Goal: Task Accomplishment & Management: Complete application form

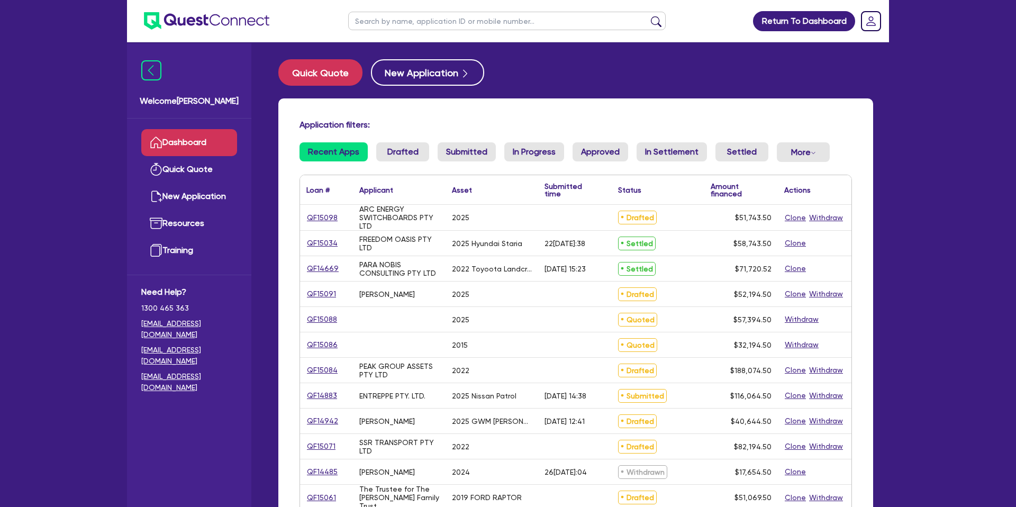
click at [418, 24] on input "text" at bounding box center [506, 21] width 317 height 19
type input "seti"
click at [647, 16] on button "submit" at bounding box center [655, 23] width 17 height 15
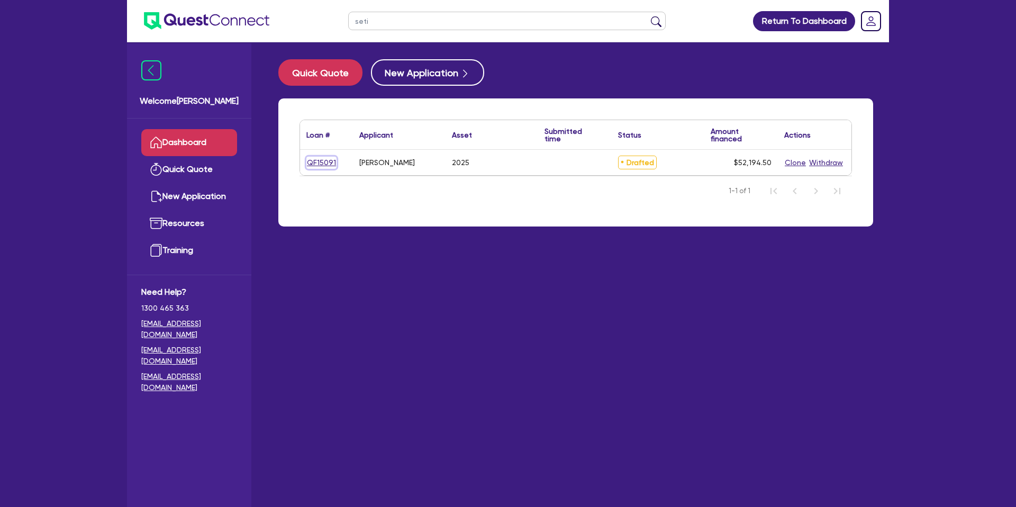
click at [308, 163] on link "QF15091" at bounding box center [321, 163] width 30 height 12
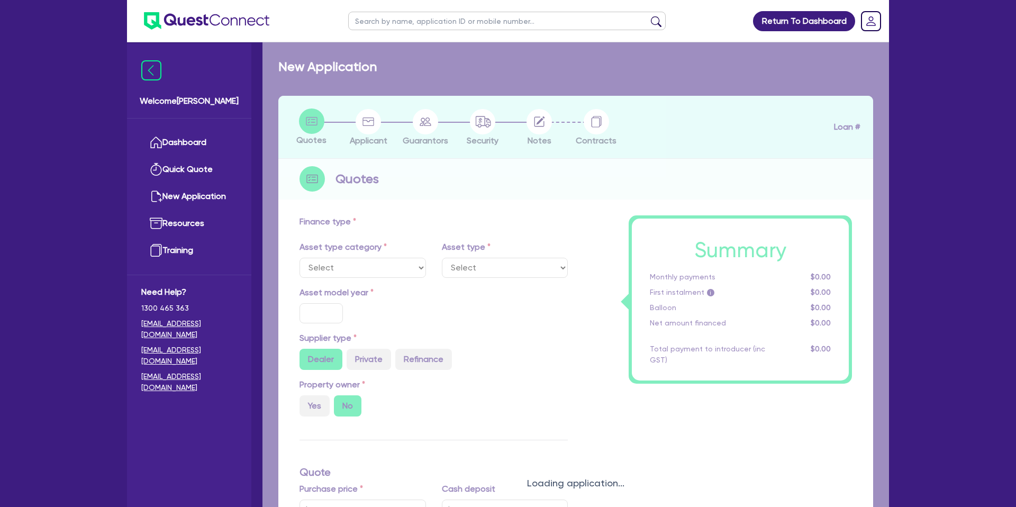
select select "CARS_AND_LIGHT_TRUCKS"
type input "2025"
radio input "true"
type input "50,000"
type input "8.99"
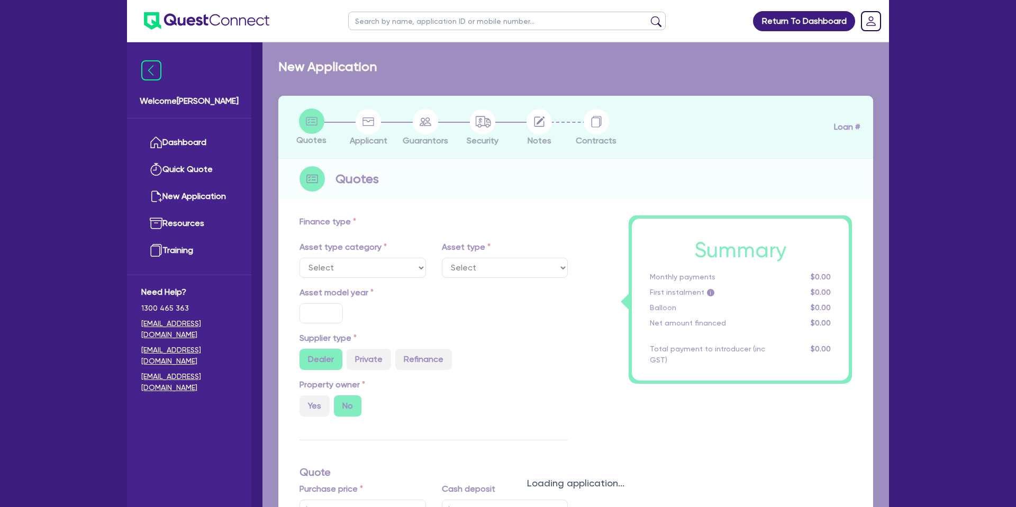
type input "1,400"
select select "PASSENGER_VEHICLES"
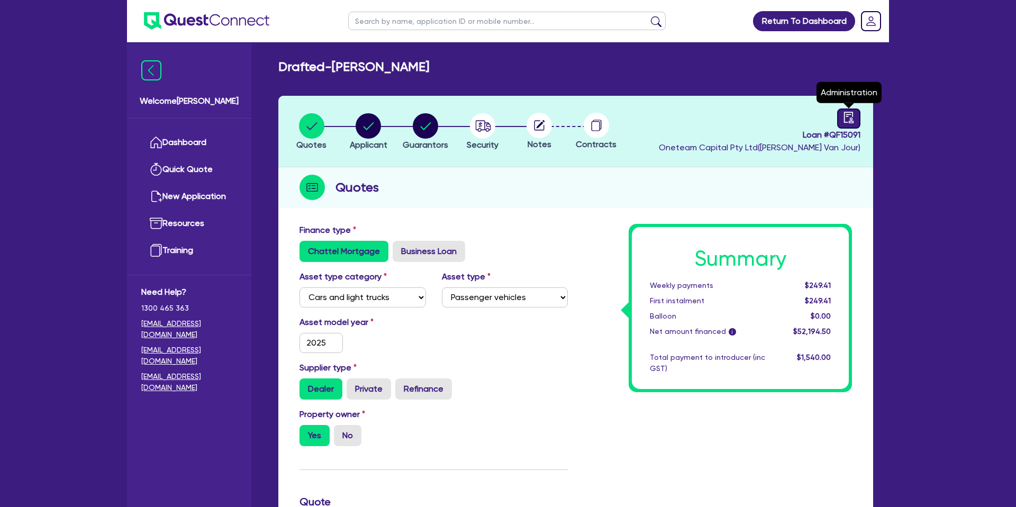
click at [841, 122] on link at bounding box center [848, 118] width 23 height 20
select select "DRAFTED_NEW"
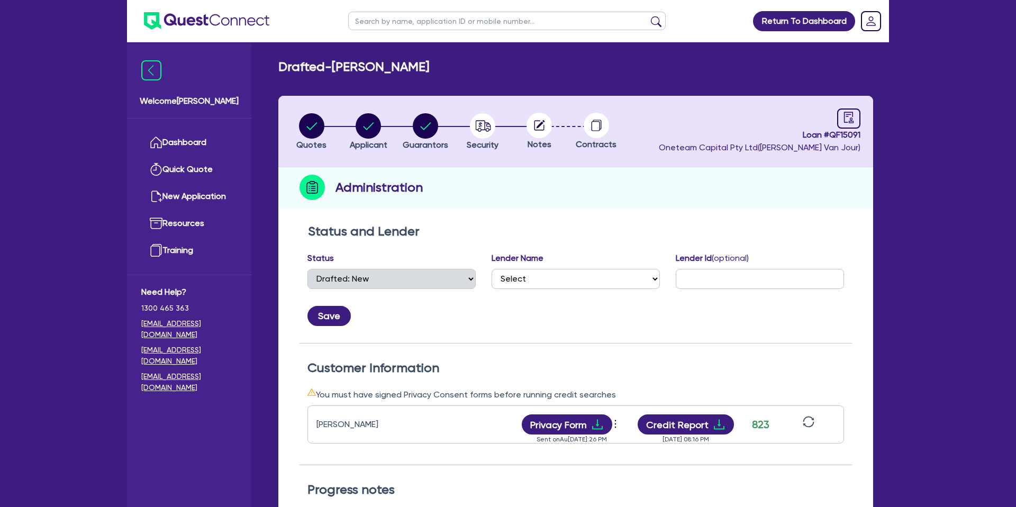
click at [470, 22] on input "text" at bounding box center [506, 21] width 317 height 19
type input "rose"
click button "submit" at bounding box center [655, 23] width 17 height 15
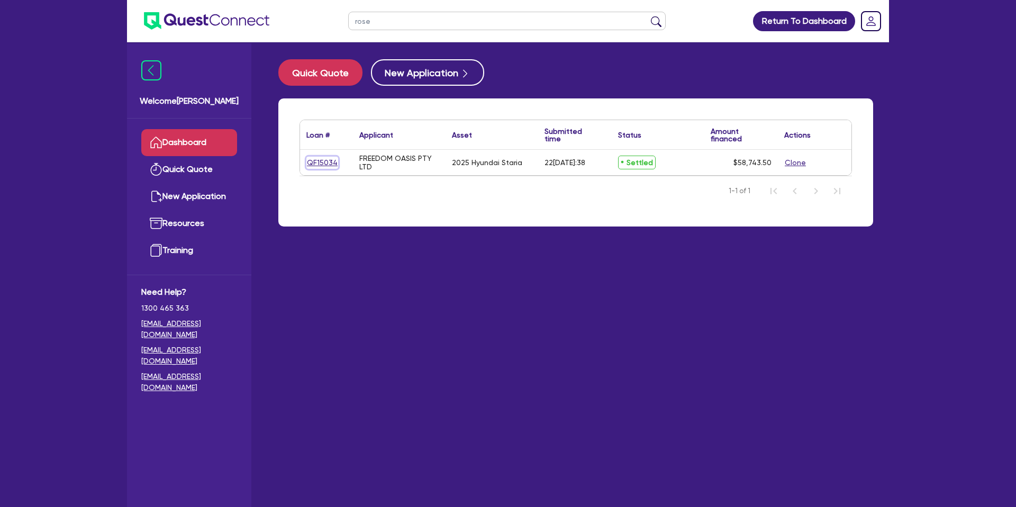
click at [321, 161] on link "QF15034" at bounding box center [322, 163] width 32 height 12
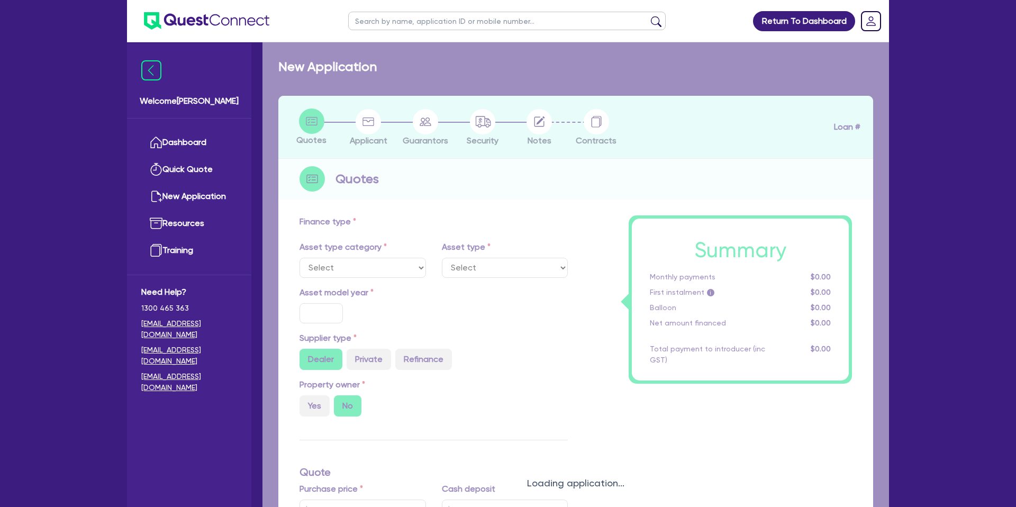
select select "CARS_AND_LIGHT_TRUCKS"
type input "2025"
radio input "true"
type input "57,000"
type input "30"
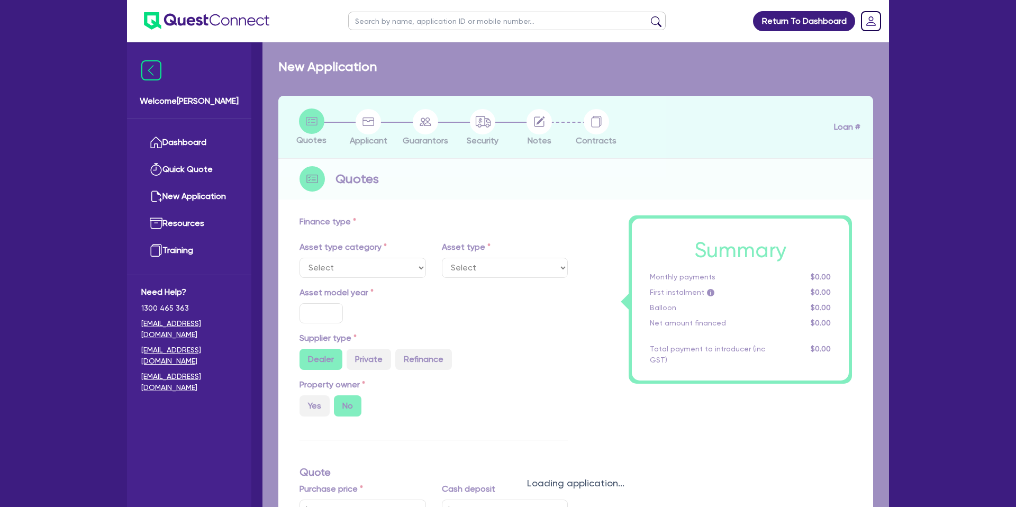
type input "17,100"
type input "5.38"
type input "3,156.72"
type input "12.95"
type input "990"
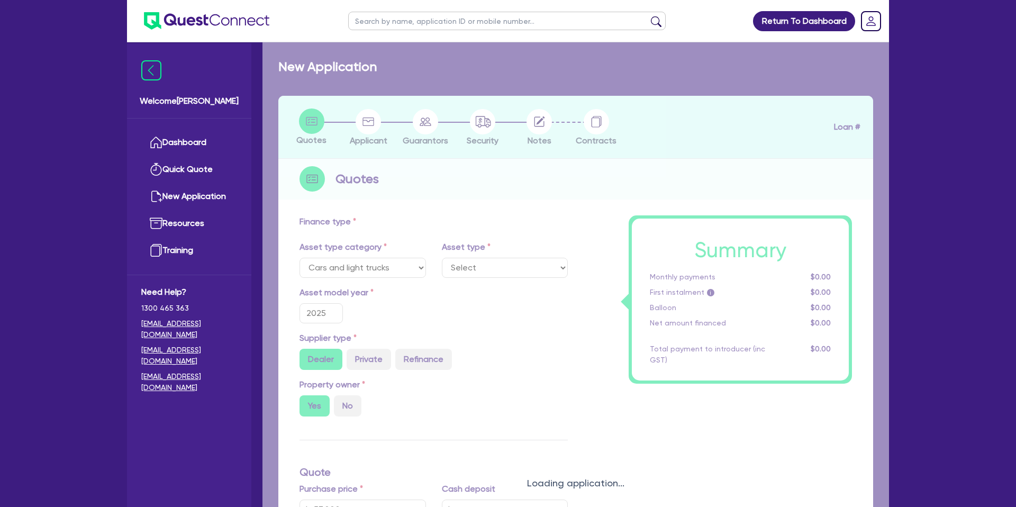
select select "PASSENGER_VEHICLES"
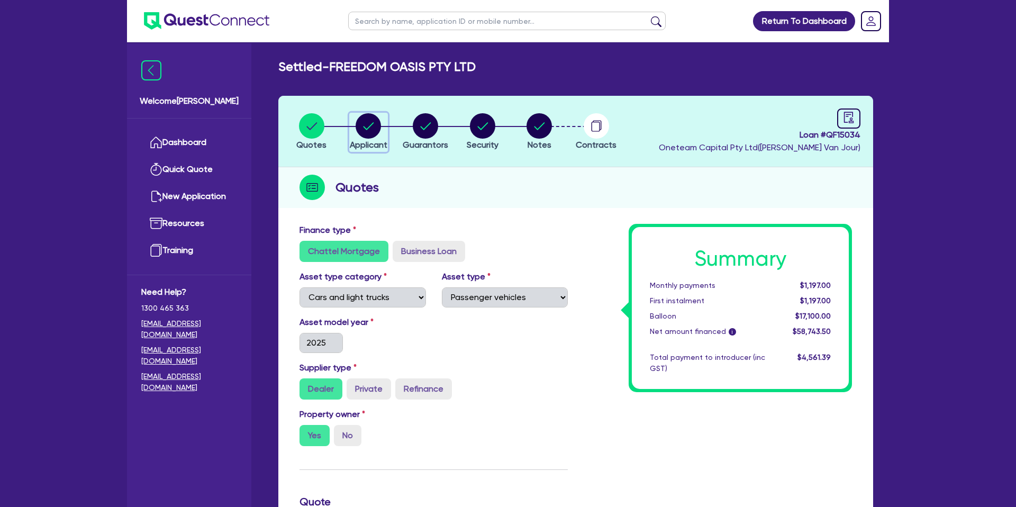
click at [356, 130] on icon "button" at bounding box center [367, 125] width 25 height 25
select select "COMPANY"
select select "ACCOMODATION_FOOD"
select select "HOTELS"
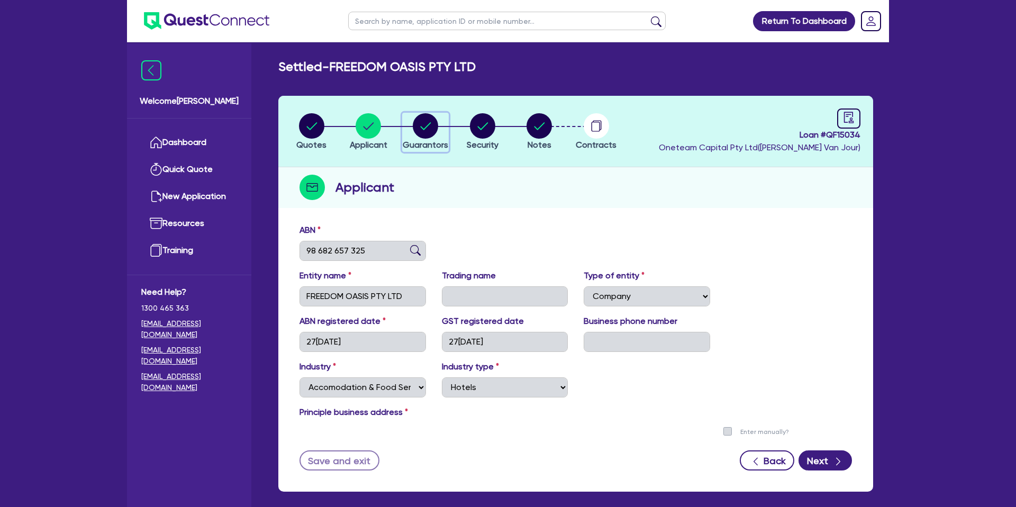
click at [419, 113] on icon "button" at bounding box center [425, 125] width 25 height 25
select select "MRS"
select select "QLD"
select select "DE_FACTO"
select select "PROPERTY"
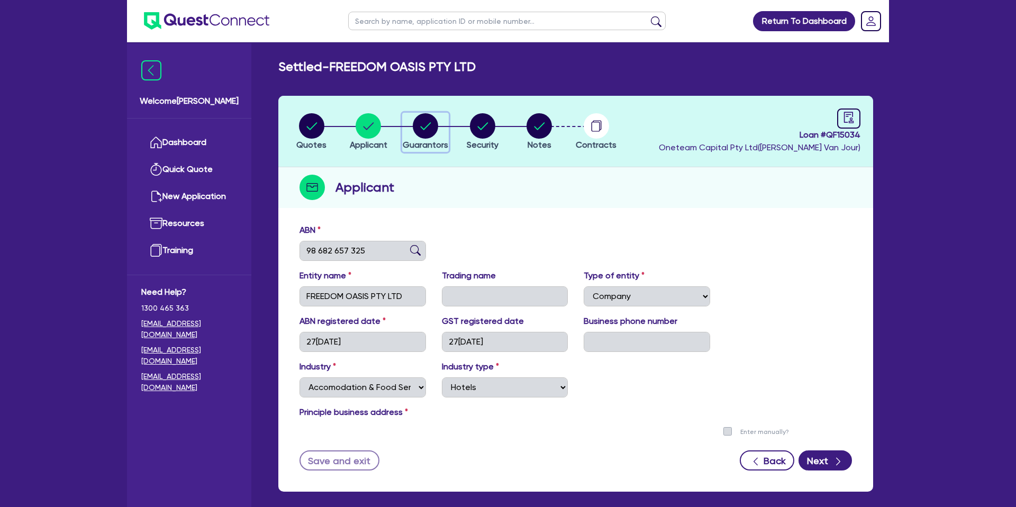
select select "CASH"
select select "VEHICLE"
select select "MORTGAGE"
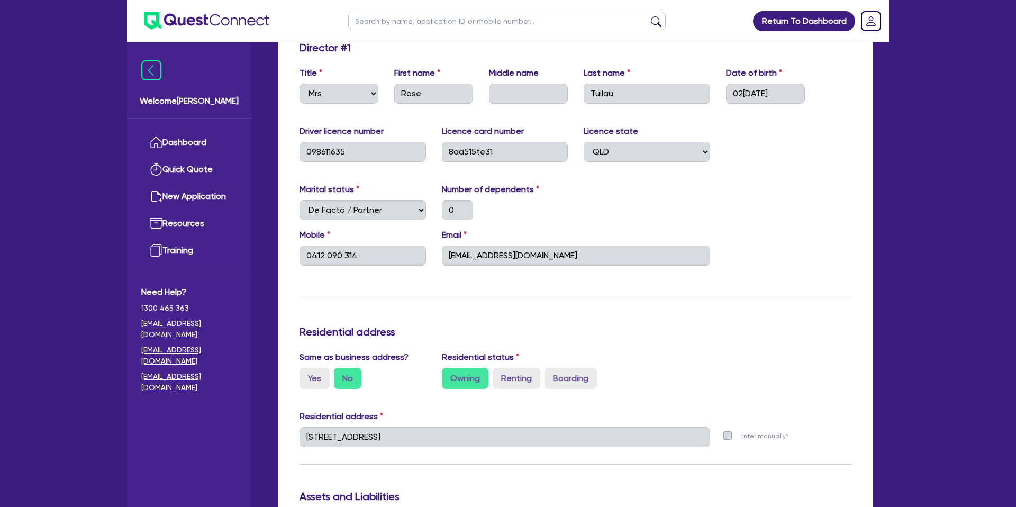
scroll to position [185, 0]
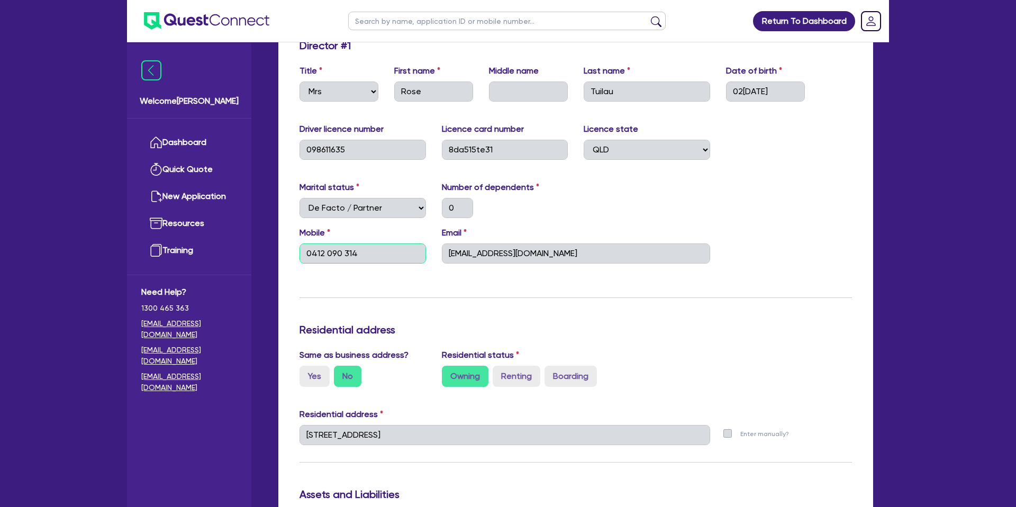
click at [325, 256] on input "0412 090 314" at bounding box center [362, 253] width 126 height 20
click at [325, 255] on input "0412 090 314" at bounding box center [362, 253] width 126 height 20
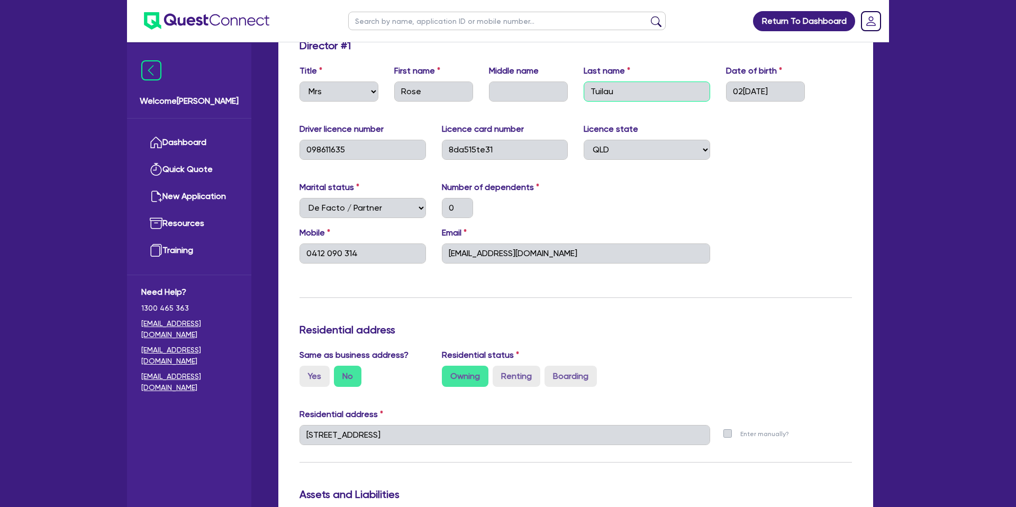
click at [597, 89] on input "Tuilau" at bounding box center [646, 91] width 126 height 20
click at [497, 259] on input "[EMAIL_ADDRESS][DOMAIN_NAME]" at bounding box center [576, 253] width 268 height 20
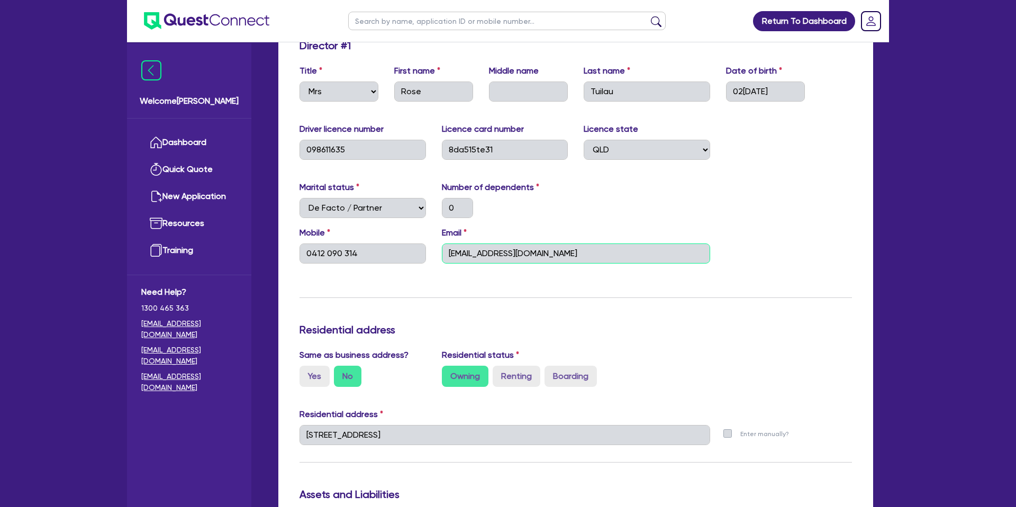
click at [497, 259] on input "[EMAIL_ADDRESS][DOMAIN_NAME]" at bounding box center [576, 253] width 268 height 20
click at [444, 281] on div "Update residential status for Director #1 Boarding is only acceptable when the …" at bounding box center [575, 454] width 552 height 831
click at [340, 251] on input "0412 090 314" at bounding box center [362, 253] width 126 height 20
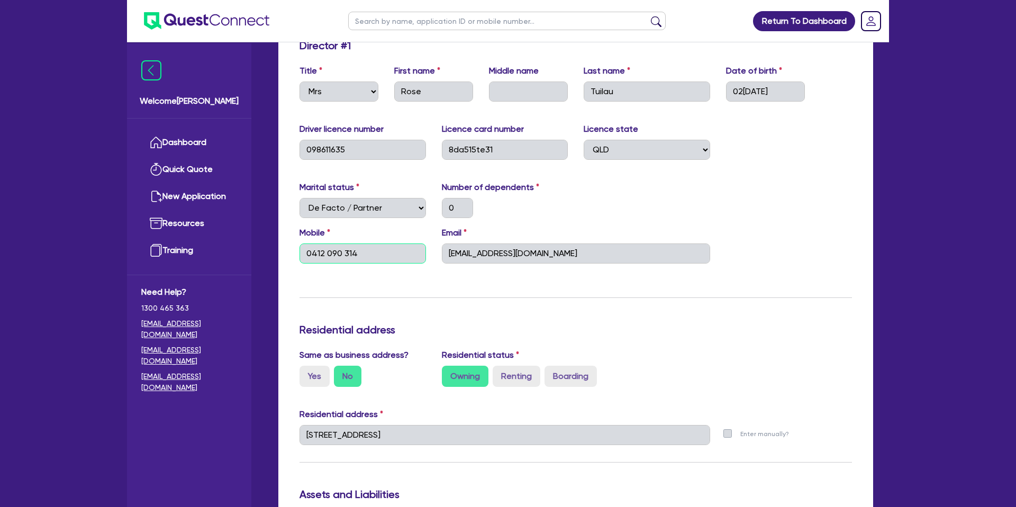
click at [340, 251] on input "0412 090 314" at bounding box center [362, 253] width 126 height 20
drag, startPoint x: 500, startPoint y: 327, endPoint x: 482, endPoint y: 347, distance: 27.0
click at [499, 327] on h3 "Residential address" at bounding box center [575, 329] width 552 height 13
drag, startPoint x: 463, startPoint y: 434, endPoint x: 490, endPoint y: 434, distance: 27.0
click at [490, 434] on input "[STREET_ADDRESS]" at bounding box center [504, 435] width 410 height 20
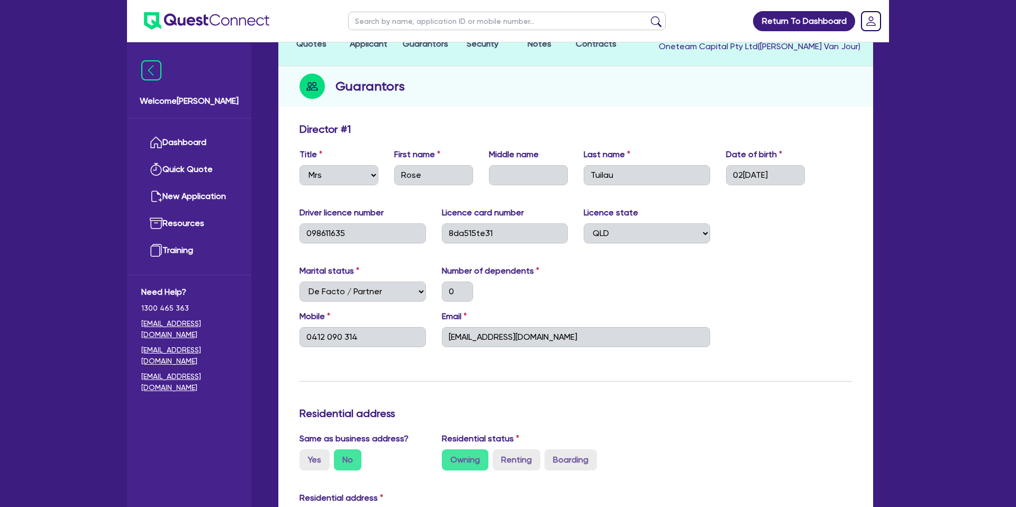
scroll to position [0, 0]
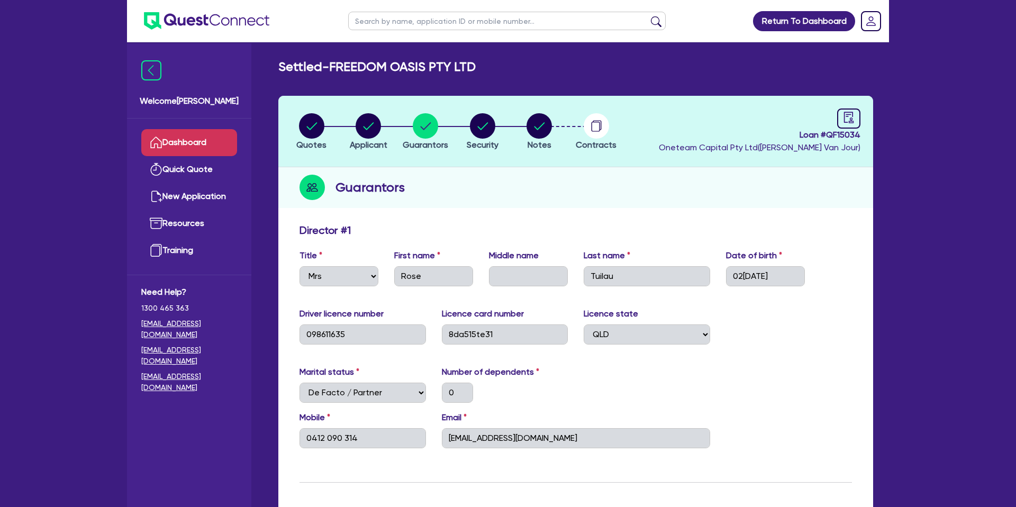
click at [188, 142] on link "Dashboard" at bounding box center [189, 142] width 96 height 27
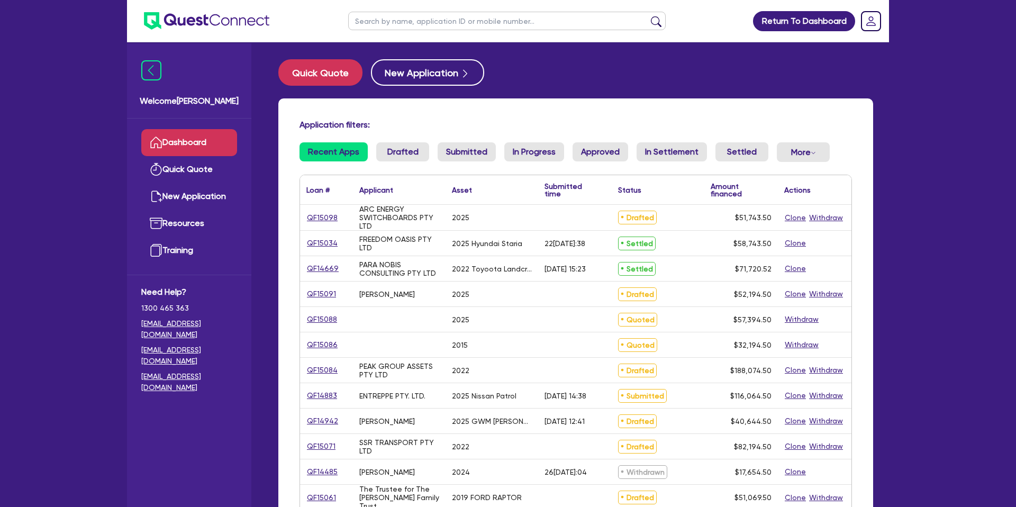
click at [423, 19] on input "text" at bounding box center [506, 21] width 317 height 19
type input "Seti"
click at [647, 16] on button "submit" at bounding box center [655, 23] width 17 height 15
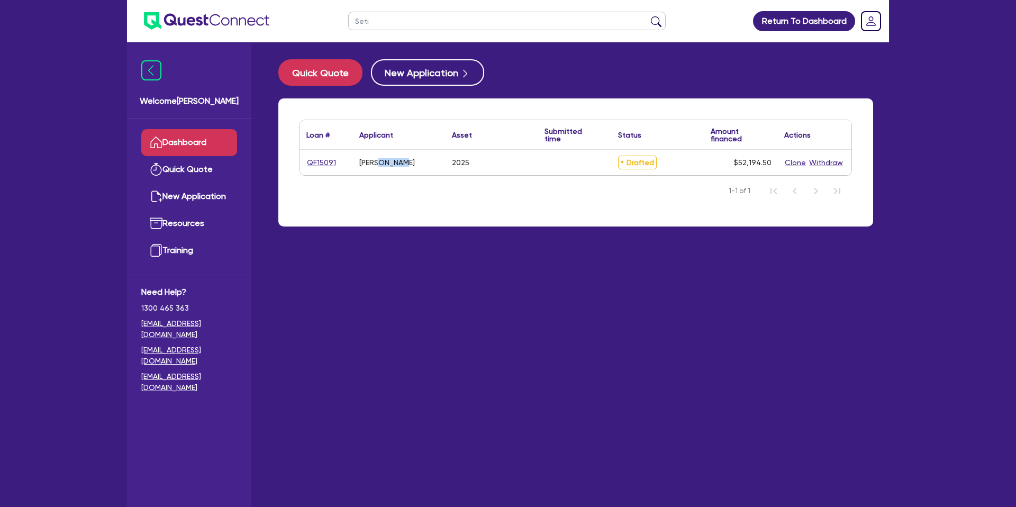
drag, startPoint x: 376, startPoint y: 160, endPoint x: 441, endPoint y: 164, distance: 65.2
click at [441, 164] on div "[PERSON_NAME]" at bounding box center [399, 162] width 93 height 25
copy div "MOLELI"
click at [325, 162] on link "QF15091" at bounding box center [321, 163] width 30 height 12
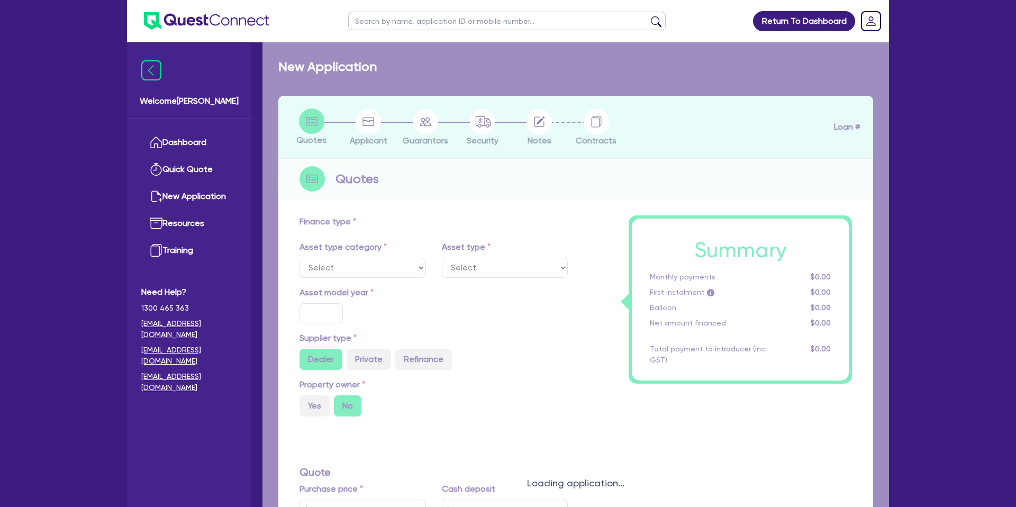
select select "CARS_AND_LIGHT_TRUCKS"
type input "2025"
radio input "true"
type input "50,000"
type input "8.99"
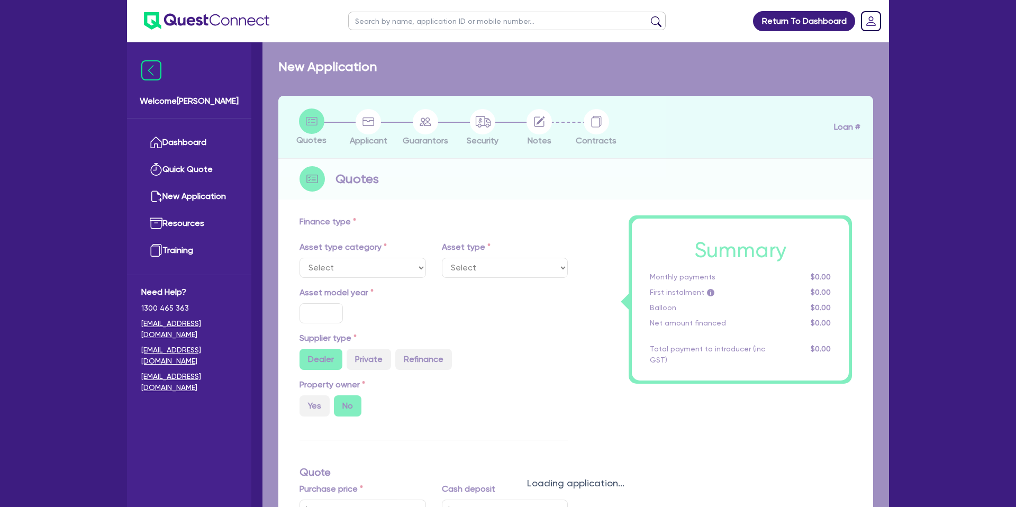
type input "1,400"
select select "PASSENGER_VEHICLES"
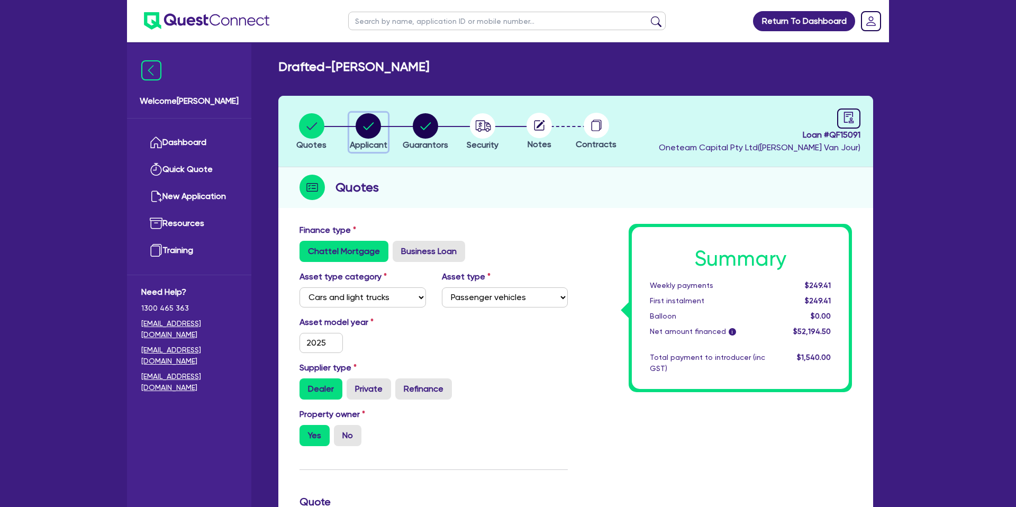
click at [367, 124] on circle "button" at bounding box center [367, 125] width 25 height 25
select select "SOLE_TRADER"
select select "ADMINISTRATIVE_SUPPORT"
select select "ADMINISTRATIVE"
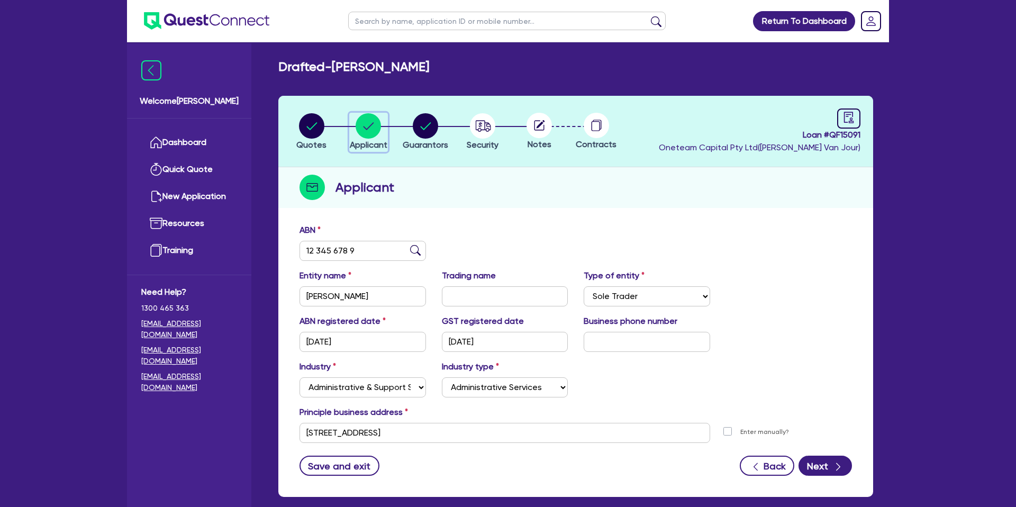
scroll to position [54, 0]
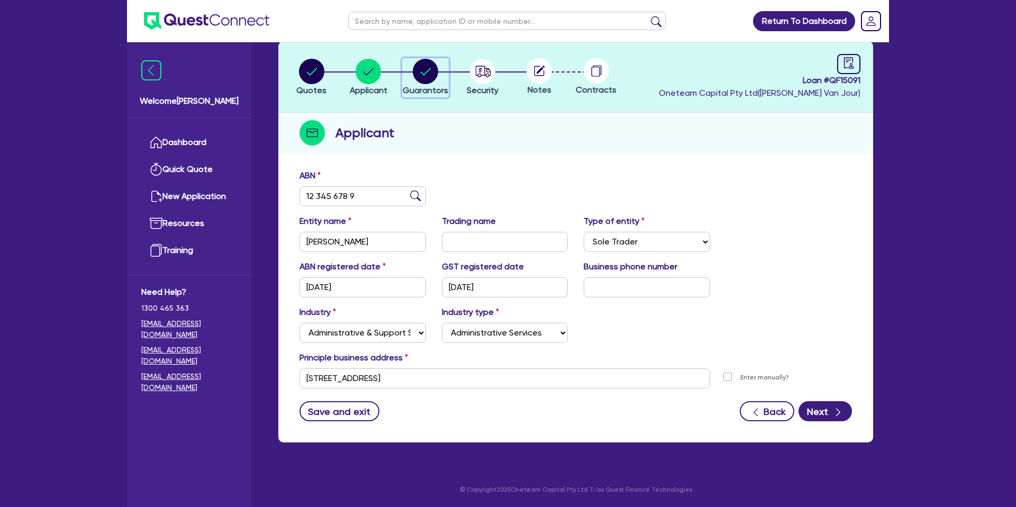
click at [430, 74] on circle "button" at bounding box center [425, 71] width 25 height 25
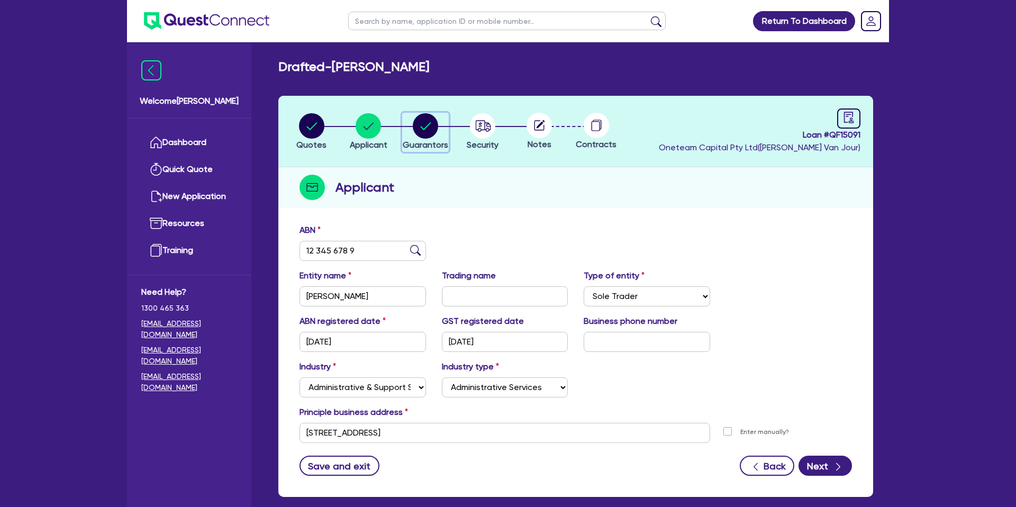
select select "MR"
select select "QLD"
select select "DE_FACTO"
select select "CASH"
select select "MORTGAGE"
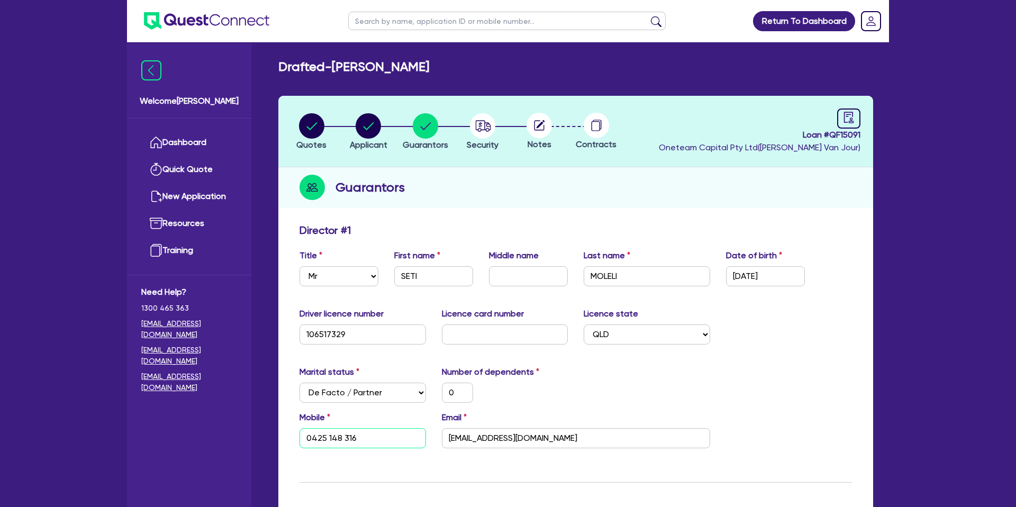
click at [310, 440] on input "0425 148 316" at bounding box center [362, 438] width 126 height 20
click at [526, 371] on label "Number of dependents" at bounding box center [490, 372] width 97 height 13
click at [492, 425] on div "Email [EMAIL_ADDRESS][DOMAIN_NAME]" at bounding box center [576, 429] width 284 height 37
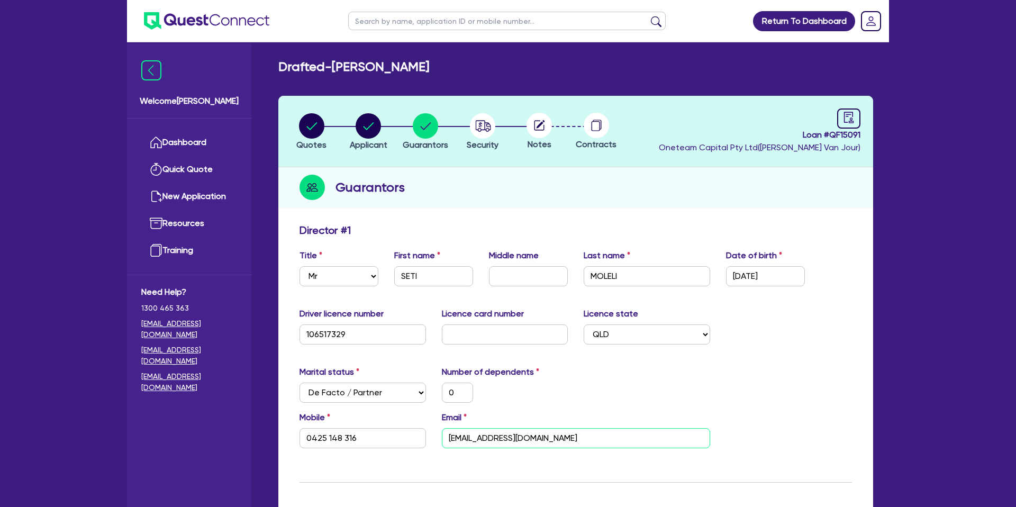
click at [488, 432] on input "[EMAIL_ADDRESS][DOMAIN_NAME]" at bounding box center [576, 438] width 268 height 20
click at [489, 432] on input "[EMAIL_ADDRESS][DOMAIN_NAME]" at bounding box center [576, 438] width 268 height 20
click at [489, 439] on input "[EMAIL_ADDRESS][DOMAIN_NAME]" at bounding box center [576, 438] width 268 height 20
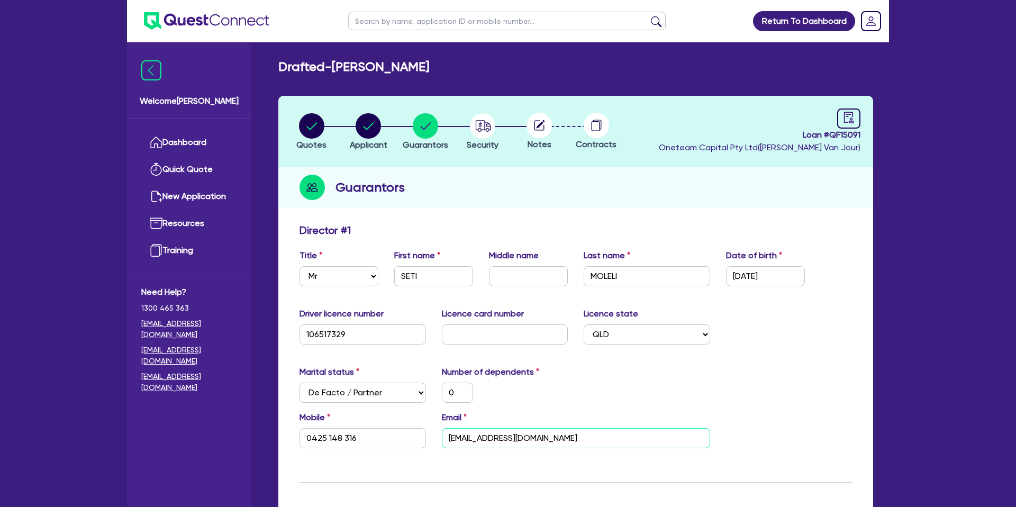
click at [489, 439] on input "[EMAIL_ADDRESS][DOMAIN_NAME]" at bounding box center [576, 438] width 268 height 20
drag, startPoint x: 799, startPoint y: 135, endPoint x: 868, endPoint y: 134, distance: 68.8
click at [868, 134] on header "Quotes Applicant [GEOGRAPHIC_DATA] Security Notes Contracts Loan # QF15091 Onet…" at bounding box center [575, 131] width 595 height 71
copy span "Loan # QF15091"
click at [846, 118] on icon "audit" at bounding box center [849, 118] width 12 height 12
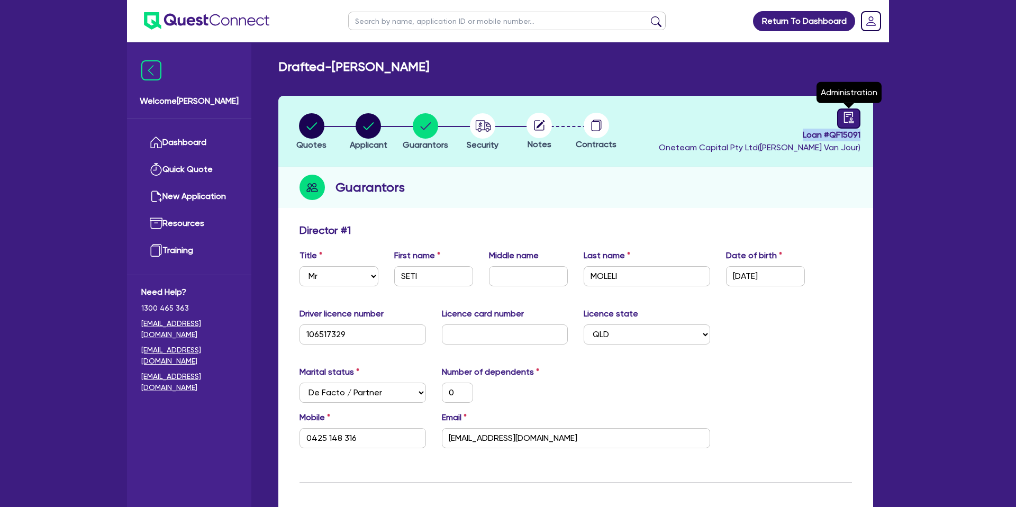
select select "DRAFTED_NEW"
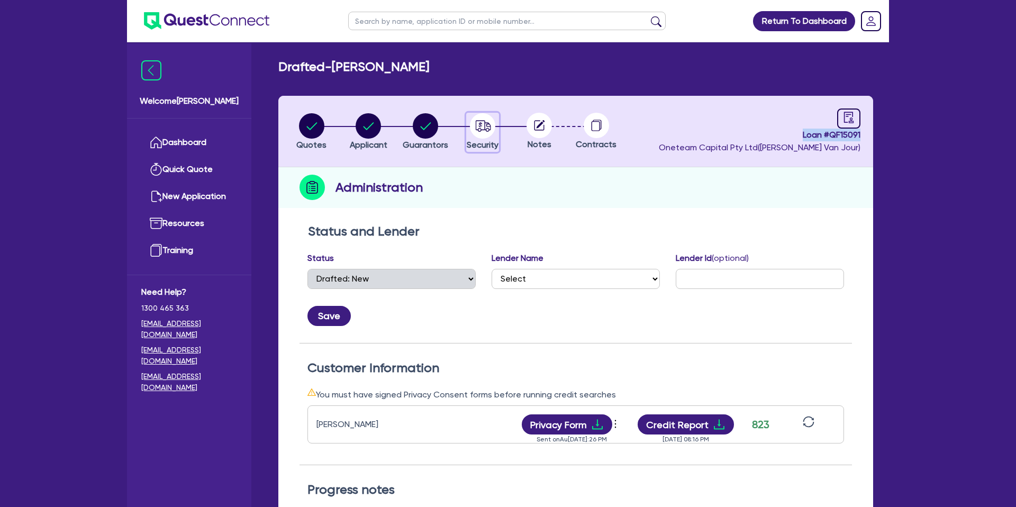
click at [484, 132] on circle "button" at bounding box center [482, 125] width 25 height 25
select select "CARS_AND_LIGHT_TRUCKS"
select select "PASSENGER_VEHICLES"
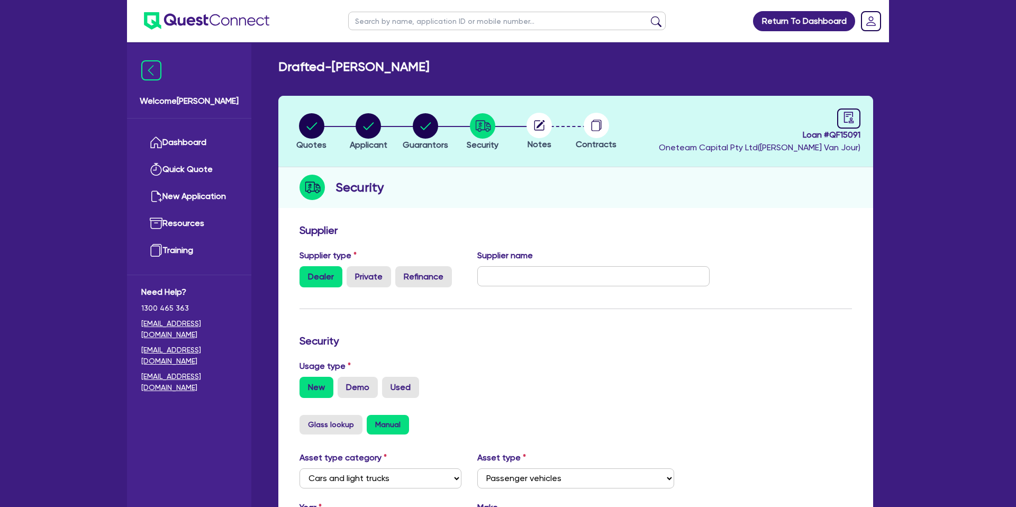
click at [534, 126] on icon at bounding box center [539, 125] width 10 height 10
click at [532, 124] on circle at bounding box center [538, 125] width 25 height 25
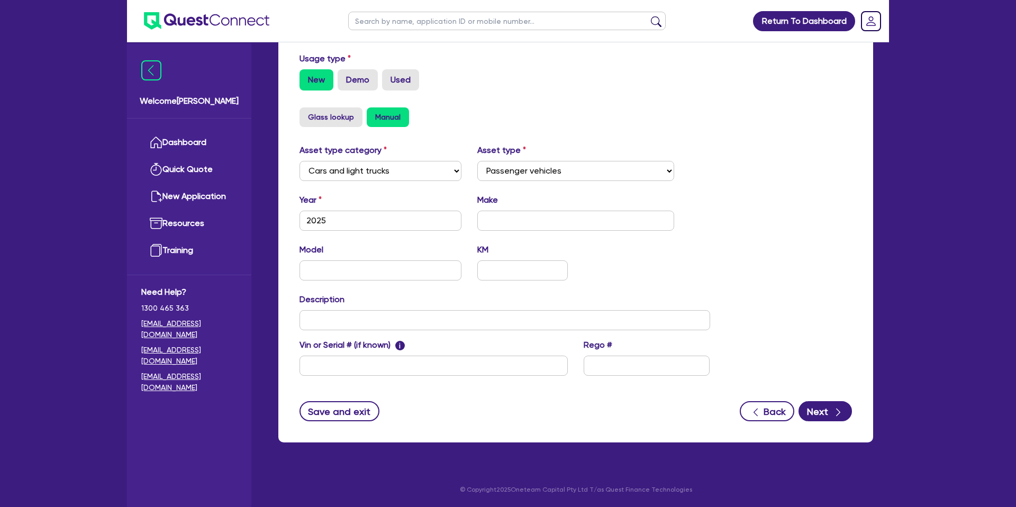
click at [823, 422] on div "Supplier Supplier type Dealer Private Refinance Supplier name Security Usage ty…" at bounding box center [575, 176] width 595 height 531
click at [832, 415] on div "button" at bounding box center [838, 411] width 12 height 13
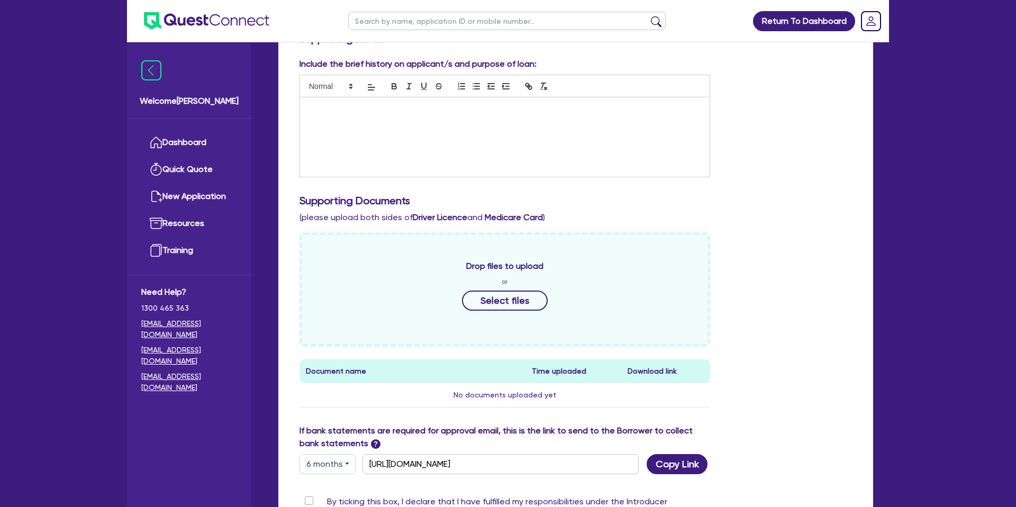
scroll to position [270, 0]
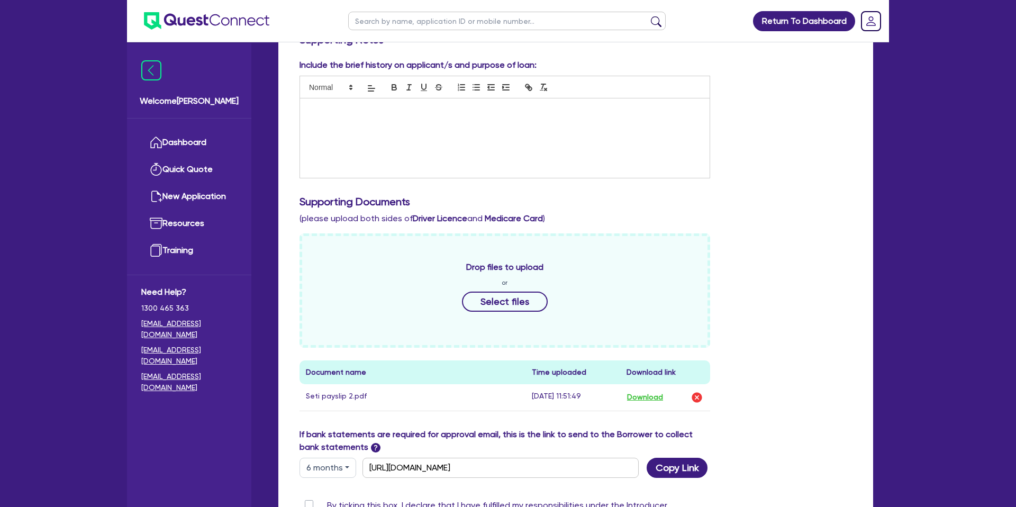
click at [975, 90] on div "Return To Dashboard Edit Profile Logout Welcome [PERSON_NAME] Quick Quote New A…" at bounding box center [508, 207] width 1016 height 955
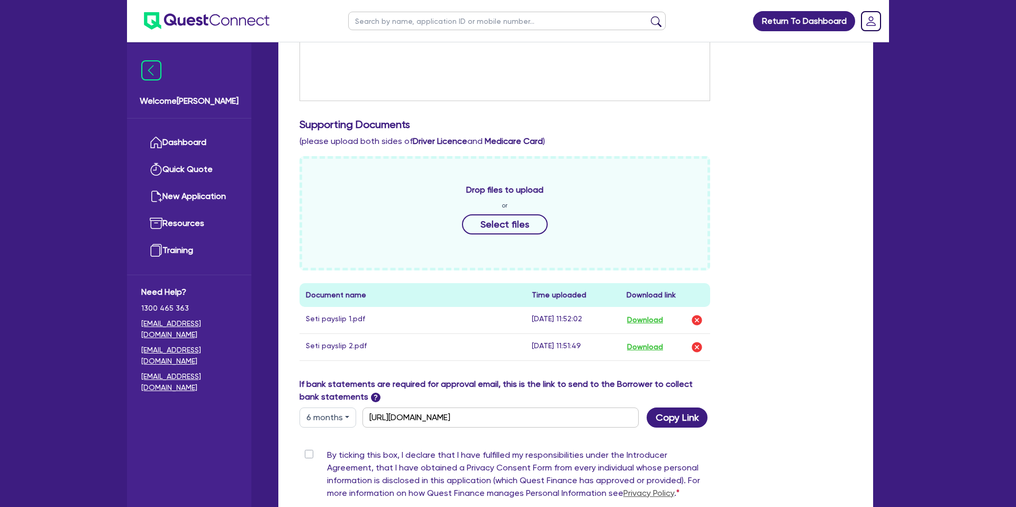
scroll to position [349, 0]
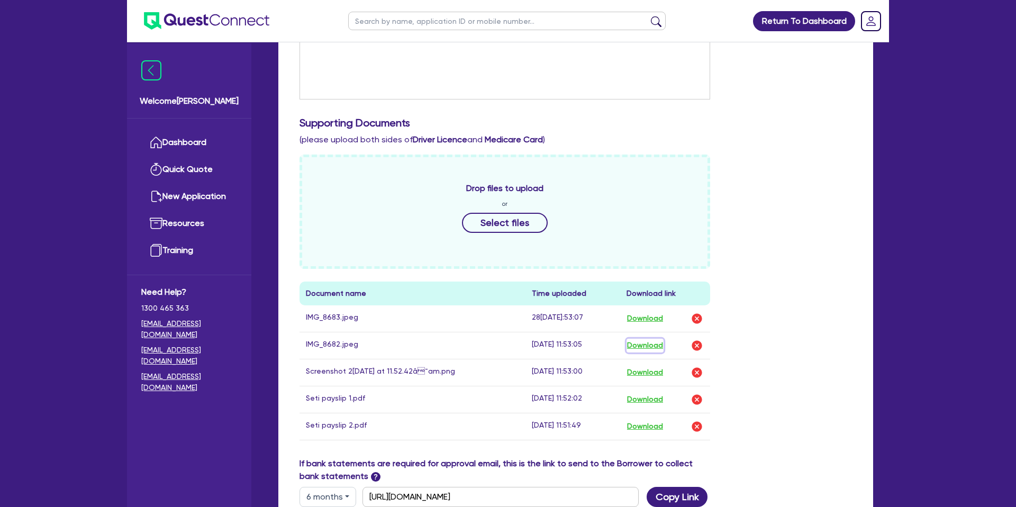
click at [645, 348] on button "Download" at bounding box center [644, 346] width 37 height 14
click at [657, 320] on button "Download" at bounding box center [644, 319] width 37 height 14
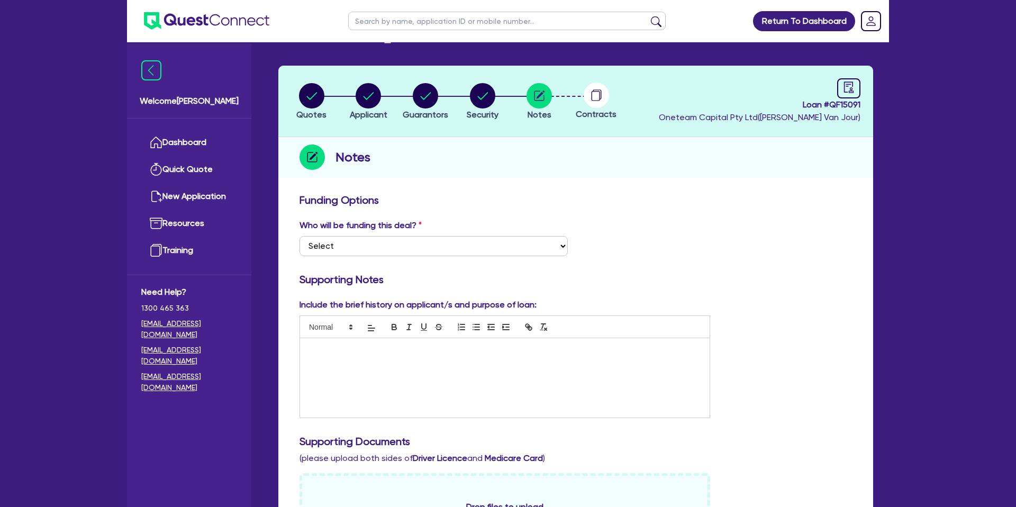
scroll to position [0, 0]
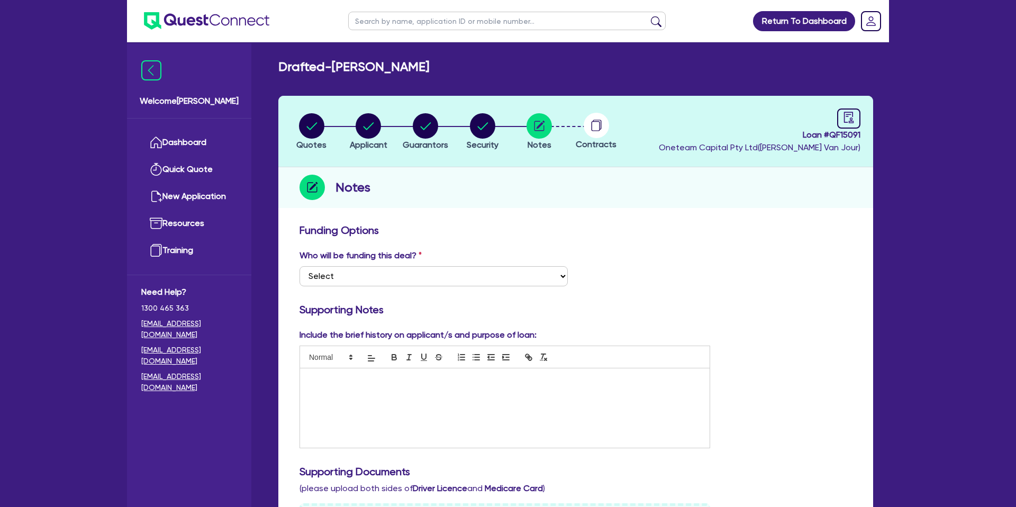
click at [206, 146] on link "Dashboard" at bounding box center [189, 142] width 96 height 27
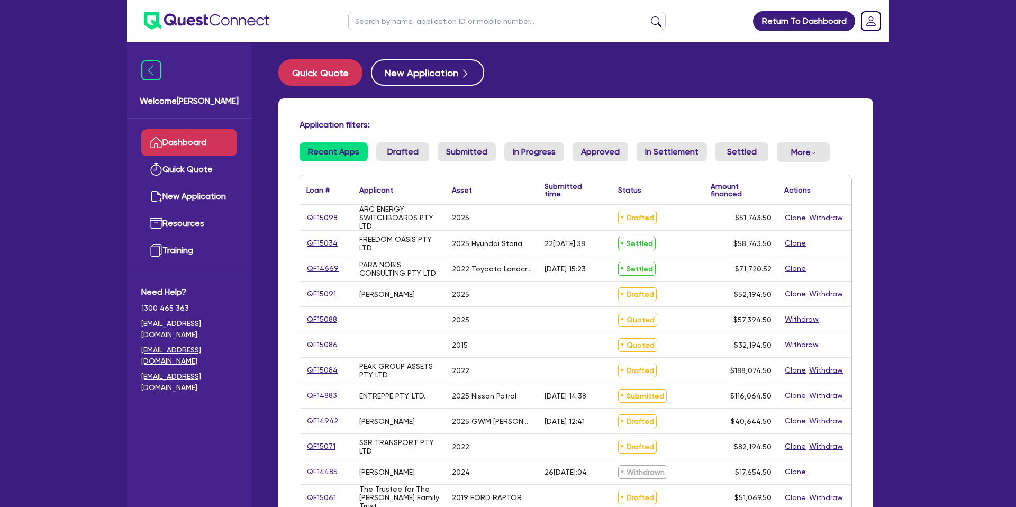
click at [46, 67] on div "Return To Dashboard Edit Profile Logout Welcome [PERSON_NAME] Quick Quote New A…" at bounding box center [508, 415] width 1016 height 830
click at [333, 71] on button "Quick Quote" at bounding box center [320, 72] width 84 height 26
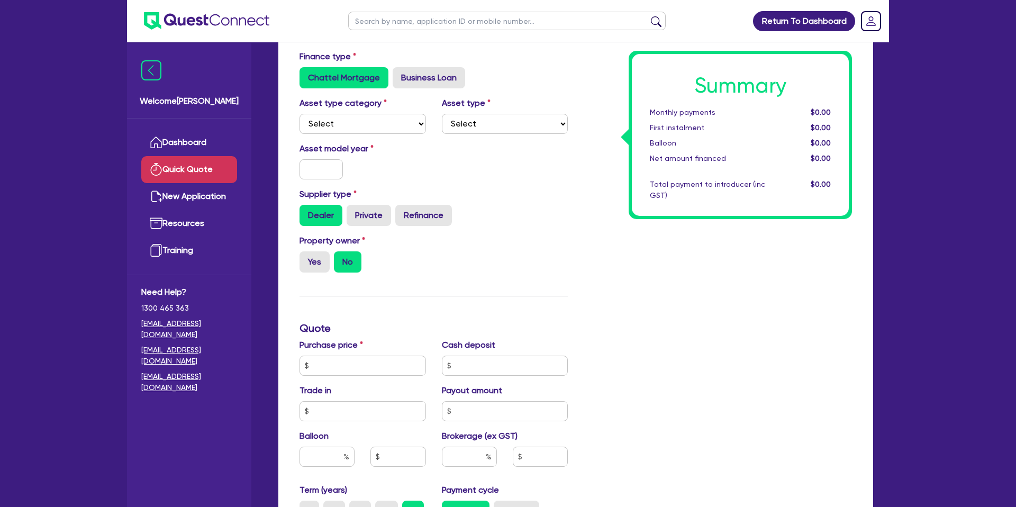
scroll to position [72, 0]
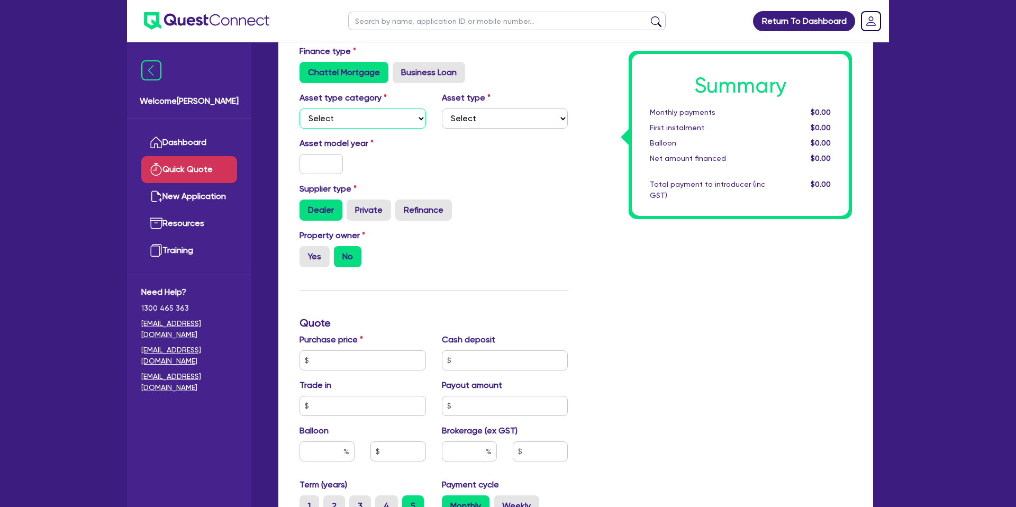
click at [399, 120] on select "Select Cars and light trucks Primary assets Secondary assets Tertiary assets" at bounding box center [362, 118] width 126 height 20
select select "CARS_AND_LIGHT_TRUCKS"
click at [299, 108] on select "Select Cars and light trucks Primary assets Secondary assets Tertiary assets" at bounding box center [362, 118] width 126 height 20
click at [454, 129] on div "Asset type category Select Cars and light trucks Primary assets Secondary asset…" at bounding box center [433, 114] width 284 height 45
click at [469, 121] on select "Select Passenger vehicles Vans and utes Light trucks up to 4.5 tonne" at bounding box center [505, 118] width 126 height 20
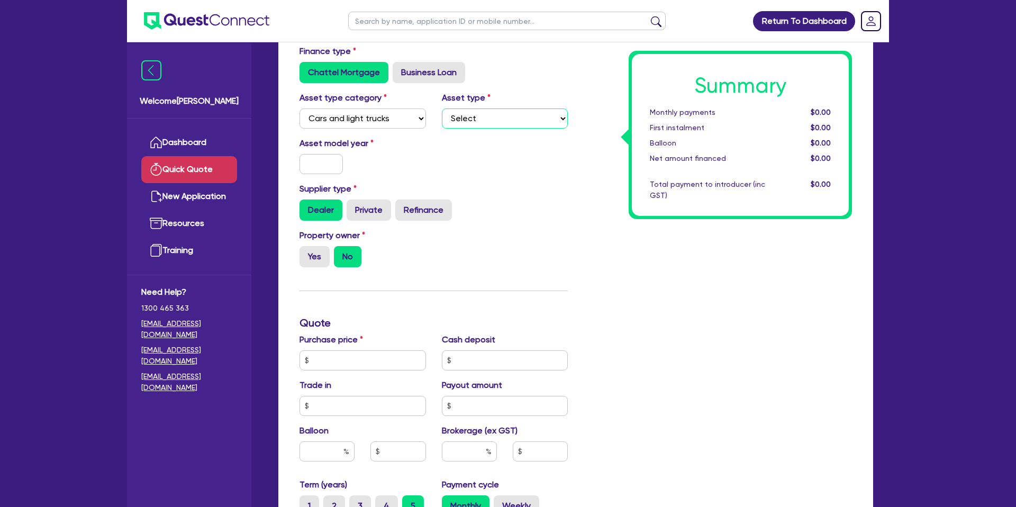
select select "PASSENGER_VEHICLES"
click at [442, 108] on select "Select Passenger vehicles Vans and utes Light trucks up to 4.5 tonne" at bounding box center [505, 118] width 126 height 20
click at [332, 167] on input "text" at bounding box center [320, 164] width 43 height 20
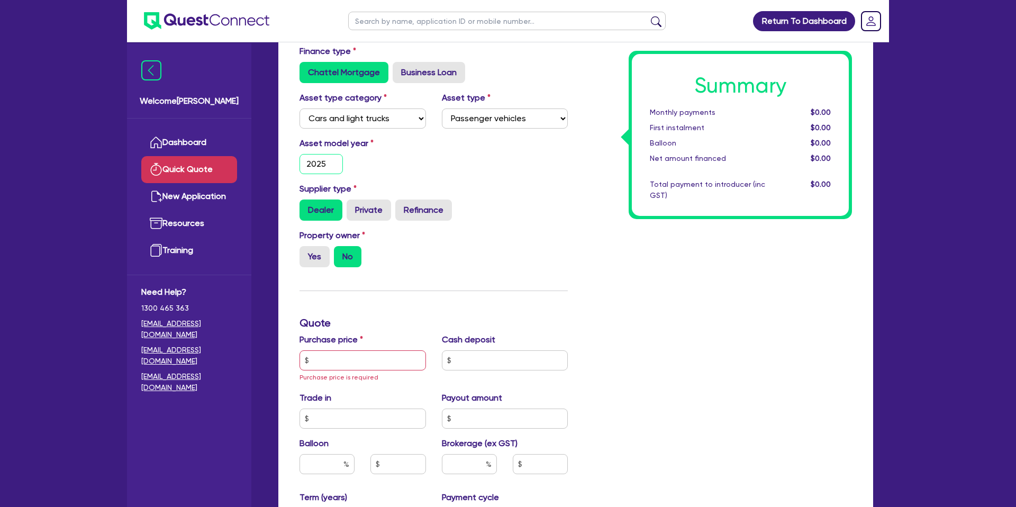
type input "2025"
click at [497, 196] on div "Supplier type Dealer Private Refinance" at bounding box center [433, 201] width 284 height 38
click at [378, 365] on input "text" at bounding box center [362, 360] width 126 height 20
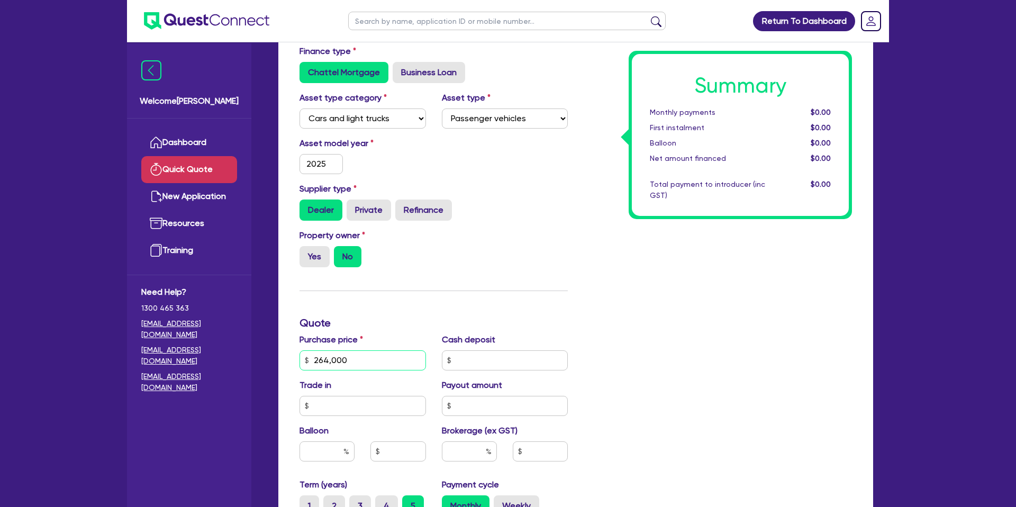
type input "264,000"
drag, startPoint x: 628, startPoint y: 246, endPoint x: 631, endPoint y: 254, distance: 8.9
click at [630, 244] on div "Summary Monthly payments $0.00 First instalment $0.00 Balloon $0.00 Net amount …" at bounding box center [717, 360] width 284 height 630
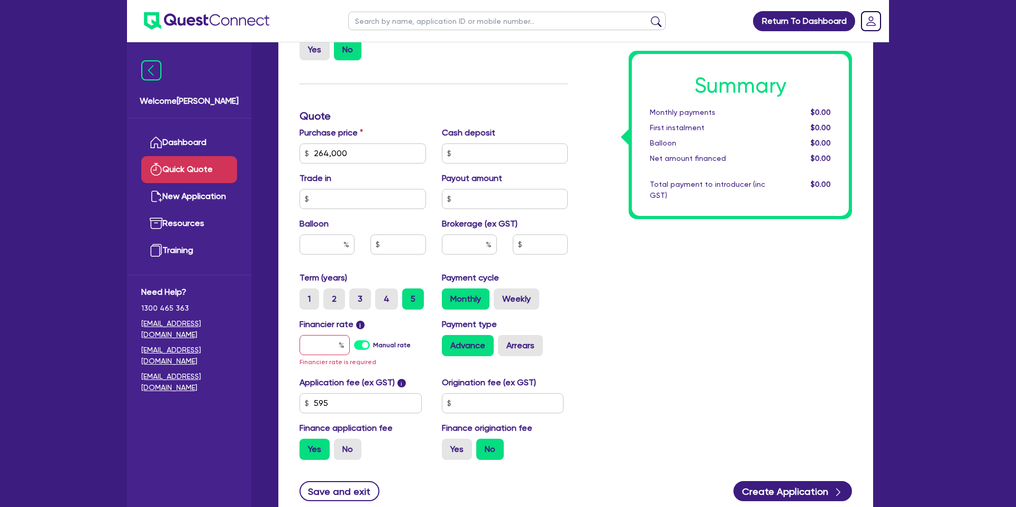
scroll to position [284, 0]
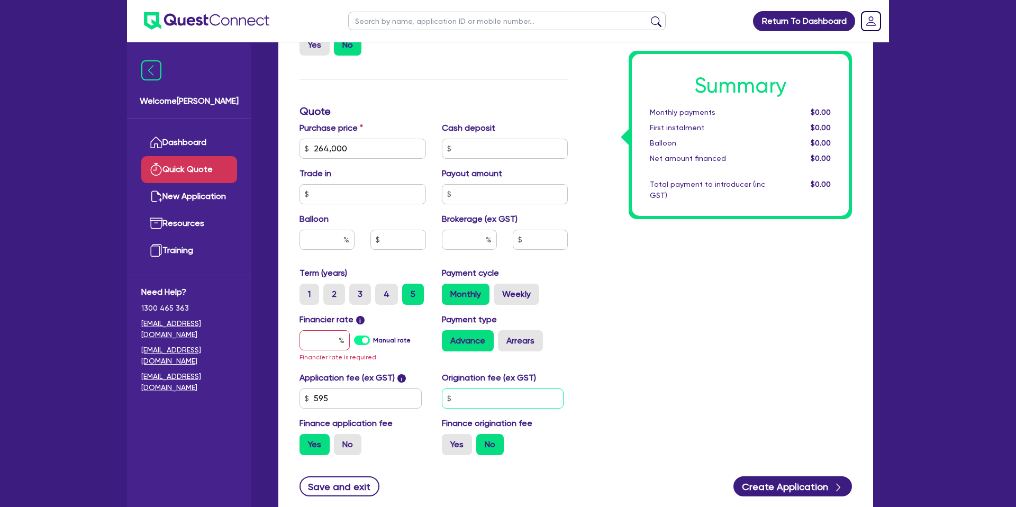
click at [510, 389] on input "text" at bounding box center [503, 398] width 122 height 20
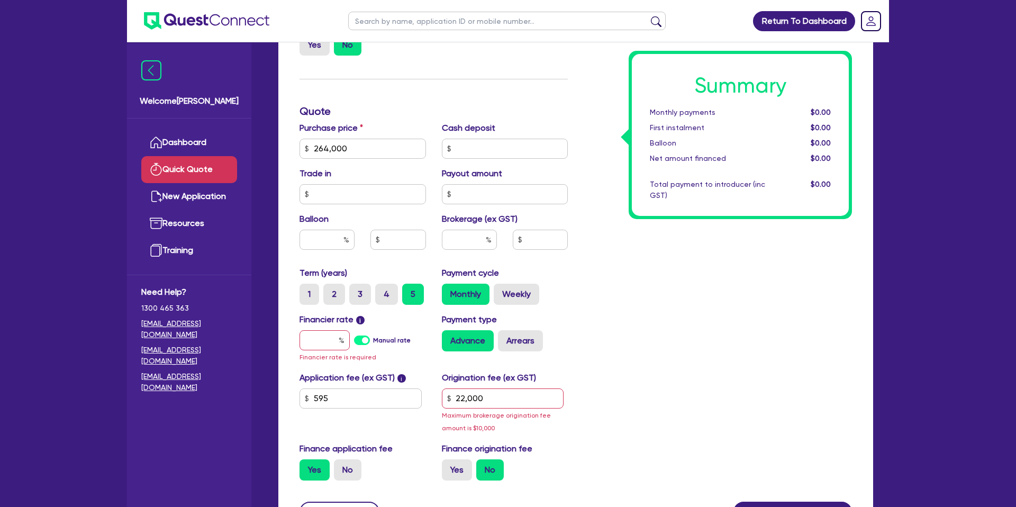
click at [661, 338] on div "Summary Monthly payments $0.00 First instalment $0.00 Balloon $0.00 Net amount …" at bounding box center [717, 160] width 284 height 655
click at [355, 143] on input "264,000" at bounding box center [362, 149] width 126 height 20
drag, startPoint x: 677, startPoint y: 325, endPoint x: 670, endPoint y: 324, distance: 7.6
click at [674, 324] on div "Summary Monthly payments $0.00 First instalment $0.00 Balloon $0.00 Net amount …" at bounding box center [717, 160] width 284 height 655
drag, startPoint x: 500, startPoint y: 399, endPoint x: 489, endPoint y: 396, distance: 12.1
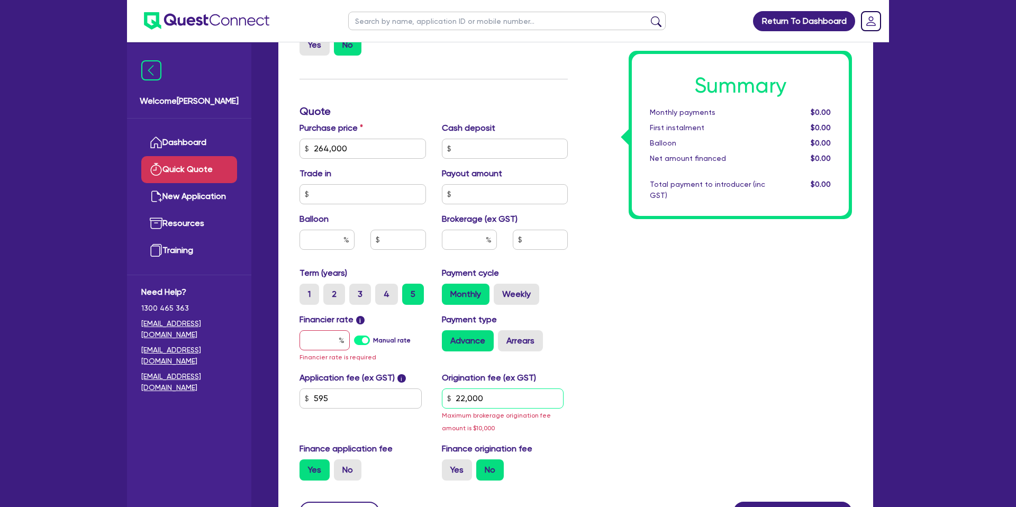
click at [499, 396] on input "22,000" at bounding box center [503, 398] width 122 height 20
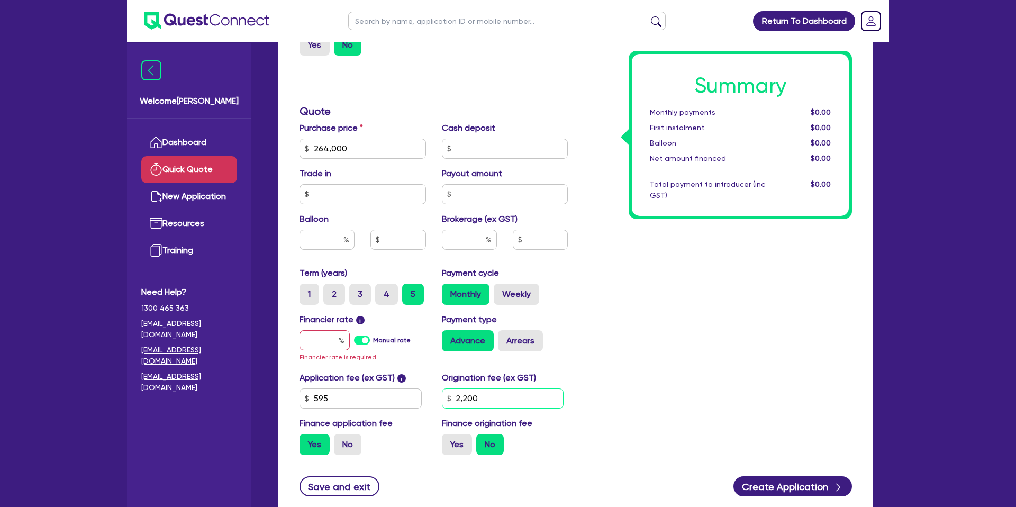
type input "2,200"
drag, startPoint x: 714, startPoint y: 336, endPoint x: 614, endPoint y: 332, distance: 99.5
click at [706, 335] on div "Summary Monthly payments $0.00 First instalment $0.00 Balloon $0.00 Net amount …" at bounding box center [717, 148] width 284 height 630
click at [312, 340] on input "text" at bounding box center [324, 340] width 50 height 20
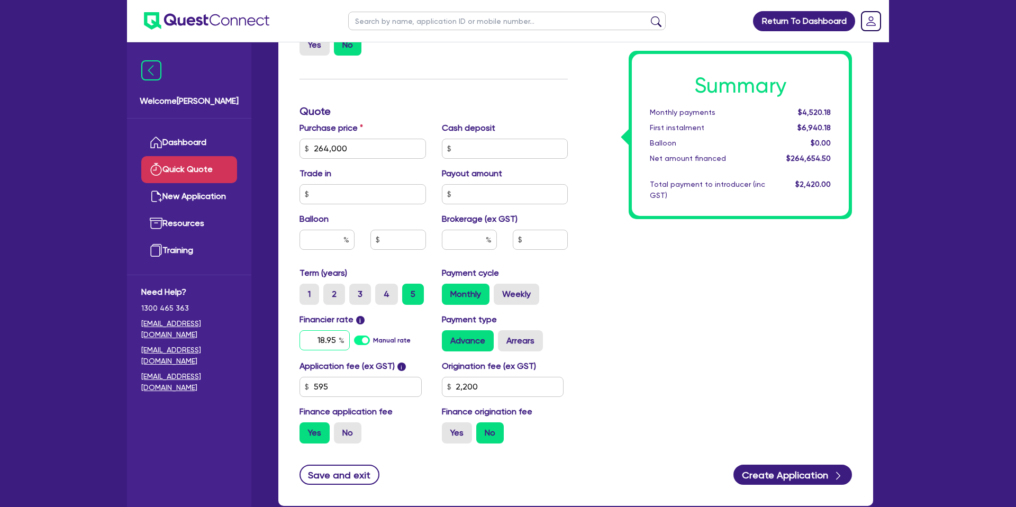
type input "18.95"
drag, startPoint x: 604, startPoint y: 309, endPoint x: 453, endPoint y: 342, distance: 154.7
click at [604, 309] on div "Summary Monthly payments $4,520.18 First instalment $6,940.18 Balloon $0.00 Net…" at bounding box center [717, 142] width 284 height 618
click at [328, 237] on input "text" at bounding box center [326, 240] width 55 height 20
type input "30"
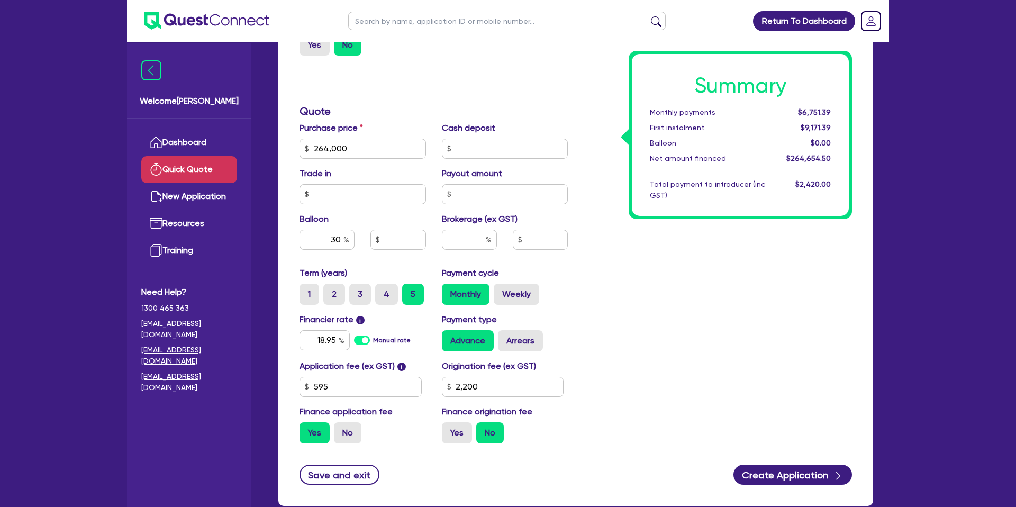
type input "79,200"
drag, startPoint x: 571, startPoint y: 281, endPoint x: 582, endPoint y: 286, distance: 11.6
click at [573, 281] on div "Payment cycle Monthly Weekly" at bounding box center [505, 286] width 142 height 38
click at [822, 477] on button "Create Application" at bounding box center [792, 474] width 118 height 20
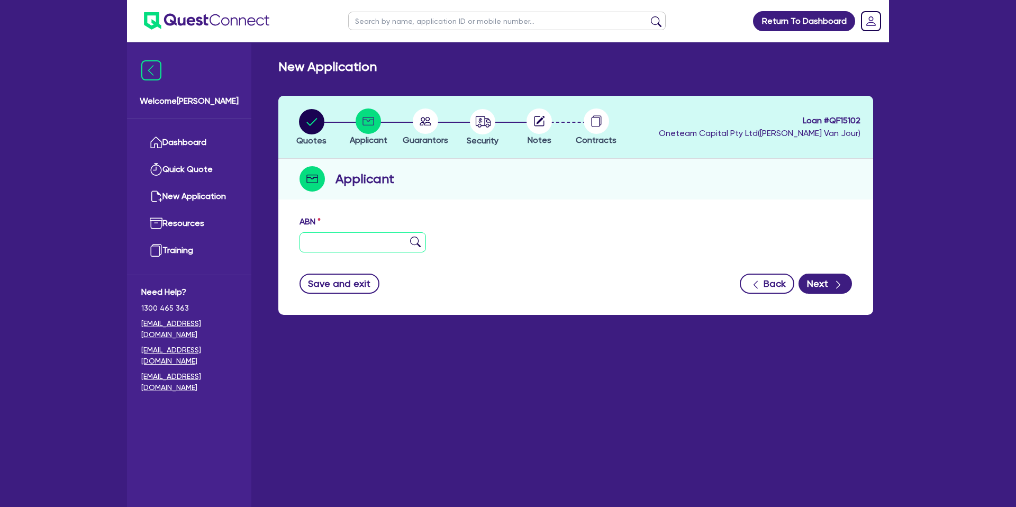
click at [326, 242] on input "text" at bounding box center [362, 242] width 126 height 20
type input "21 666 223 203"
click at [702, 176] on div "Applicant" at bounding box center [575, 179] width 595 height 41
type input "AN & D TOWING PTY LTD"
select select "COMPANY"
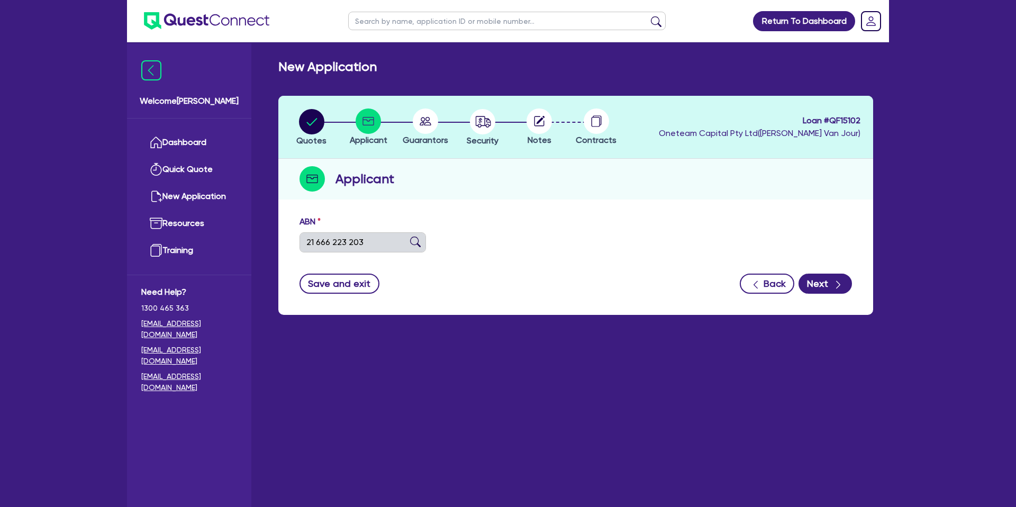
type input "03[DATE]"
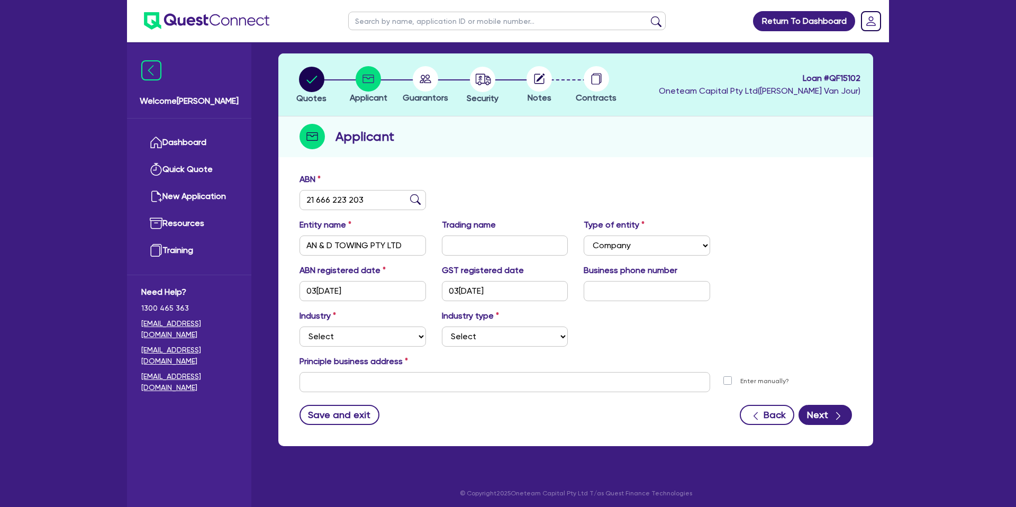
scroll to position [46, 0]
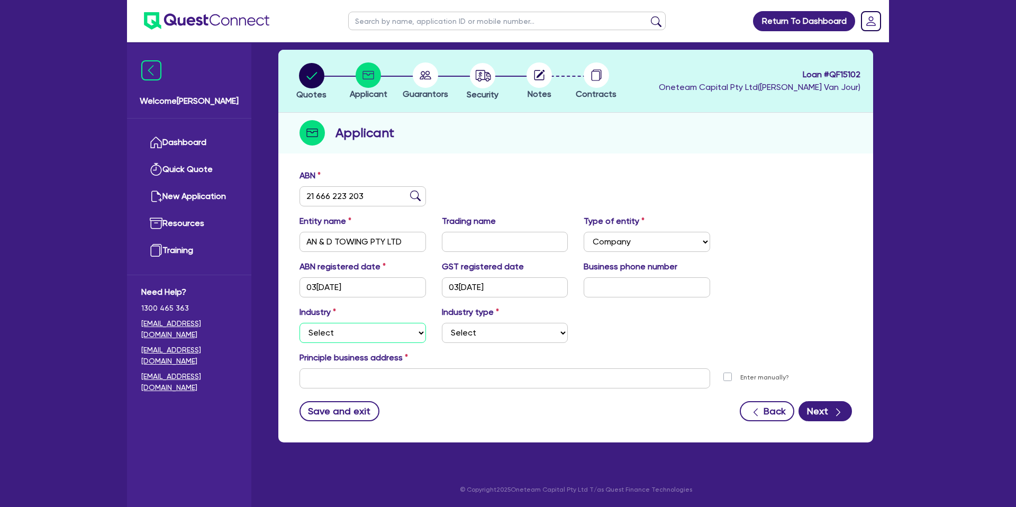
click at [339, 332] on select "Select Accomodation & Food Services Administrative & Support Services Agricultu…" at bounding box center [362, 333] width 126 height 20
select select "ACCOMODATION_FOOD"
click at [299, 323] on select "Select Accomodation & Food Services Administrative & Support Services Agricultu…" at bounding box center [362, 333] width 126 height 20
click at [491, 339] on select "Select Hotels Motels Serviced Apartments Other Short-term Accomodation Cafes Re…" at bounding box center [505, 333] width 126 height 20
select select "CAFES"
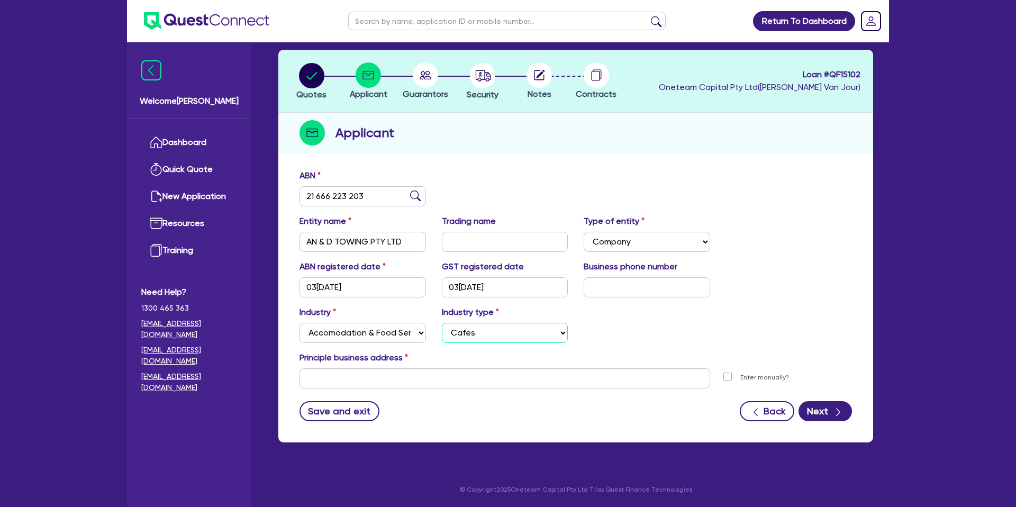
click at [442, 323] on select "Select Hotels Motels Serviced Apartments Other Short-term Accomodation Cafes Re…" at bounding box center [505, 333] width 126 height 20
click at [353, 383] on input "text" at bounding box center [504, 378] width 410 height 20
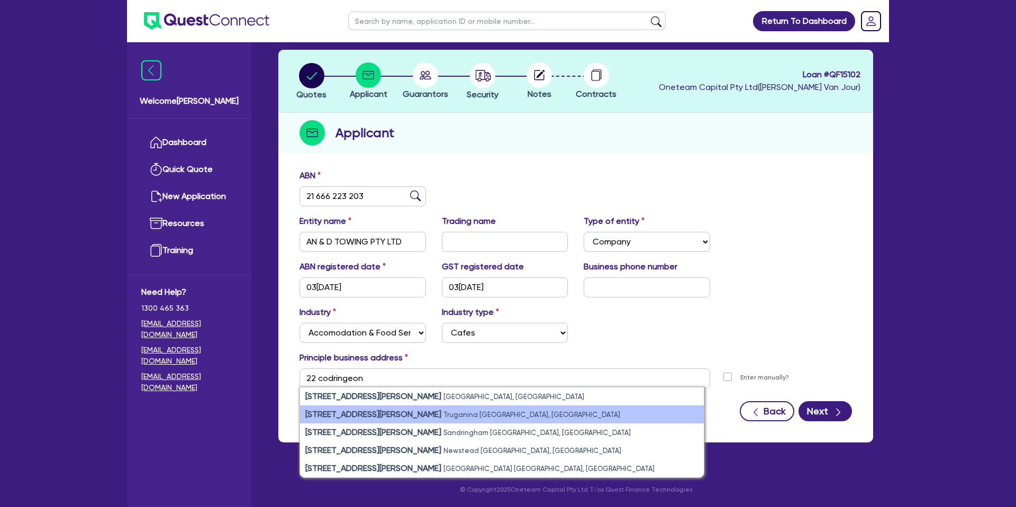
click at [443, 411] on small "Truganina [GEOGRAPHIC_DATA], [GEOGRAPHIC_DATA]" at bounding box center [531, 414] width 177 height 8
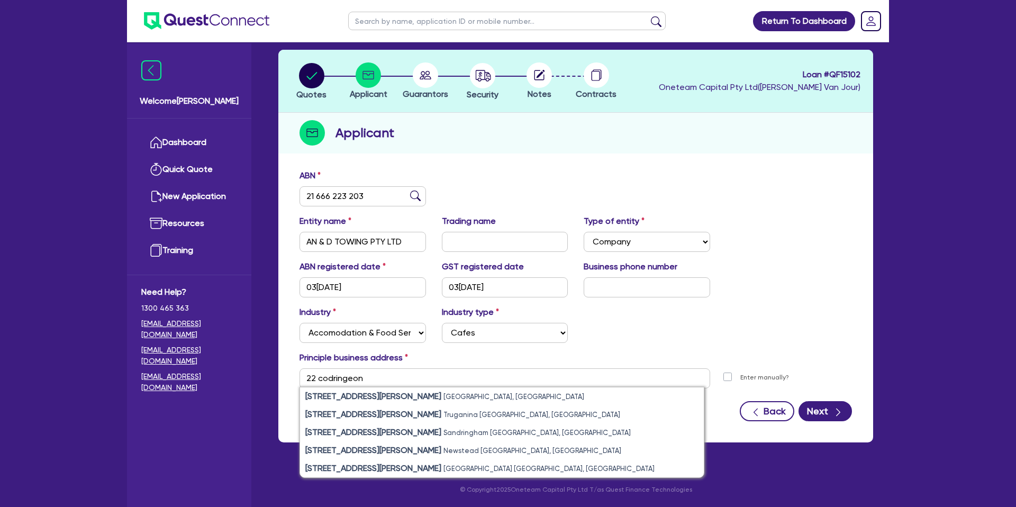
type input "[STREET_ADDRESS][PERSON_NAME]"
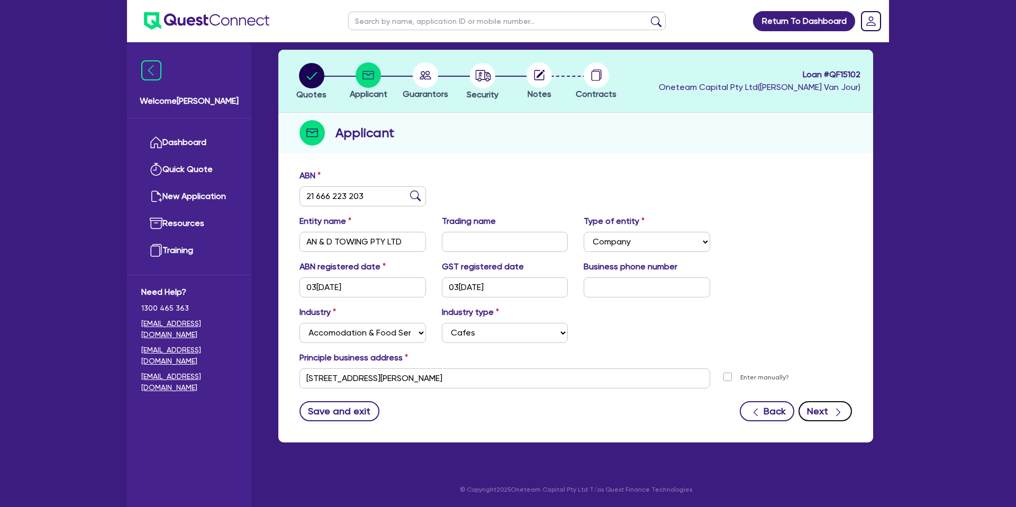
click at [828, 405] on button "Next" at bounding box center [824, 411] width 53 height 20
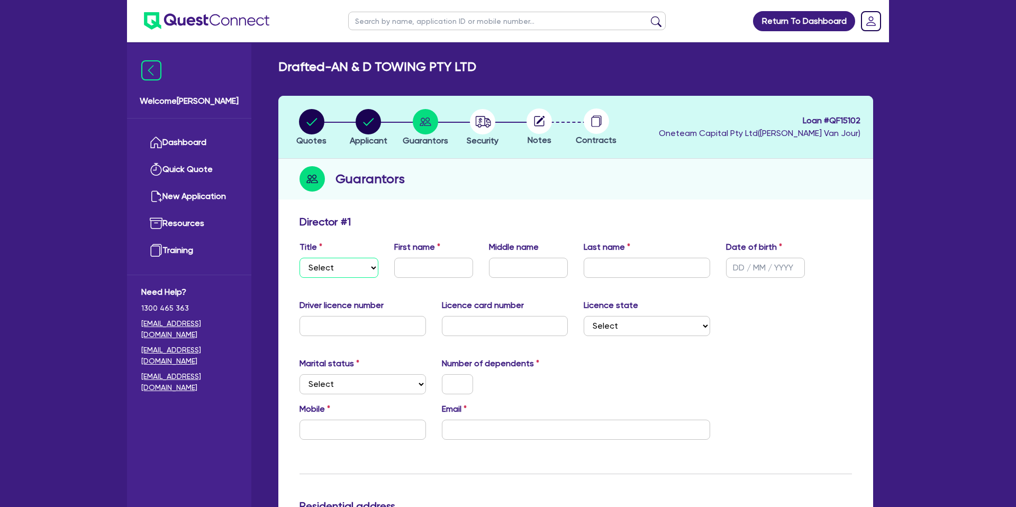
click at [339, 266] on select "Select Mr Mrs Ms Miss Dr" at bounding box center [338, 268] width 79 height 20
select select "MR"
click at [299, 258] on select "Select Mr Mrs Ms Miss Dr" at bounding box center [338, 268] width 79 height 20
click at [425, 272] on input "text" at bounding box center [433, 268] width 79 height 20
click at [401, 267] on input "Almoiezldinalla" at bounding box center [433, 268] width 79 height 20
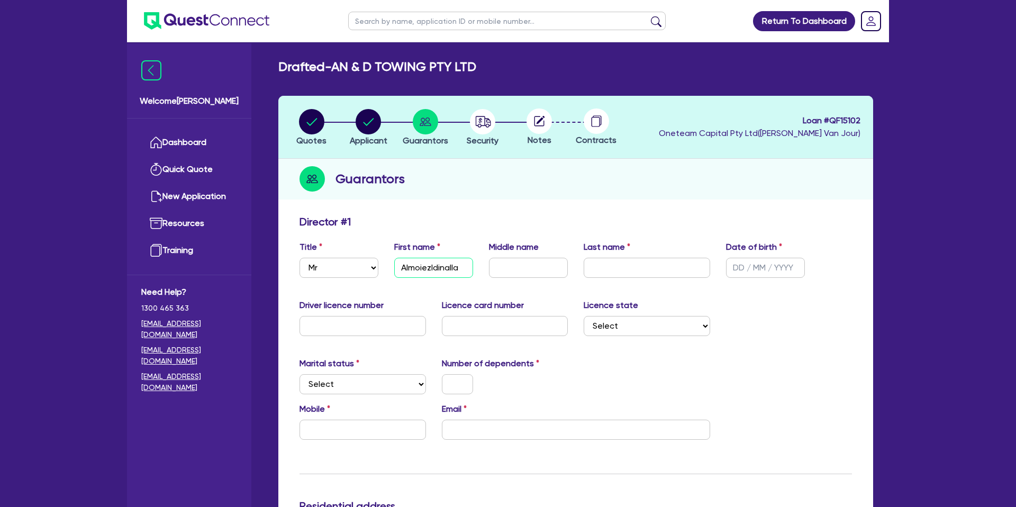
click at [419, 268] on input "Almoiezldinalla" at bounding box center [433, 268] width 79 height 20
click at [405, 266] on input "Almoiezldinalla" at bounding box center [433, 268] width 79 height 20
click at [430, 267] on input "Elmoiezldinalla" at bounding box center [433, 268] width 79 height 20
type input "Elmoiezldinalla"
click at [547, 264] on input "text" at bounding box center [528, 268] width 79 height 20
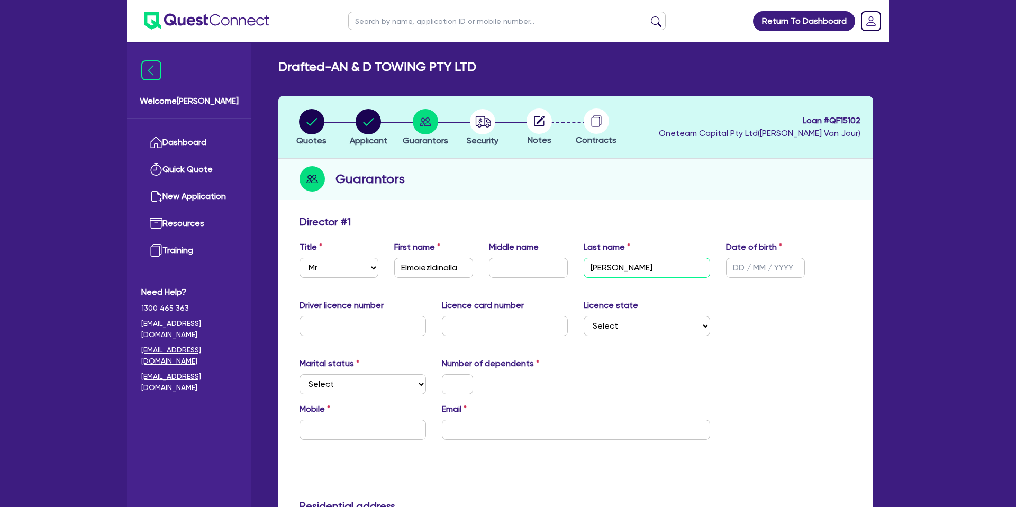
type input "[PERSON_NAME]"
click at [767, 299] on div "Driver licence number Licence card number Licence state Select [GEOGRAPHIC_DATA…" at bounding box center [575, 321] width 568 height 45
click at [745, 262] on input "text" at bounding box center [765, 268] width 79 height 20
type input "01[DATE]"
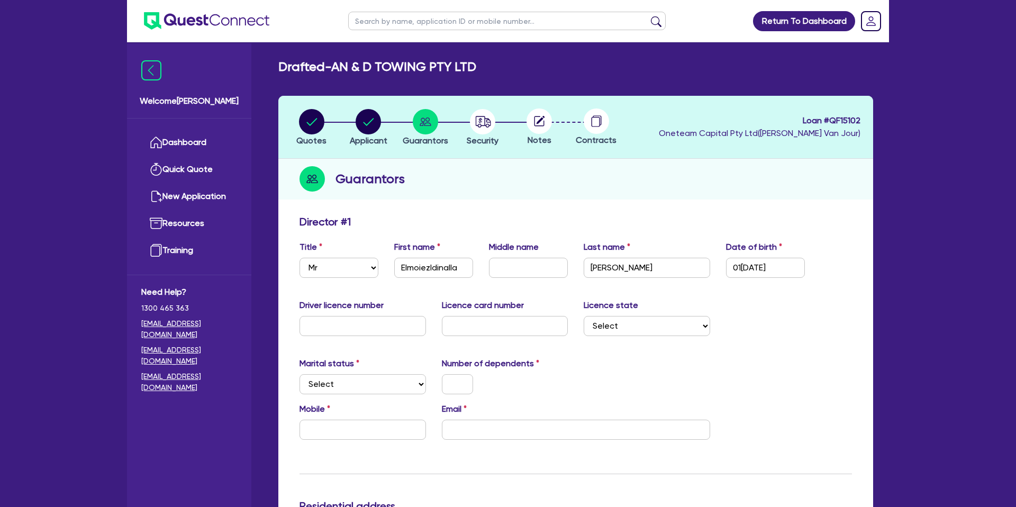
click at [848, 368] on div "Marital status Select [DEMOGRAPHIC_DATA] Married De Facto / Partner Number of d…" at bounding box center [575, 379] width 568 height 45
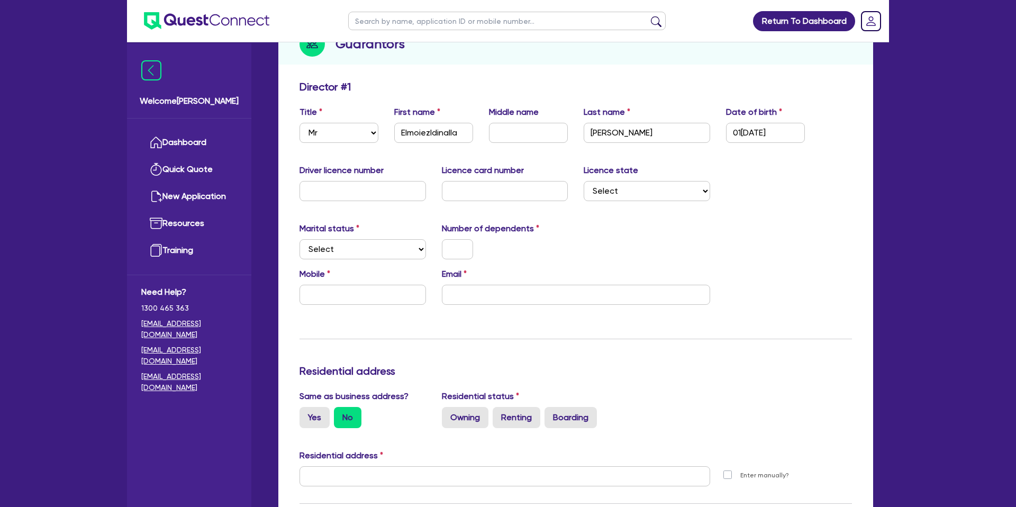
scroll to position [136, 0]
click at [313, 239] on select "Select Single Married De Facto / Partner" at bounding box center [362, 247] width 126 height 20
click at [299, 237] on select "Select Single Married De Facto / Partner" at bounding box center [362, 247] width 126 height 20
drag, startPoint x: 579, startPoint y: 252, endPoint x: 458, endPoint y: 280, distance: 125.0
click at [553, 253] on div "Marital status Select [DEMOGRAPHIC_DATA] Married De Facto / Partner Number of d…" at bounding box center [575, 243] width 568 height 45
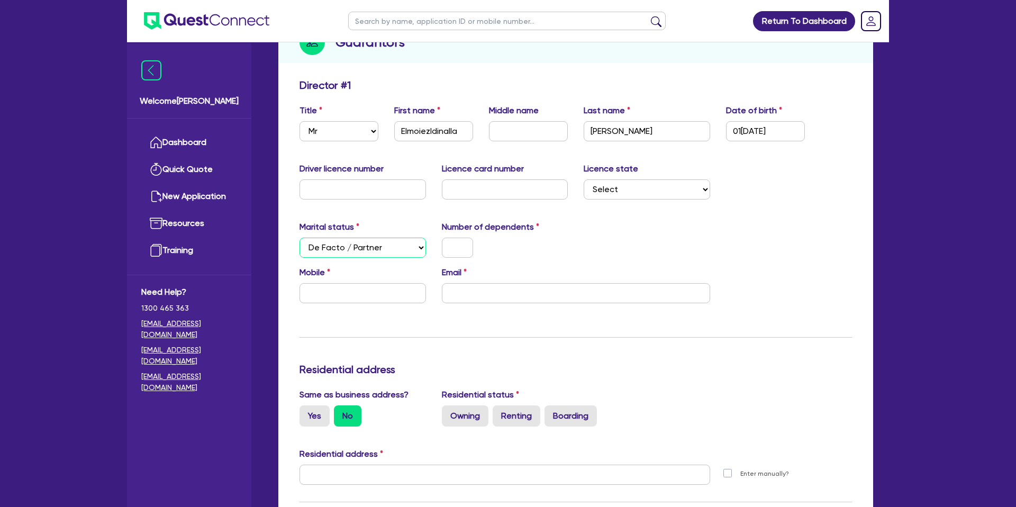
click at [384, 248] on select "Select Single Married De Facto / Partner" at bounding box center [362, 247] width 126 height 20
select select "SINGLE"
click at [299, 237] on select "Select Single Married De Facto / Partner" at bounding box center [362, 247] width 126 height 20
click at [459, 250] on input "text" at bounding box center [457, 247] width 31 height 20
click at [369, 193] on input "text" at bounding box center [362, 189] width 126 height 20
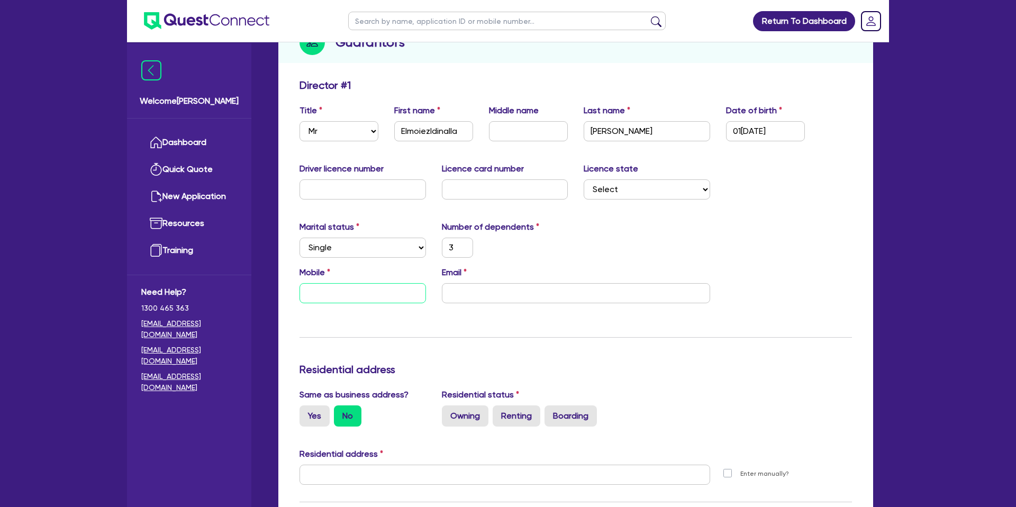
click at [352, 298] on input "text" at bounding box center [362, 293] width 126 height 20
type input "3"
type input "0"
type input "3"
type input "04"
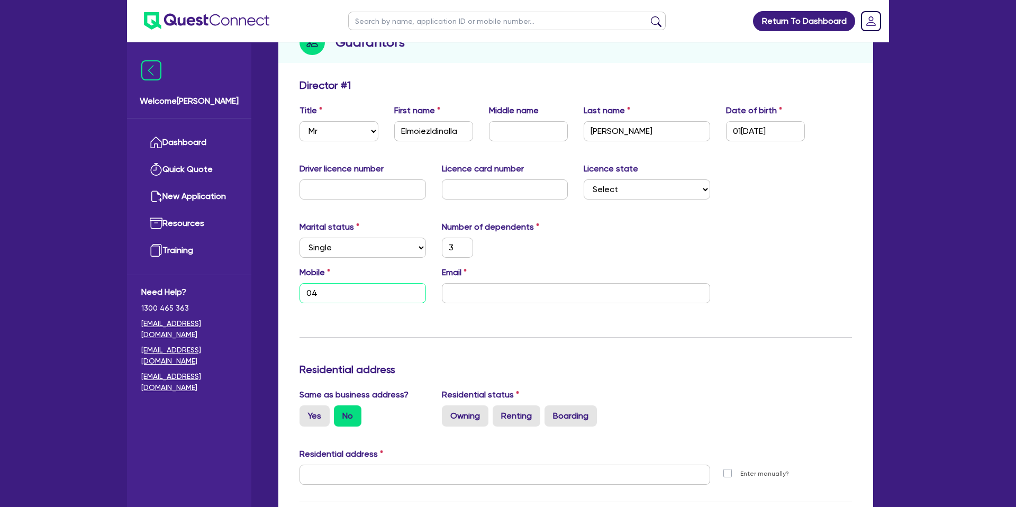
type input "3"
type input "048"
type input "3"
type input "0481"
type input "3"
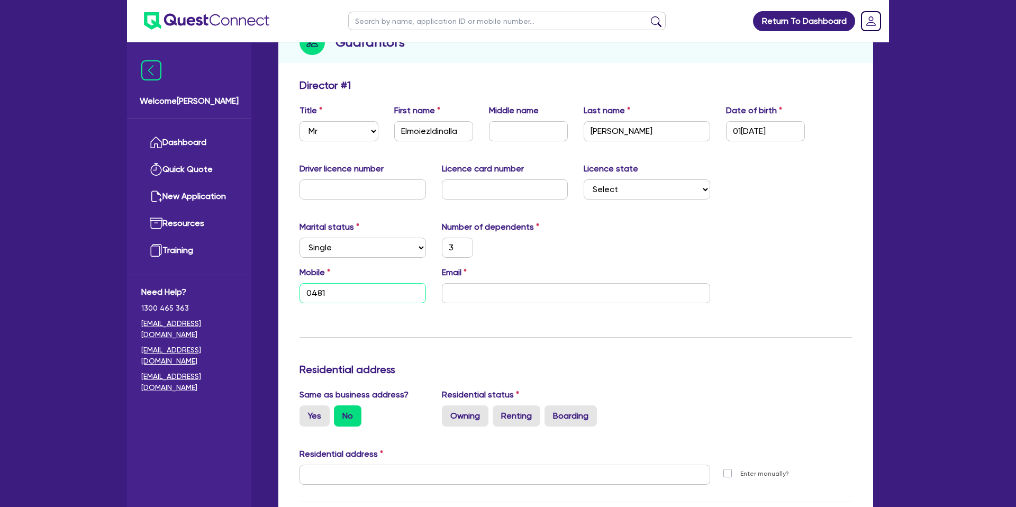
type input "0481 3"
type input "3"
type input "0481 32"
type input "3"
type input "0481 320"
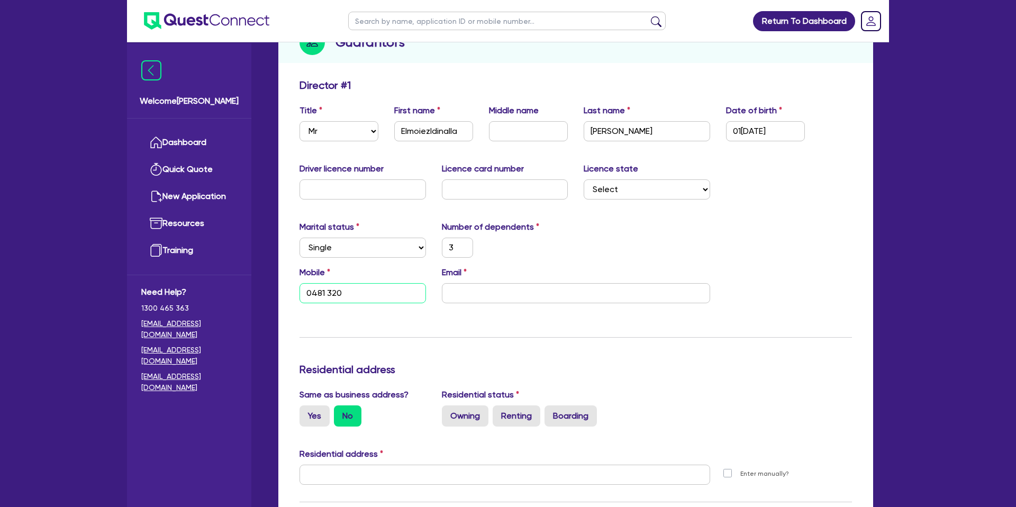
type input "3"
type input "0481 320 5"
type input "3"
type input "0481 320 51"
type input "3"
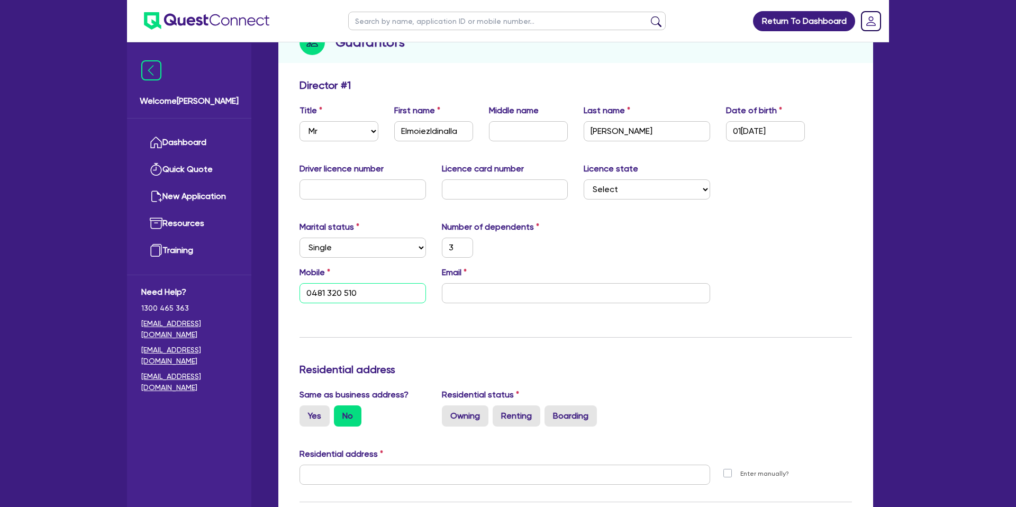
type input "0481 320 510"
click at [558, 241] on div "3" at bounding box center [505, 247] width 142 height 20
drag, startPoint x: 315, startPoint y: 419, endPoint x: 413, endPoint y: 394, distance: 101.0
click at [316, 418] on label "Yes" at bounding box center [314, 415] width 30 height 21
click at [306, 412] on input "Yes" at bounding box center [302, 408] width 7 height 7
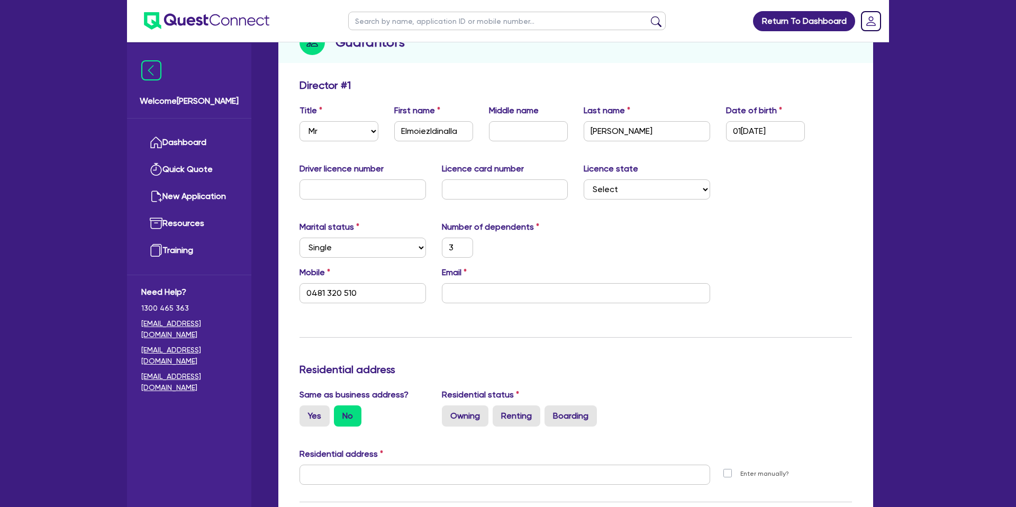
radio input "true"
type input "3"
type input "0481 320 510"
type input "[STREET_ADDRESS][PERSON_NAME]"
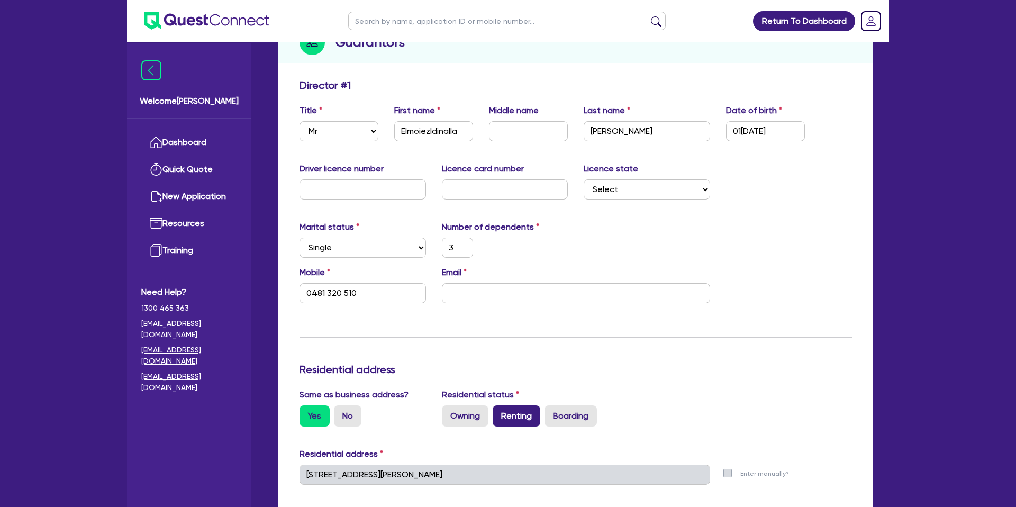
click at [515, 413] on label "Renting" at bounding box center [516, 415] width 48 height 21
click at [499, 412] on input "Renting" at bounding box center [495, 408] width 7 height 7
radio input "true"
type input "3"
type input "0481 320 510"
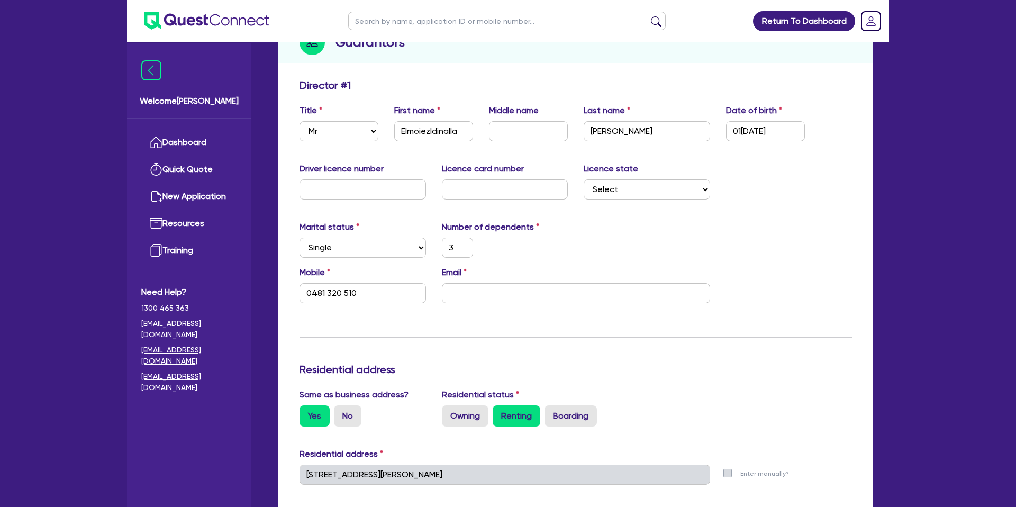
click at [560, 343] on div "Update residential status for Director #1 Boarding is only acceptable when the …" at bounding box center [575, 470] width 552 height 782
drag, startPoint x: 485, startPoint y: 292, endPoint x: 398, endPoint y: 183, distance: 139.3
click at [485, 291] on input "email" at bounding box center [576, 293] width 268 height 20
click at [361, 188] on input "text" at bounding box center [362, 189] width 126 height 20
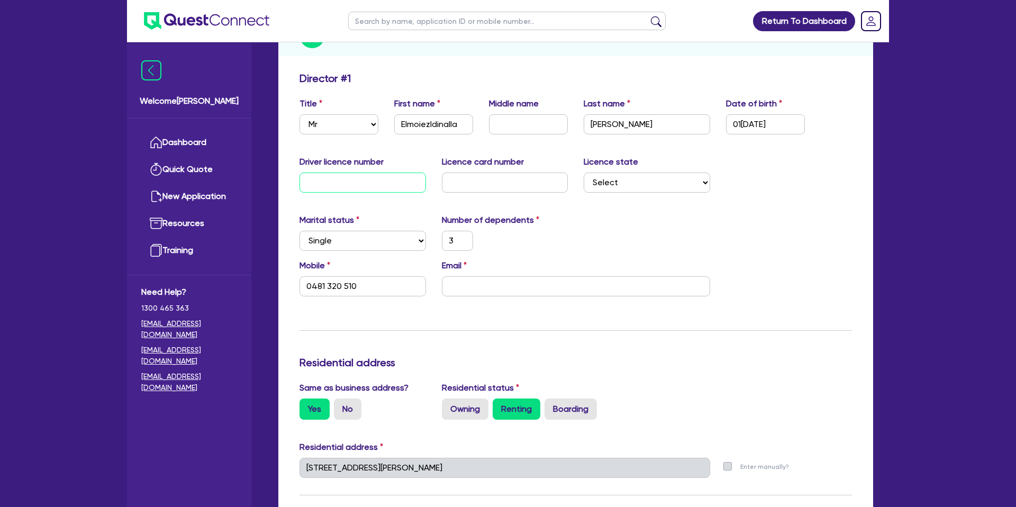
scroll to position [0, 0]
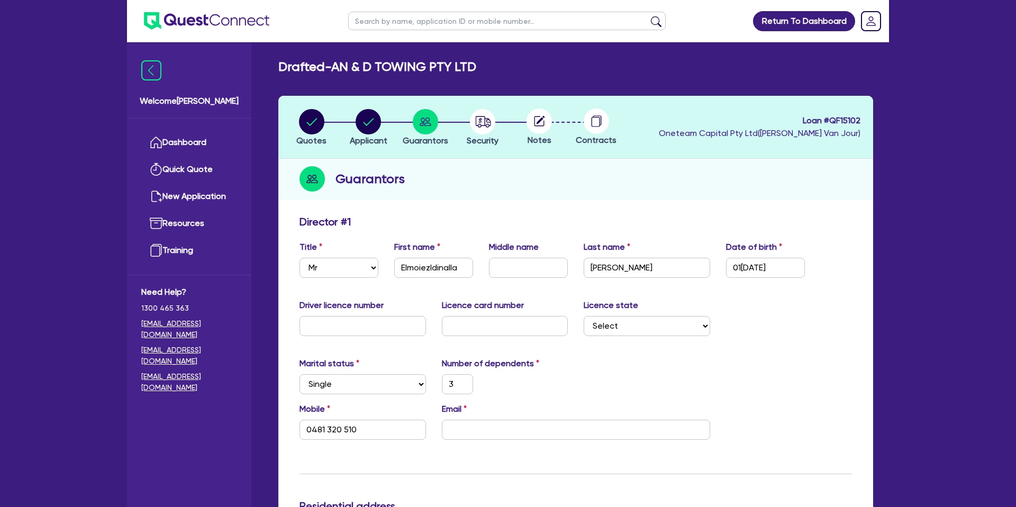
click at [589, 166] on div "Guarantors" at bounding box center [575, 179] width 595 height 41
drag, startPoint x: 614, startPoint y: 384, endPoint x: 561, endPoint y: 368, distance: 54.7
click at [614, 384] on div "Marital status Select [DEMOGRAPHIC_DATA] Married De Facto / Partner Number of d…" at bounding box center [575, 379] width 568 height 45
drag, startPoint x: 361, startPoint y: 310, endPoint x: 363, endPoint y: 317, distance: 7.1
click at [361, 315] on div "Driver licence number" at bounding box center [362, 317] width 142 height 37
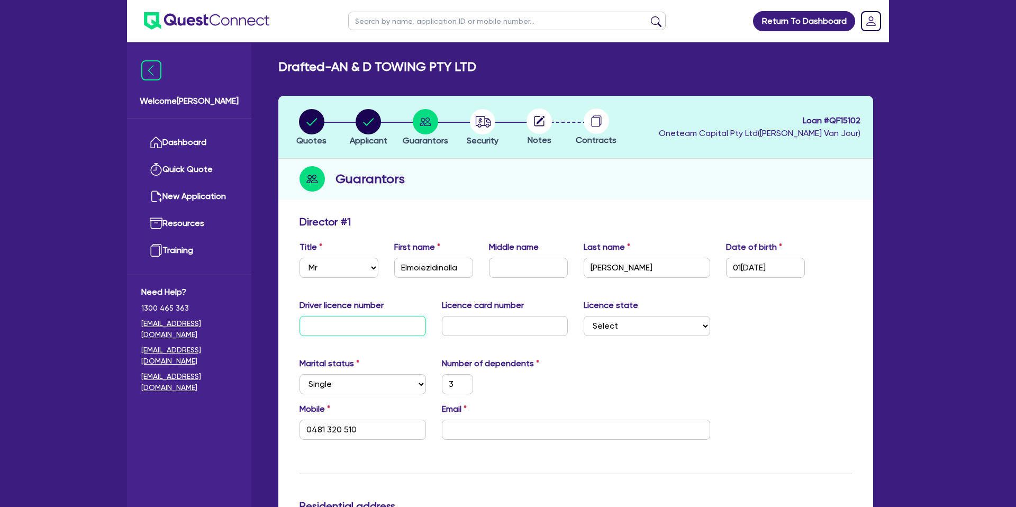
drag, startPoint x: 359, startPoint y: 321, endPoint x: 370, endPoint y: 324, distance: 11.0
click at [362, 320] on input "text" at bounding box center [362, 326] width 126 height 20
type input "0"
type input "3"
type input "0481 320 510"
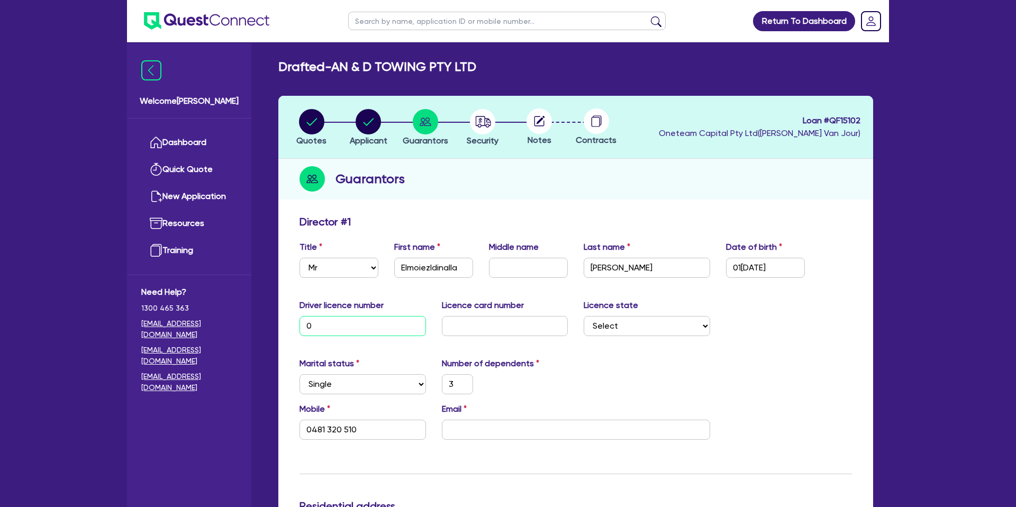
type input "03"
type input "3"
type input "0481 320 510"
type input "036"
type input "3"
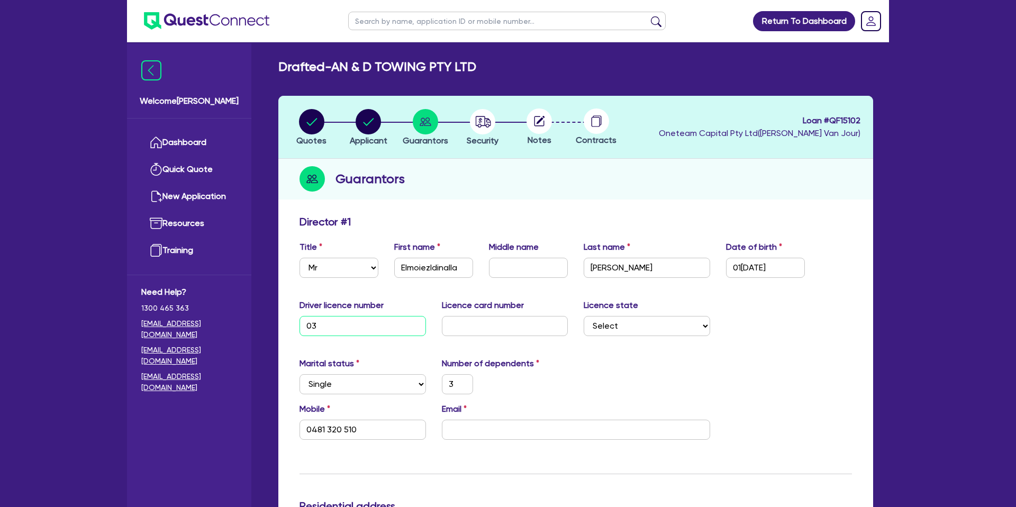
type input "0481 320 510"
type input "0367"
type input "3"
type input "0481 320 510"
type input "03673"
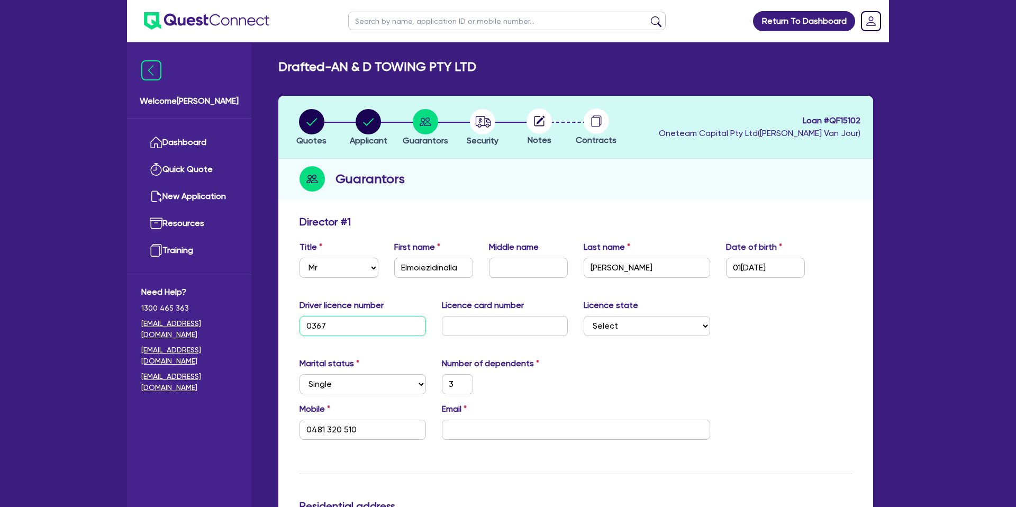
type input "3"
type input "0481 320 510"
type input "036739"
type input "3"
type input "0481 320 510"
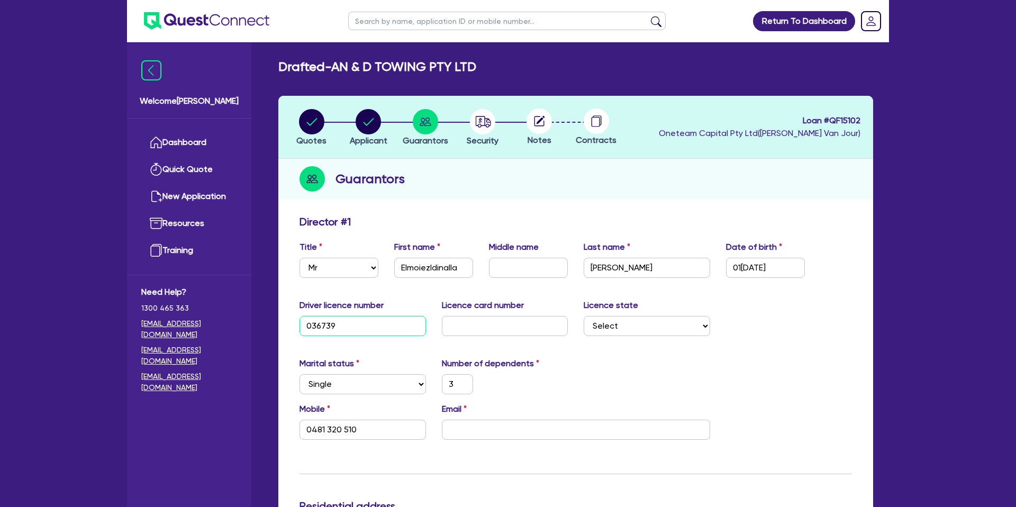
type input "0367398"
type input "3"
type input "0481 320 510"
type input "03673987"
type input "3"
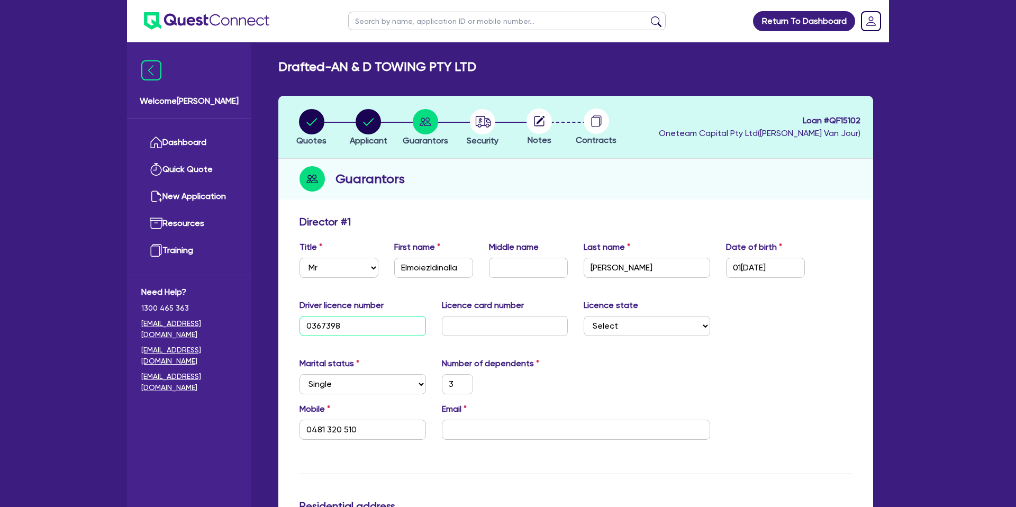
type input "0481 320 510"
type input "036739879"
type input "3"
type input "0481 320 510"
type input "036739879"
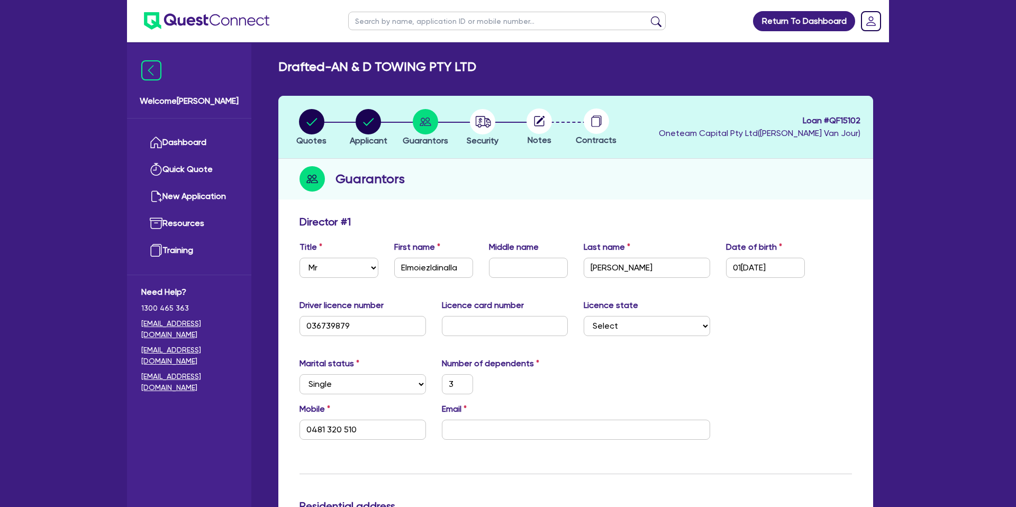
click at [590, 379] on div "Marital status Select [DEMOGRAPHIC_DATA] Married De Facto / Partner Number of d…" at bounding box center [575, 379] width 568 height 45
click at [629, 329] on select "Select [GEOGRAPHIC_DATA] [GEOGRAPHIC_DATA] [GEOGRAPHIC_DATA] [GEOGRAPHIC_DATA] …" at bounding box center [646, 326] width 126 height 20
select select "VIC"
click at [583, 316] on select "Select [GEOGRAPHIC_DATA] [GEOGRAPHIC_DATA] [GEOGRAPHIC_DATA] [GEOGRAPHIC_DATA] …" at bounding box center [646, 326] width 126 height 20
type input "3"
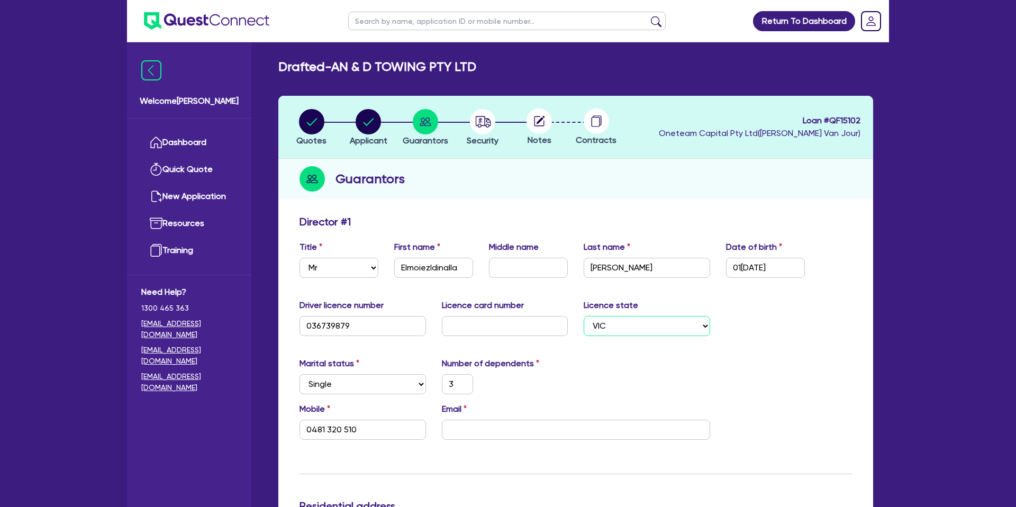
type input "0481 320 510"
click at [489, 324] on input "text" at bounding box center [505, 326] width 126 height 20
type input "p"
type input "3"
type input "0481 320 510"
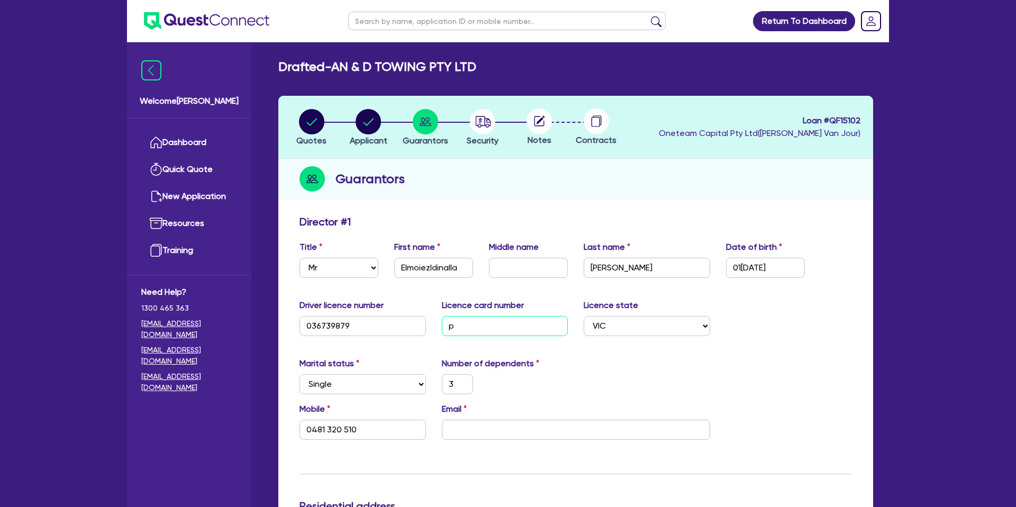
type input "3"
type input "0481 320 510"
type input "P"
type input "3"
type input "0481 320 510"
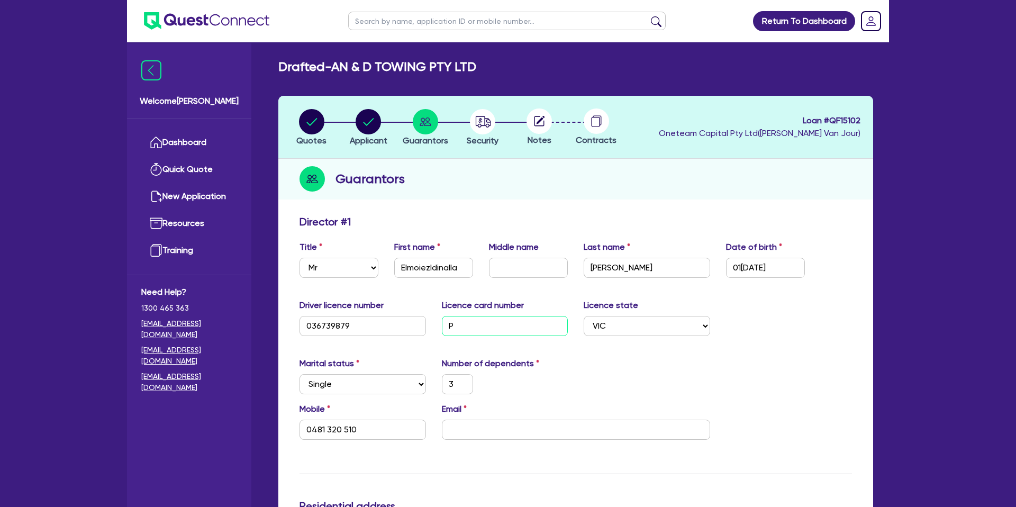
type input "P2"
type input "3"
type input "0481 320 510"
type input "P28"
type input "3"
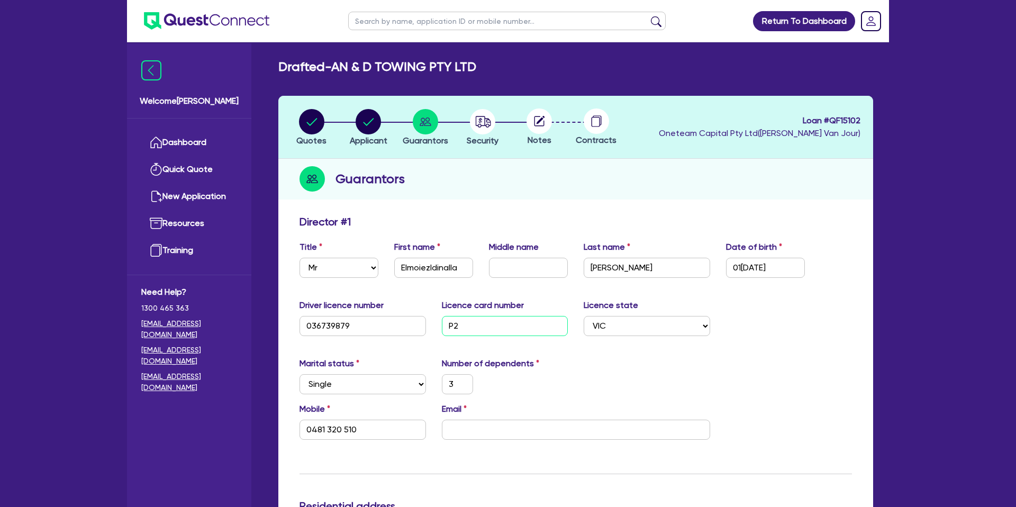
type input "0481 320 510"
type input "P287"
type input "3"
type input "0481 320 510"
type input "P2875"
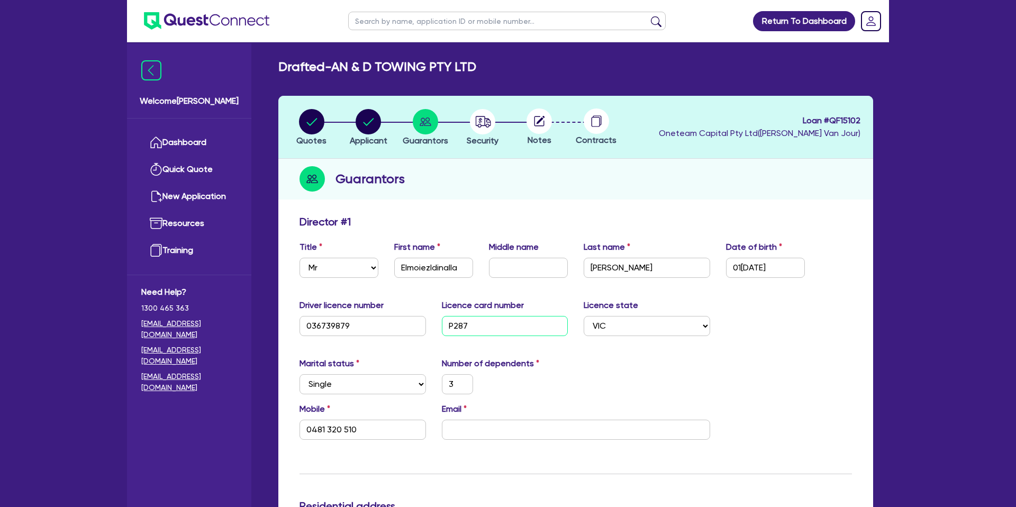
type input "3"
type input "0481 320 510"
type input "P28754"
type input "3"
type input "0481 320 510"
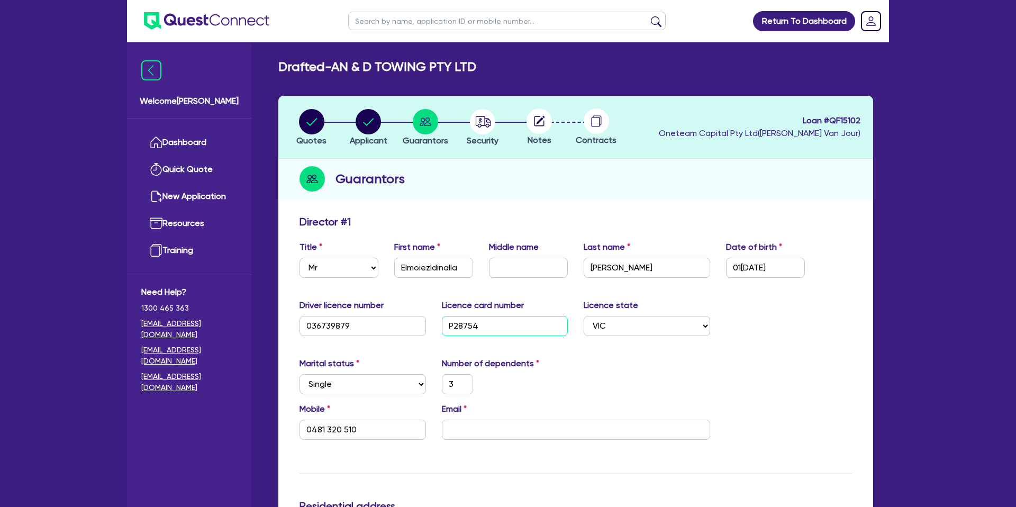
type input "P287542"
type input "3"
type input "0481 320 510"
type input "P2875424"
type input "3"
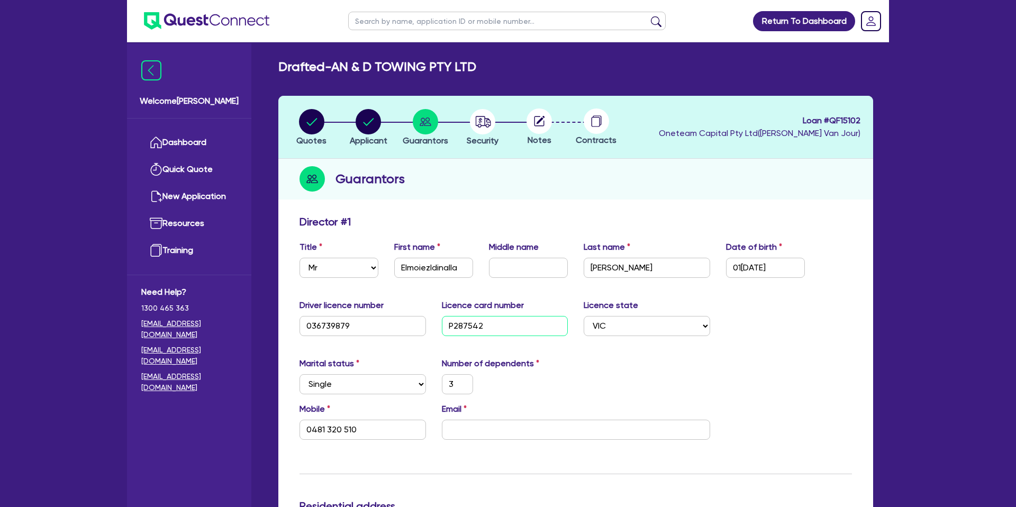
type input "0481 320 510"
type input "P2875424"
click at [492, 428] on input "email" at bounding box center [576, 429] width 268 height 20
type input "3"
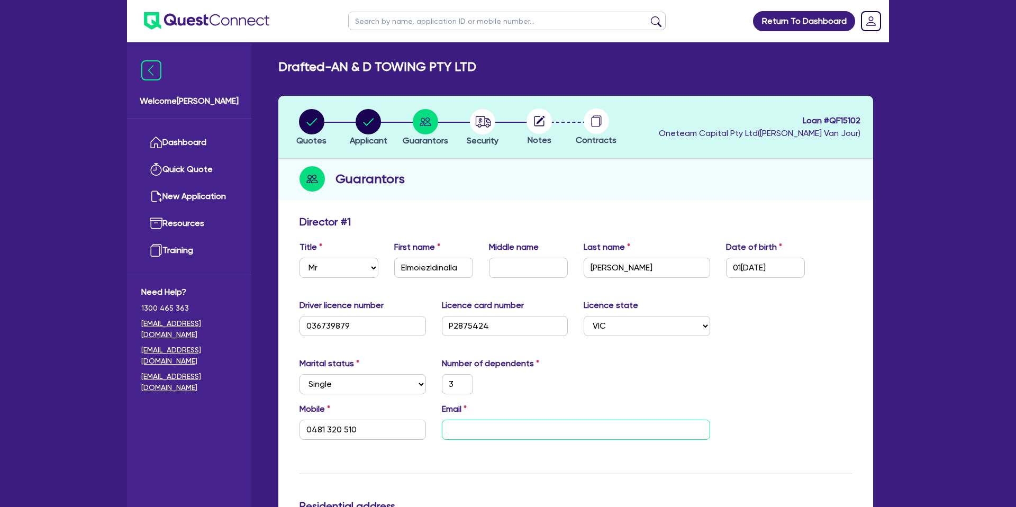
type input "0481 320 510"
type input "m"
type input "3"
type input "0481 320 510"
type input "mo"
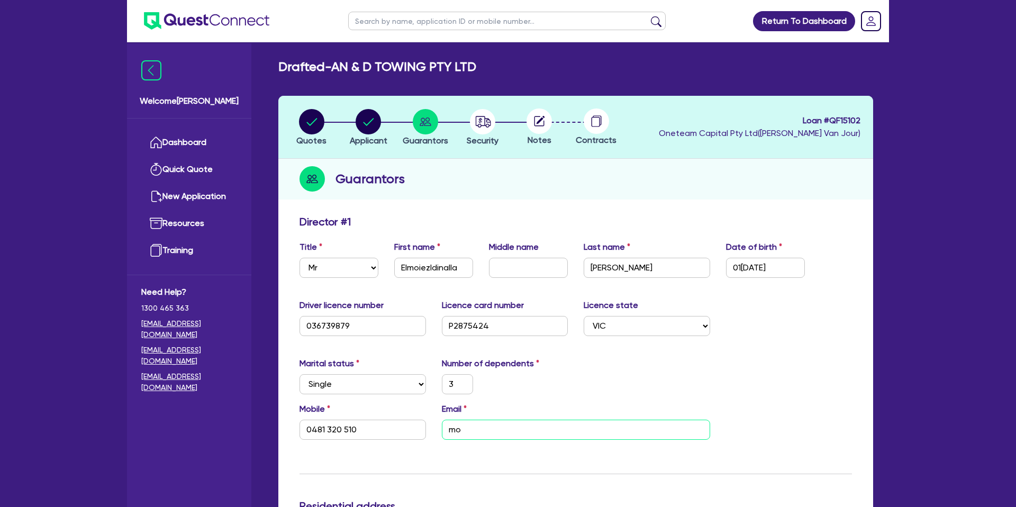
type input "3"
type input "0481 320 510"
type input "moe"
type input "3"
type input "0481 320 510"
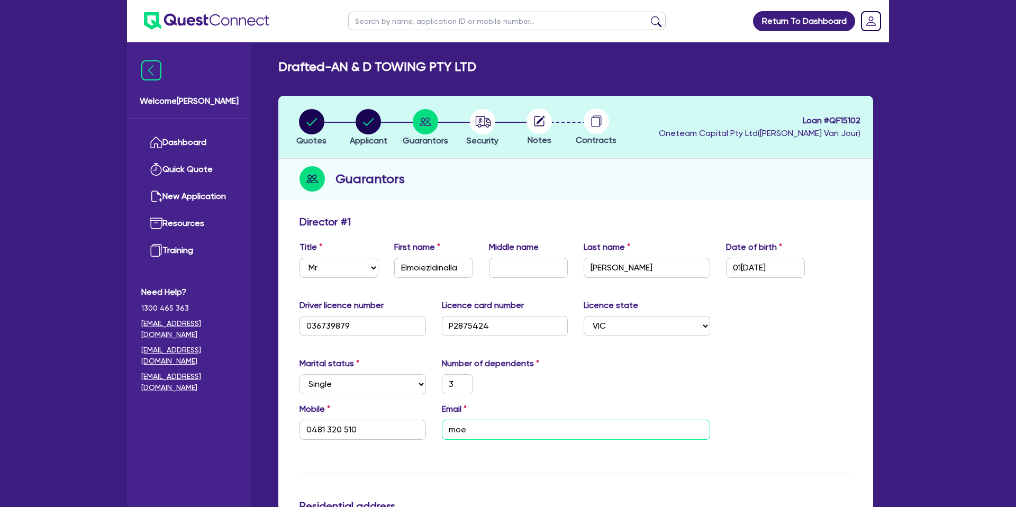
type input "moei"
type input "3"
type input "0481 320 510"
type input "[PERSON_NAME]iz"
type input "3"
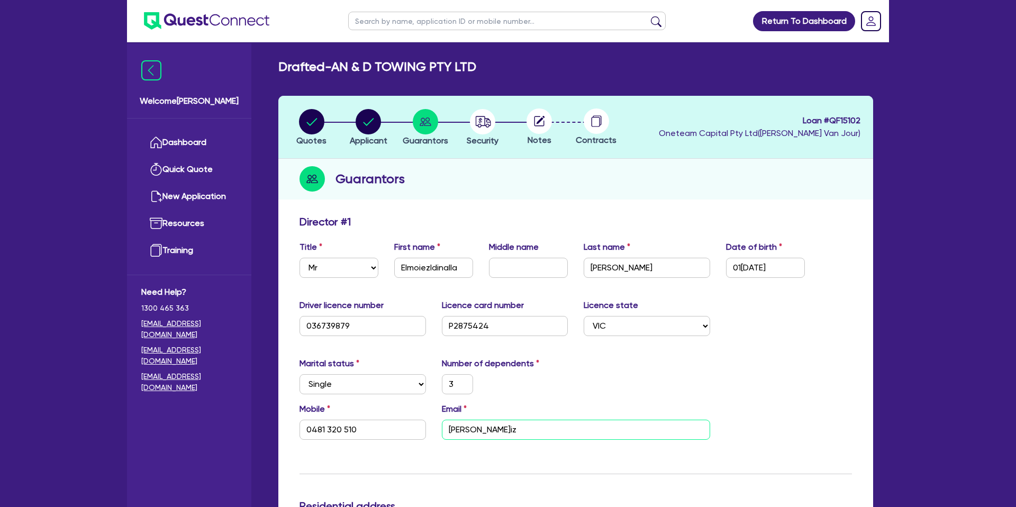
type input "0481 320 510"
type input "moeize"
type input "3"
type input "0481 320 510"
type input "moeizel"
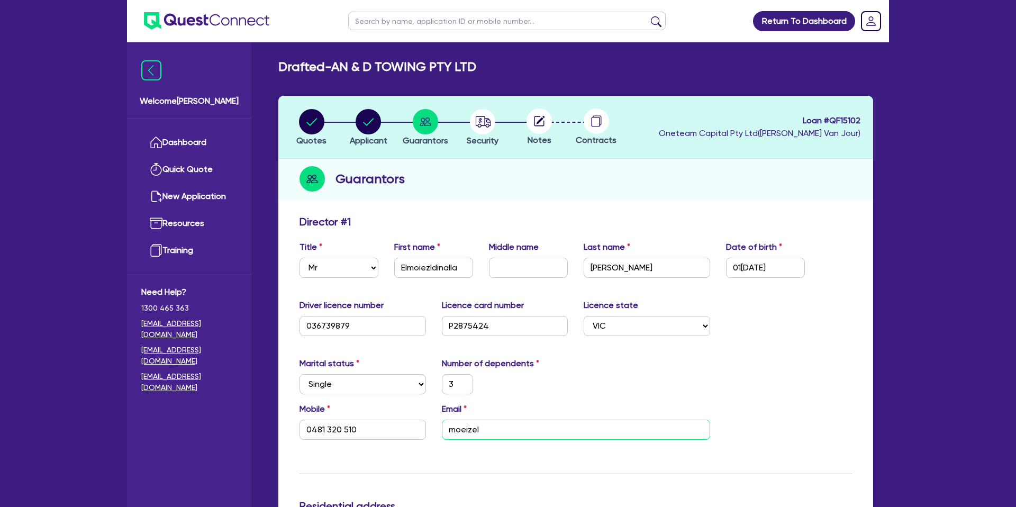
type input "3"
type input "0481 320 510"
type input "moeizela"
type input "3"
type input "0481 320 510"
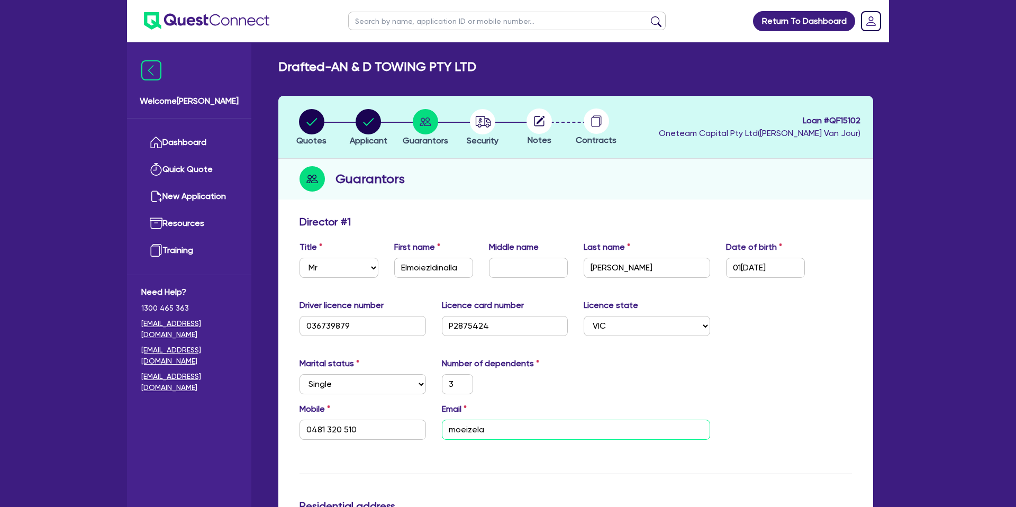
type input "moeizelam"
type input "3"
type input "0481 320 510"
type input "moeizelami"
type input "3"
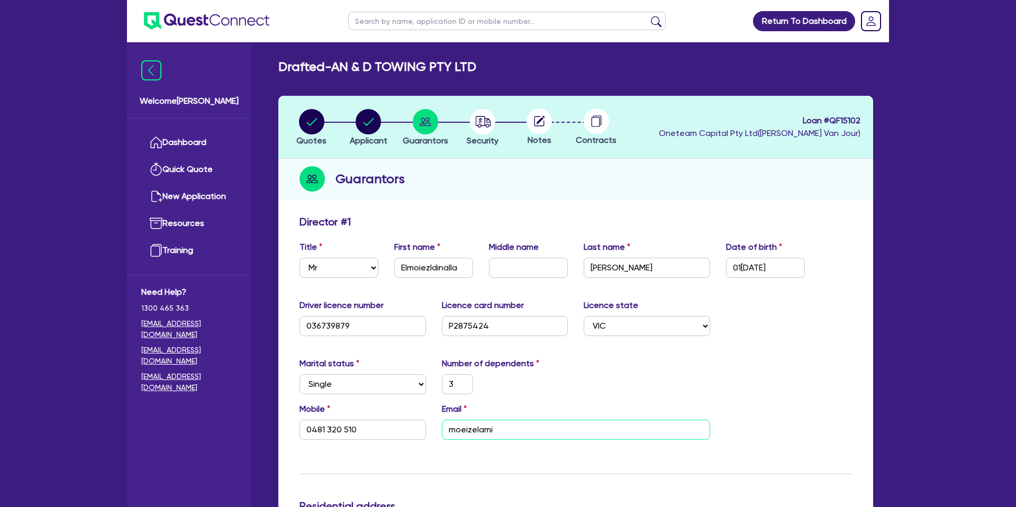
type input "0481 320 510"
type input "moeizelamin"
type input "3"
type input "0481 320 510"
type input "moeizelamin1"
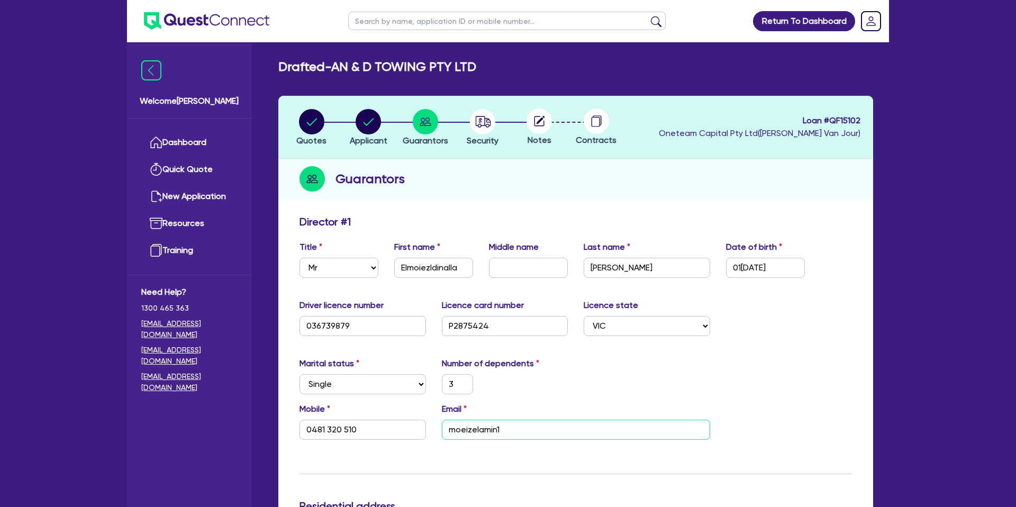
type input "3"
type input "0481 320 510"
type input "moeizelamin10"
type input "3"
click at [652, 397] on div "Marital status Select [DEMOGRAPHIC_DATA] Married De Facto / Partner Number of d…" at bounding box center [575, 379] width 568 height 45
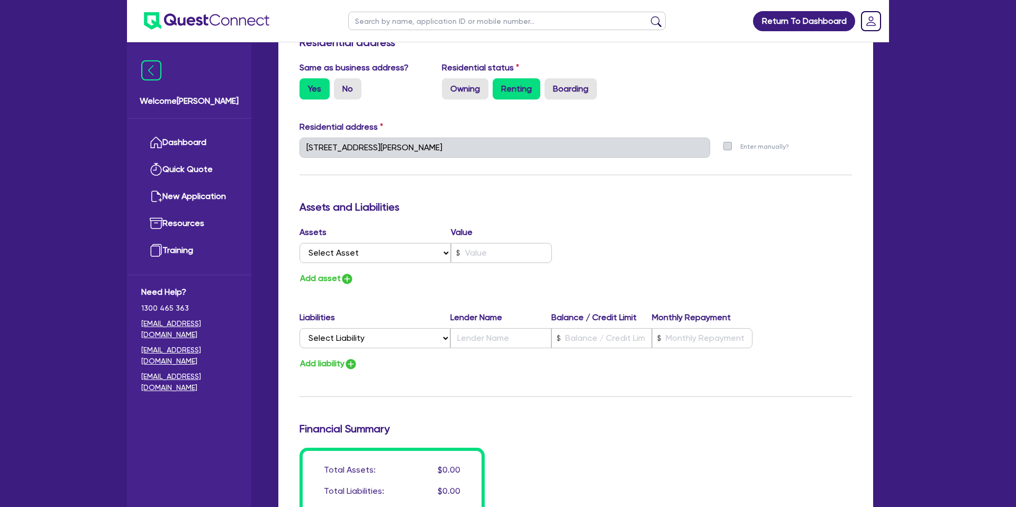
scroll to position [464, 0]
click at [333, 250] on select "Select Asset Cash Property Investment property Vehicle Truck Trailer Equipment …" at bounding box center [374, 252] width 151 height 20
click at [299, 242] on select "Select Asset Cash Property Investment property Vehicle Truck Trailer Equipment …" at bounding box center [374, 252] width 151 height 20
drag, startPoint x: 496, startPoint y: 255, endPoint x: 505, endPoint y: 254, distance: 9.1
click at [505, 254] on input "text" at bounding box center [501, 252] width 101 height 20
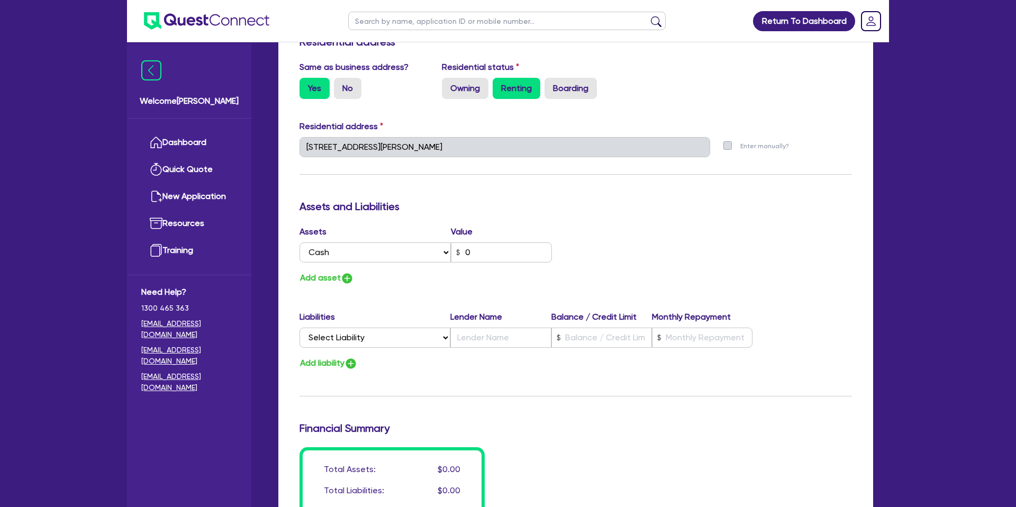
drag, startPoint x: 785, startPoint y: 189, endPoint x: 746, endPoint y: 211, distance: 45.0
click at [785, 189] on div "Update residential status for Director #1 Boarding is only acceptable when the …" at bounding box center [575, 142] width 552 height 782
click at [335, 277] on button "Add asset" at bounding box center [326, 278] width 54 height 14
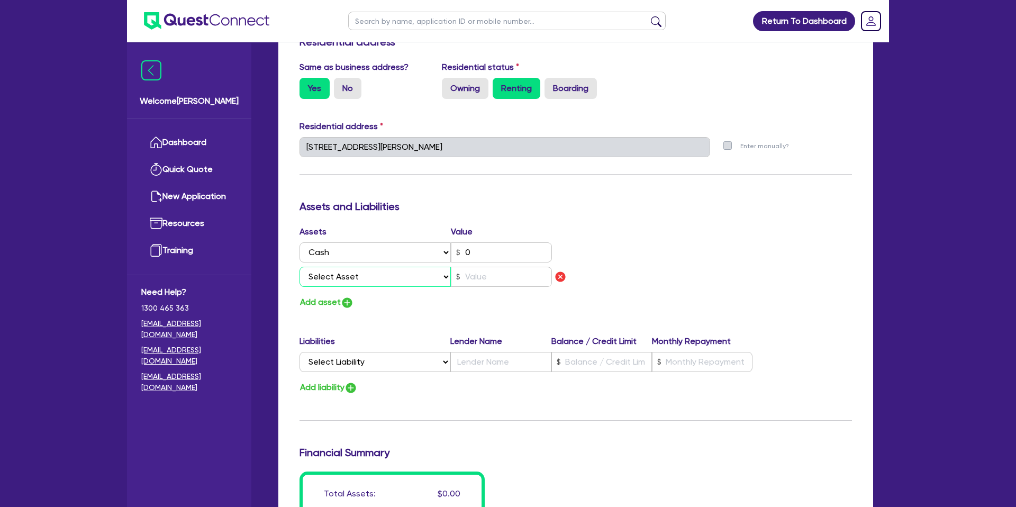
click at [349, 277] on select "Select Asset Cash Property Investment property Vehicle Truck Trailer Equipment …" at bounding box center [374, 277] width 151 height 20
click at [561, 280] on img "button" at bounding box center [560, 276] width 13 height 13
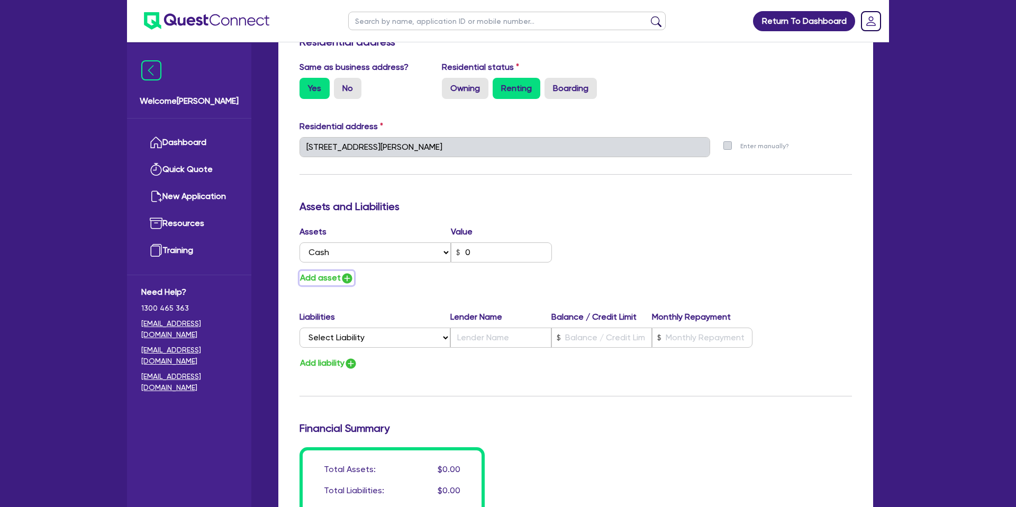
click at [338, 280] on button "Add asset" at bounding box center [326, 278] width 54 height 14
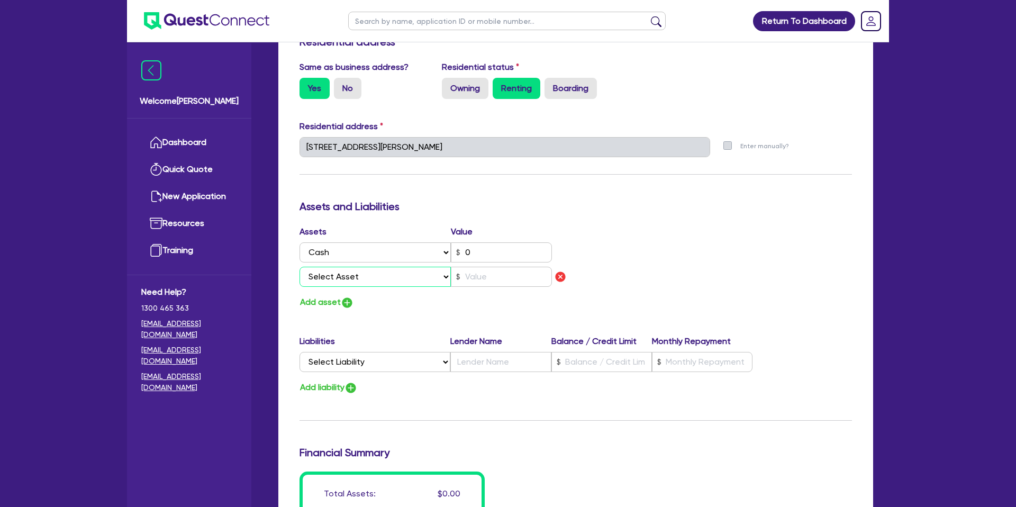
click at [380, 277] on select "Select Asset Cash Property Investment property Vehicle Truck Trailer Equipment …" at bounding box center [374, 277] width 151 height 20
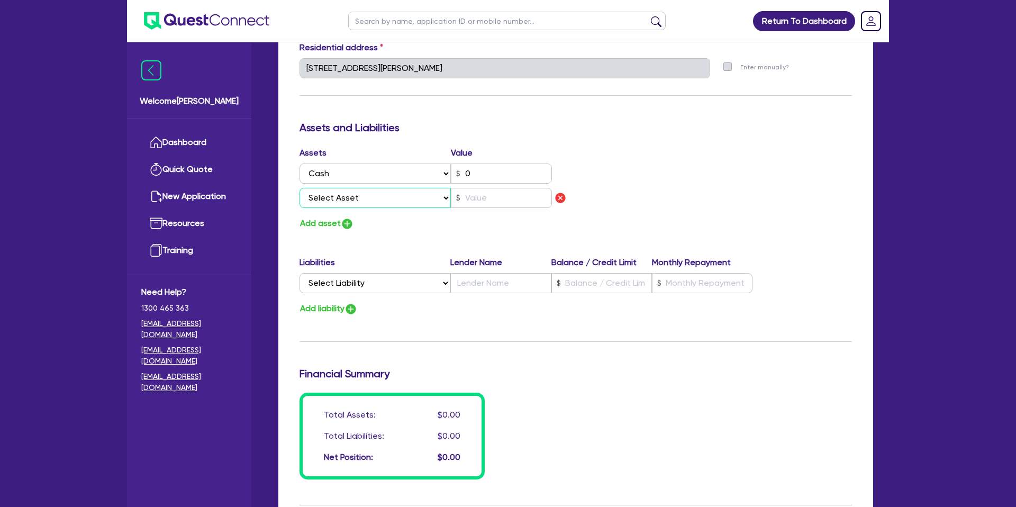
scroll to position [577, 0]
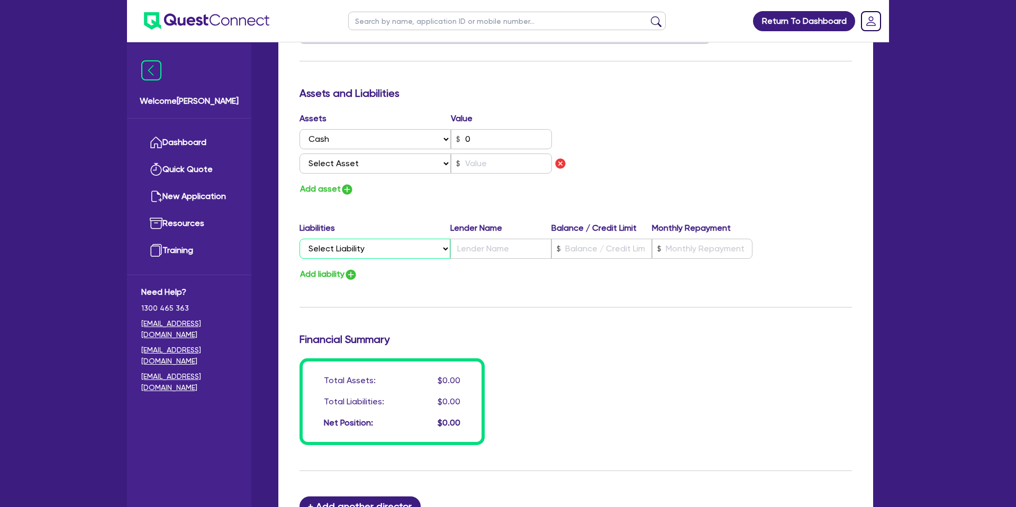
click at [336, 243] on select "Select Liability Credit card Mortgage Investment property loan Vehicle loan Tru…" at bounding box center [374, 249] width 151 height 20
click at [299, 239] on select "Select Liability Credit card Mortgage Investment property loan Vehicle loan Tru…" at bounding box center [374, 249] width 151 height 20
click at [577, 246] on input "text" at bounding box center [601, 249] width 101 height 20
click at [513, 273] on div "Add liability" at bounding box center [575, 274] width 568 height 14
click at [333, 271] on button "Add liability" at bounding box center [328, 274] width 58 height 14
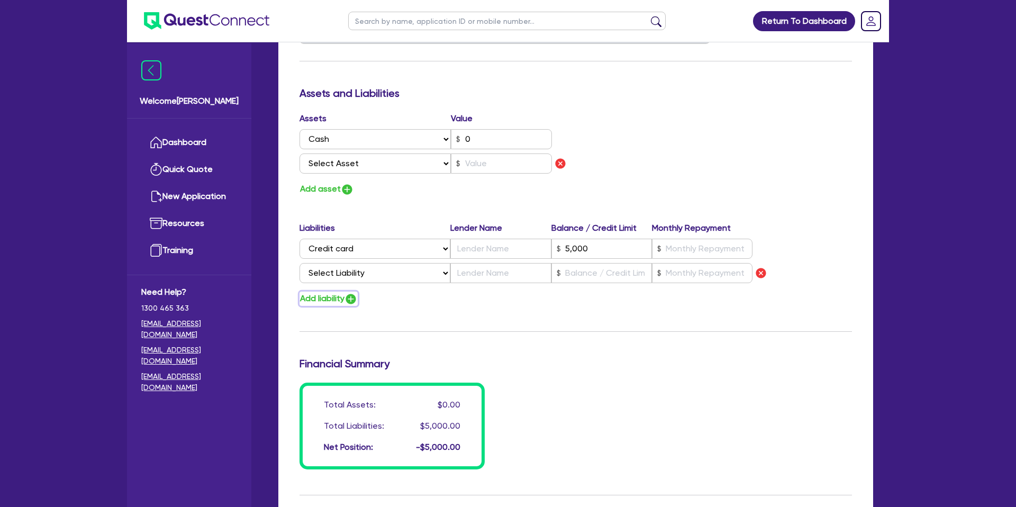
scroll to position [570, 0]
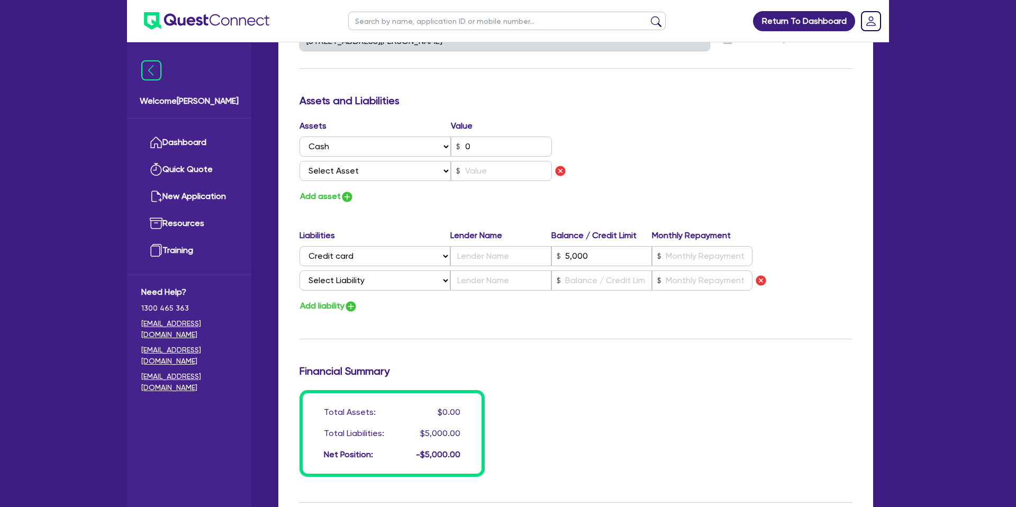
click at [779, 277] on div at bounding box center [801, 280] width 99 height 14
click at [761, 284] on img "button" at bounding box center [760, 280] width 13 height 13
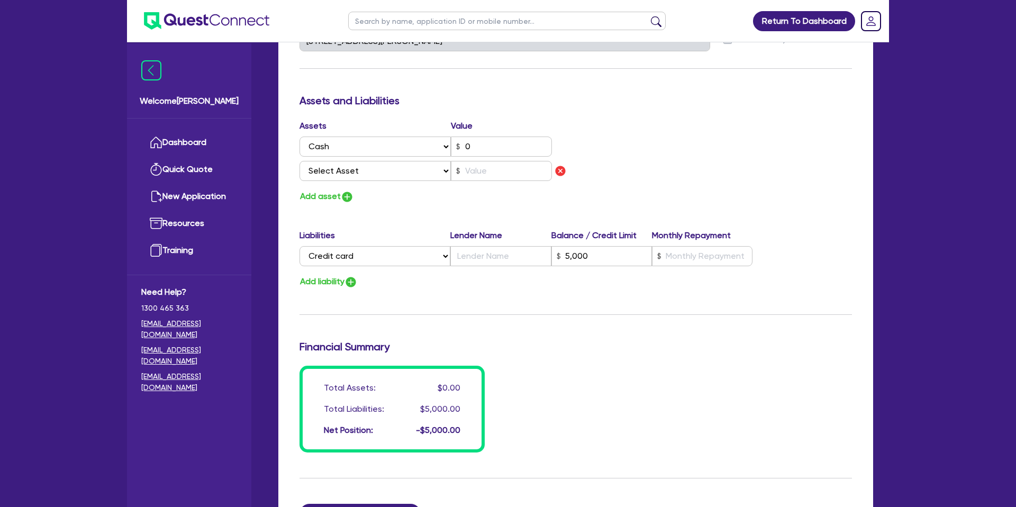
scroll to position [743, 0]
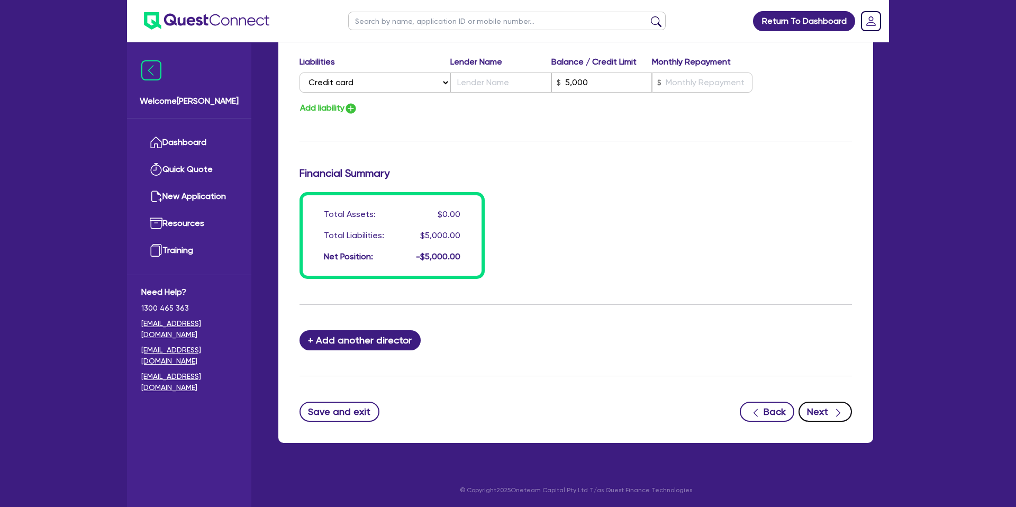
click at [835, 407] on icon "button" at bounding box center [838, 412] width 11 height 11
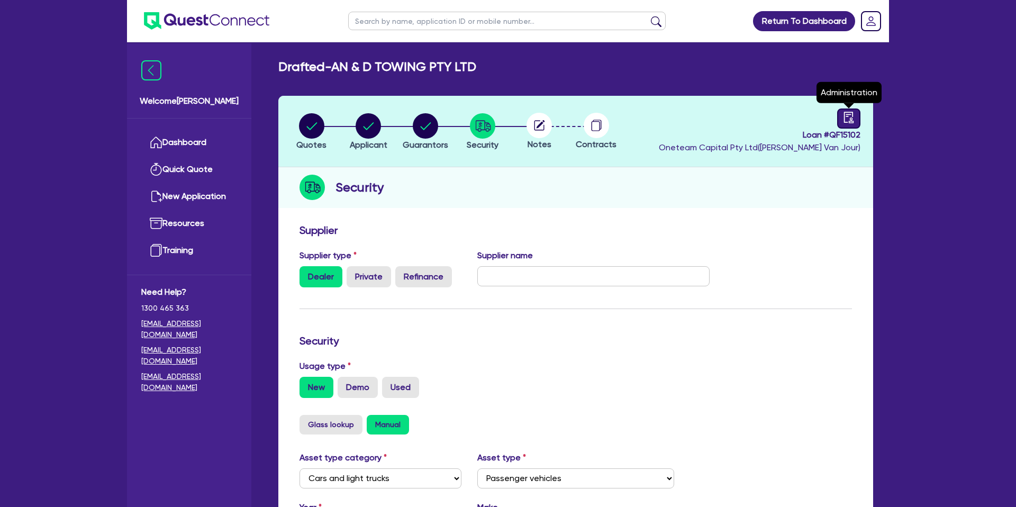
click at [848, 119] on icon "audit" at bounding box center [849, 118] width 12 height 12
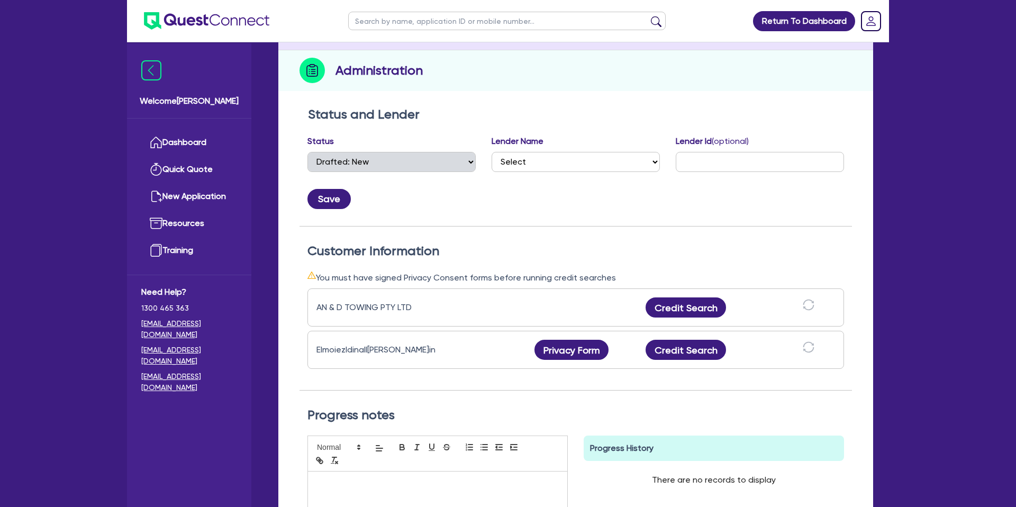
scroll to position [117, 0]
click at [588, 351] on button "Privacy Form" at bounding box center [571, 349] width 74 height 20
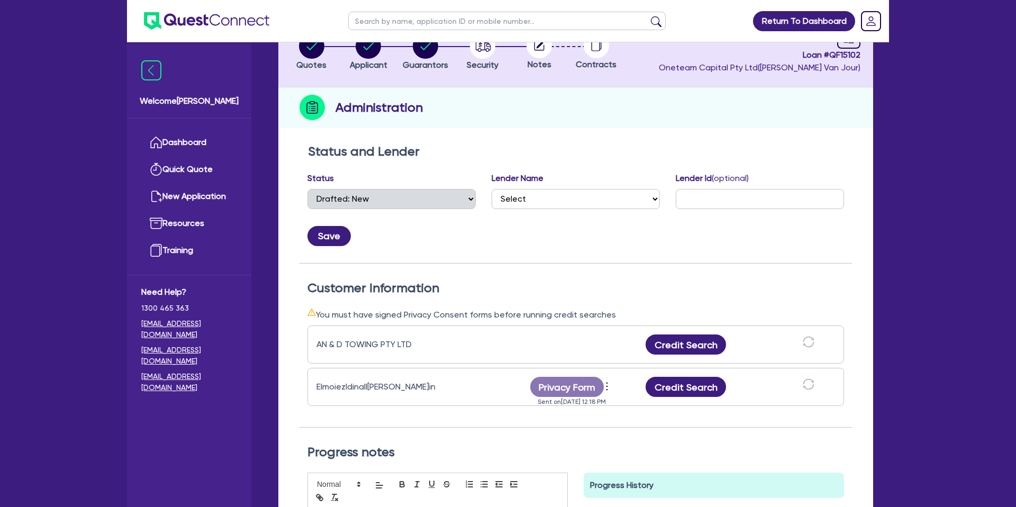
scroll to position [0, 0]
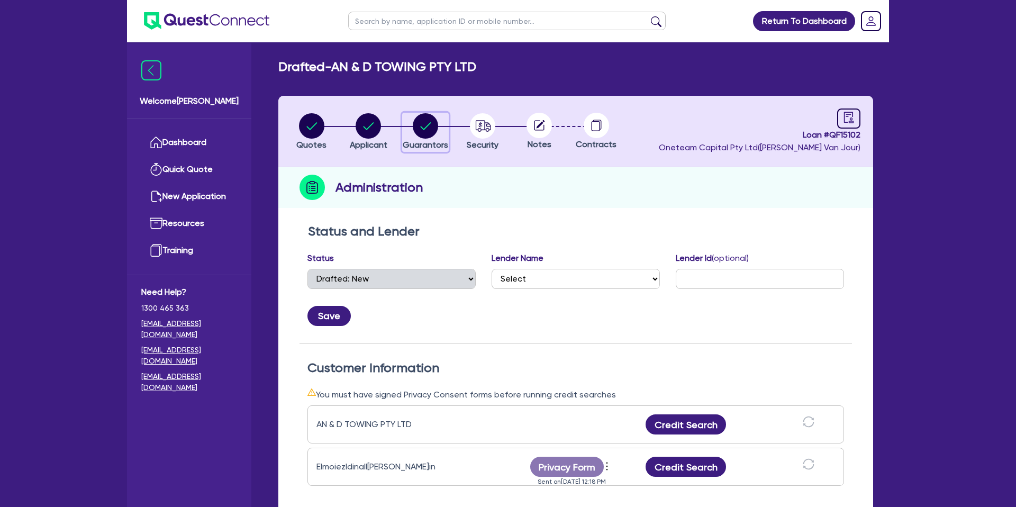
click at [421, 127] on icon "button" at bounding box center [425, 125] width 25 height 25
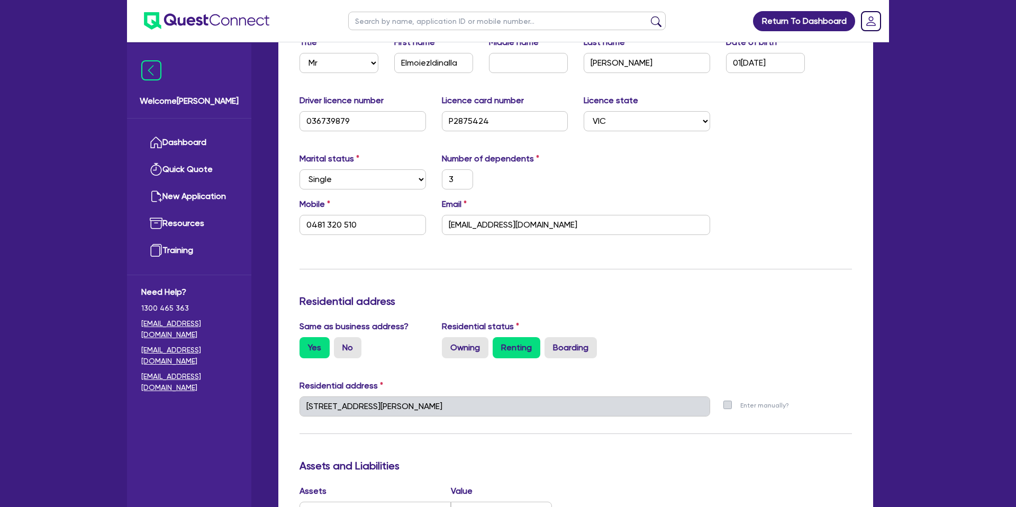
scroll to position [216, 0]
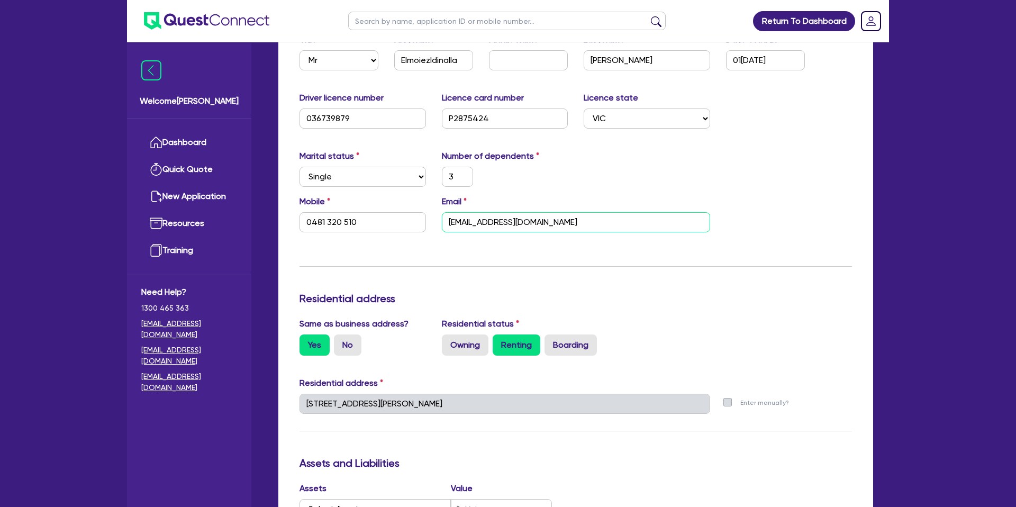
click at [446, 221] on input "[EMAIL_ADDRESS][DOMAIN_NAME]" at bounding box center [576, 222] width 268 height 20
click at [455, 220] on input "[EMAIL_ADDRESS][DOMAIN_NAME]" at bounding box center [576, 222] width 268 height 20
click at [451, 221] on input "[EMAIL_ADDRESS][DOMAIN_NAME]" at bounding box center [576, 222] width 268 height 20
click at [456, 223] on input "[EMAIL_ADDRESS][DOMAIN_NAME]" at bounding box center [576, 222] width 268 height 20
click at [449, 221] on input "[EMAIL_ADDRESS][DOMAIN_NAME]" at bounding box center [576, 222] width 268 height 20
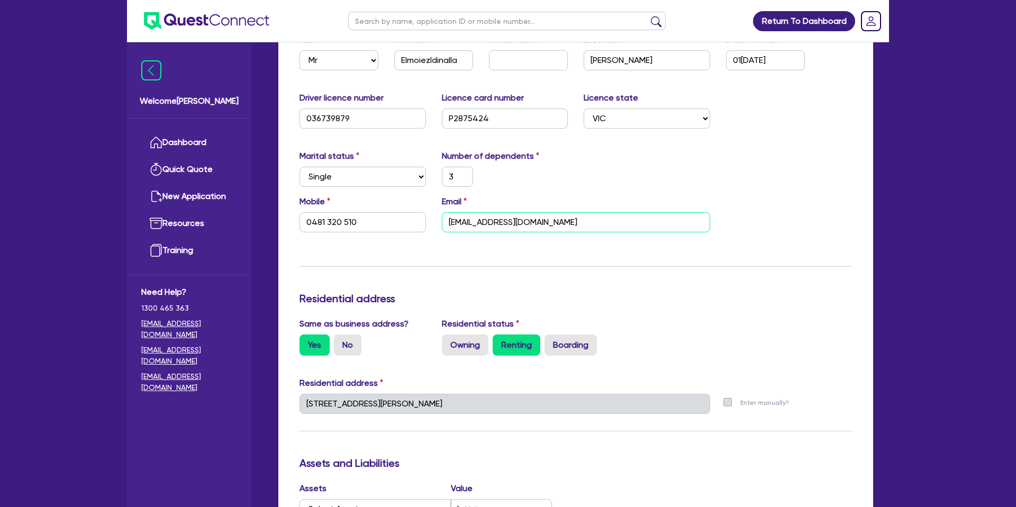
drag, startPoint x: 454, startPoint y: 221, endPoint x: 451, endPoint y: 235, distance: 14.8
click at [453, 224] on input "[EMAIL_ADDRESS][DOMAIN_NAME]" at bounding box center [576, 222] width 268 height 20
drag, startPoint x: 448, startPoint y: 224, endPoint x: 434, endPoint y: 241, distance: 22.6
click at [448, 224] on input "[EMAIL_ADDRESS][DOMAIN_NAME]" at bounding box center [576, 222] width 268 height 20
drag, startPoint x: 433, startPoint y: 241, endPoint x: 441, endPoint y: 240, distance: 7.5
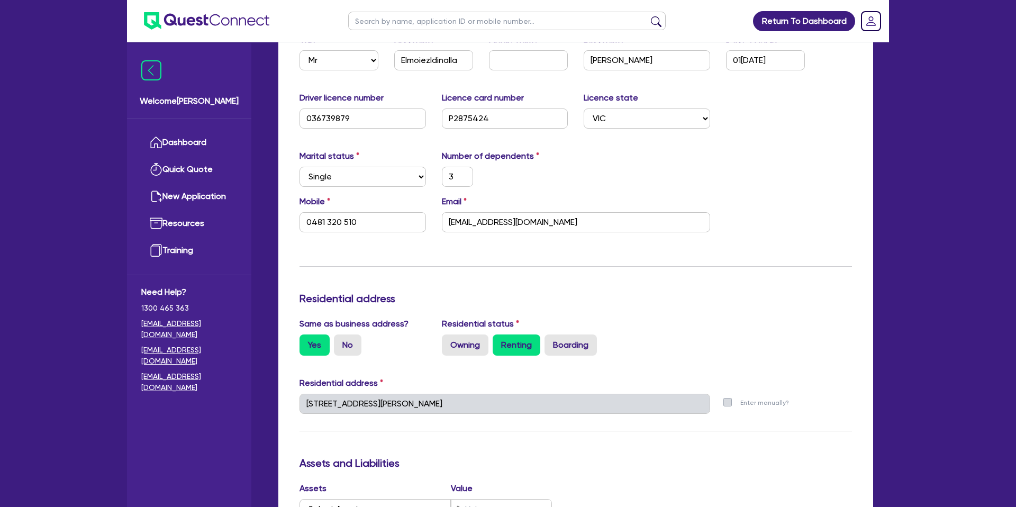
click at [434, 241] on div "Update residential status for Director #1 Boarding is only acceptable when the …" at bounding box center [575, 399] width 552 height 782
drag, startPoint x: 448, startPoint y: 222, endPoint x: 455, endPoint y: 221, distance: 6.9
click at [455, 221] on input "[EMAIL_ADDRESS][DOMAIN_NAME]" at bounding box center [576, 222] width 268 height 20
click at [453, 221] on input "[EMAIL_ADDRESS][DOMAIN_NAME]" at bounding box center [576, 222] width 268 height 20
click at [460, 221] on input "[EMAIL_ADDRESS][DOMAIN_NAME]" at bounding box center [576, 222] width 268 height 20
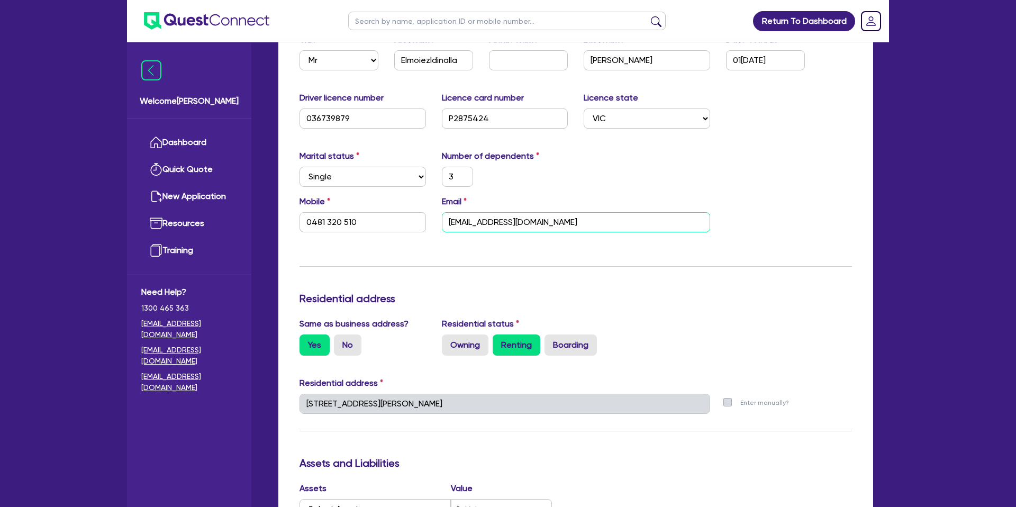
click at [470, 221] on input "[EMAIL_ADDRESS][DOMAIN_NAME]" at bounding box center [576, 222] width 268 height 20
drag, startPoint x: 499, startPoint y: 222, endPoint x: 583, endPoint y: 217, distance: 84.8
click at [583, 216] on input "[EMAIL_ADDRESS][DOMAIN_NAME]" at bounding box center [576, 222] width 268 height 20
drag, startPoint x: 524, startPoint y: 256, endPoint x: 516, endPoint y: 256, distance: 8.5
click at [525, 256] on div "Update residential status for Director #1 Boarding is only acceptable when the …" at bounding box center [575, 399] width 552 height 782
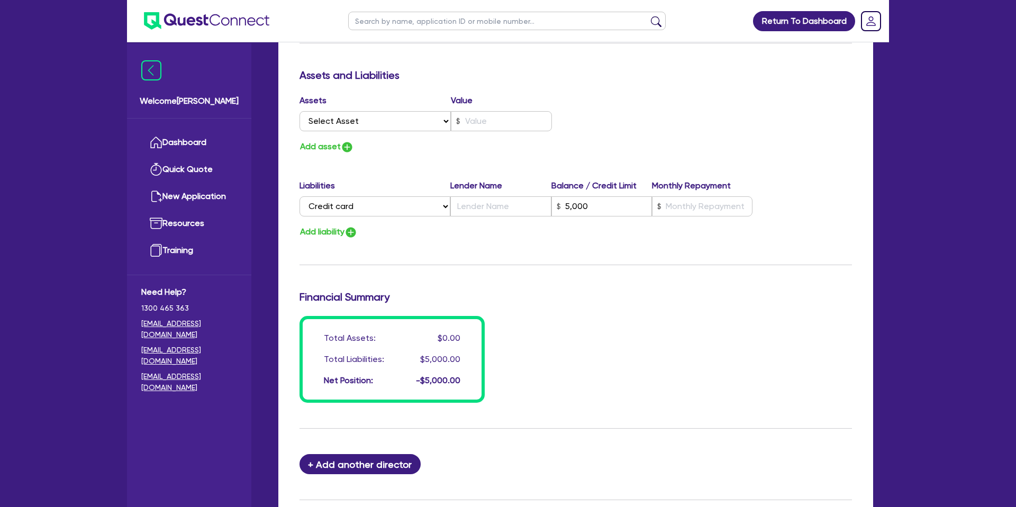
scroll to position [728, 0]
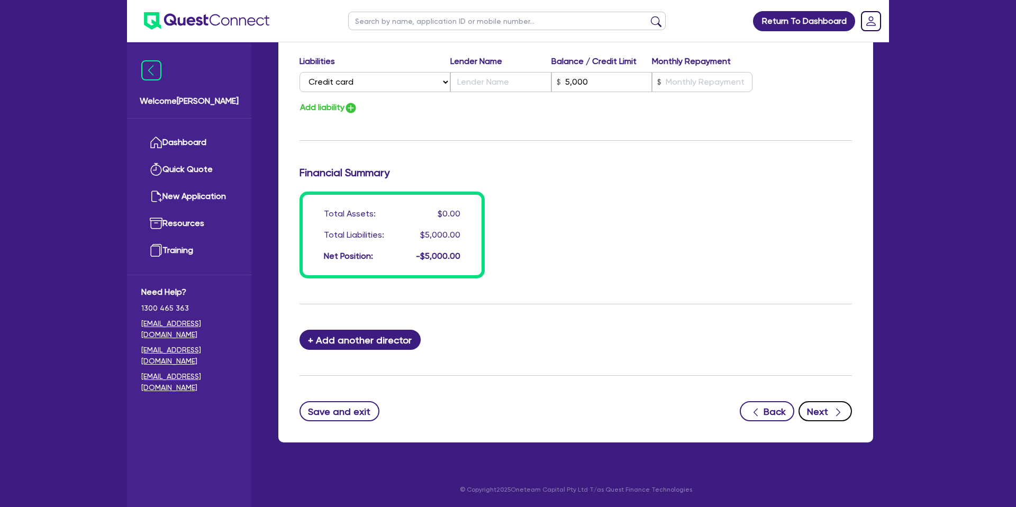
click at [827, 417] on button "Next" at bounding box center [824, 411] width 53 height 20
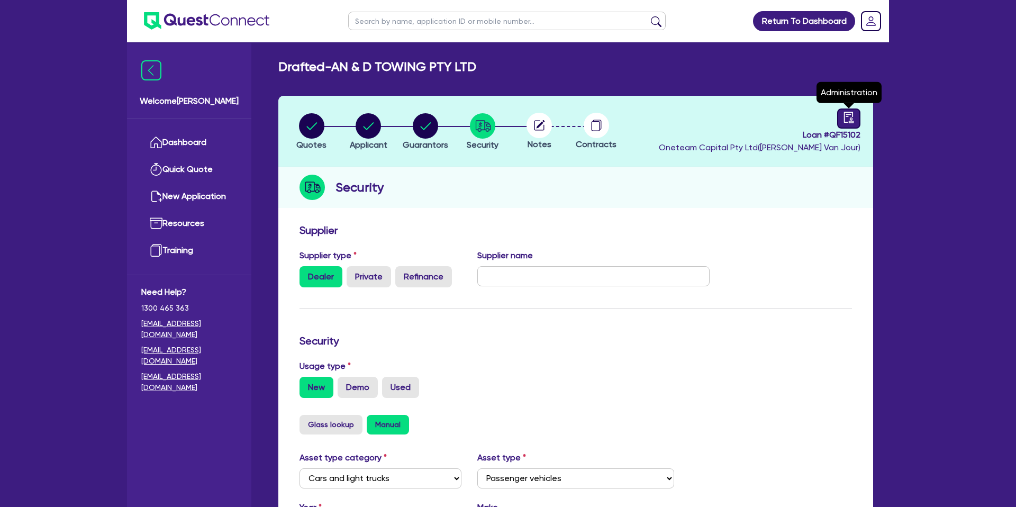
click at [853, 120] on icon "audit" at bounding box center [849, 118] width 12 height 12
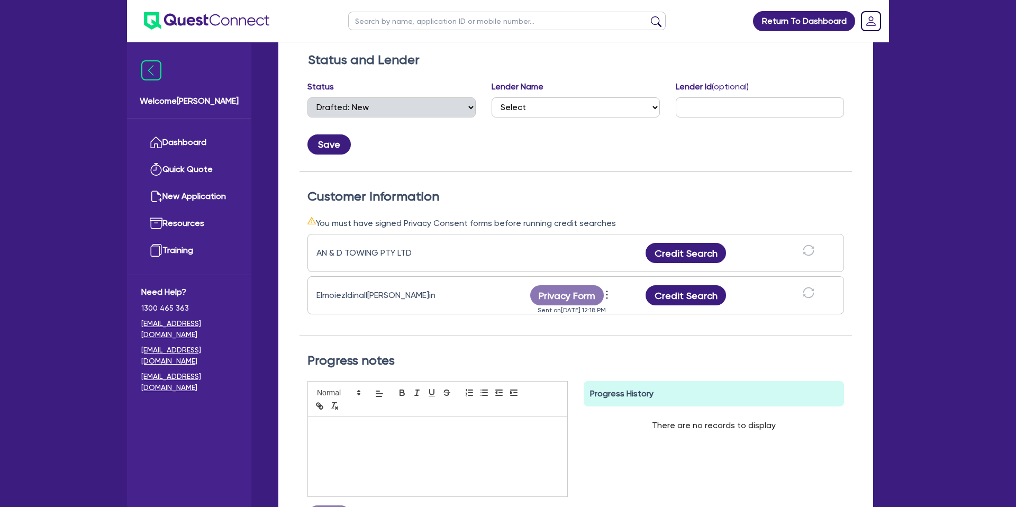
scroll to position [176, 0]
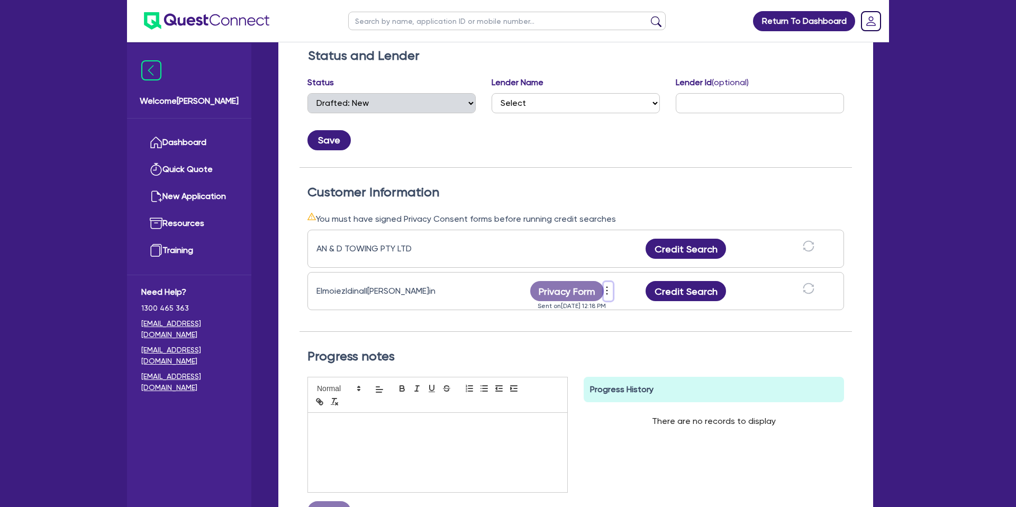
click at [608, 290] on icon "more" at bounding box center [606, 290] width 11 height 16
click at [663, 308] on link "Send new privacy form" at bounding box center [664, 306] width 102 height 15
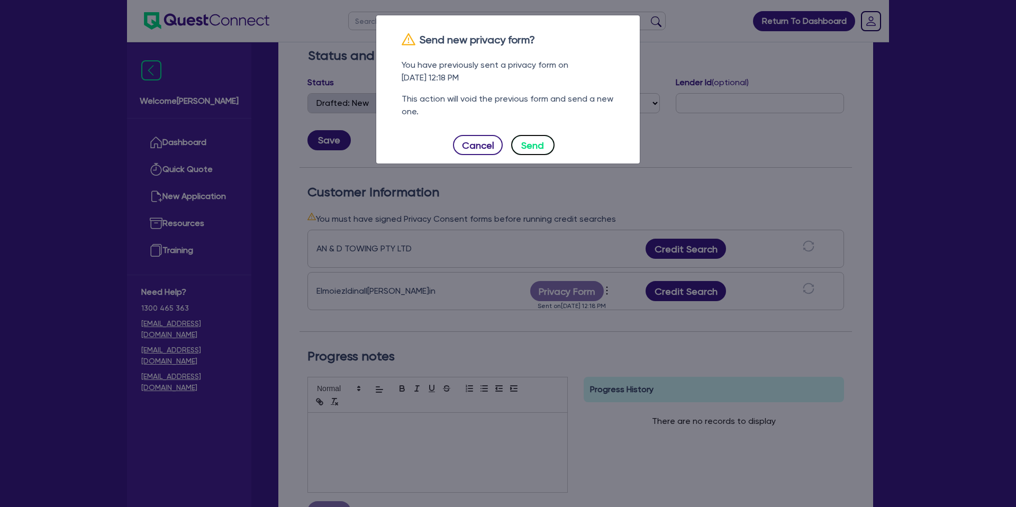
click at [547, 138] on button "Send" at bounding box center [532, 145] width 43 height 20
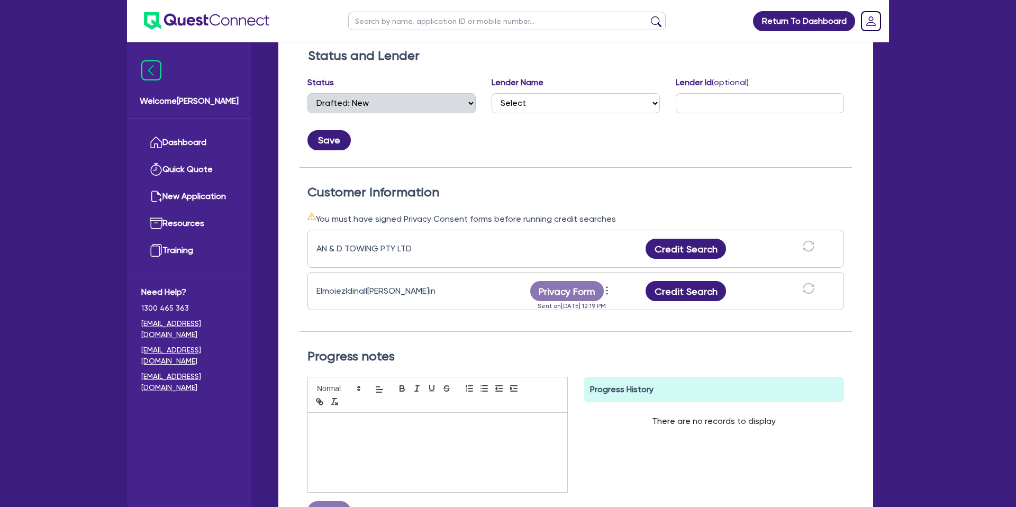
click at [634, 150] on div "Status and Lender Status Select Quoted Drafted: New Drafted: Amended Submitted:…" at bounding box center [575, 108] width 552 height 120
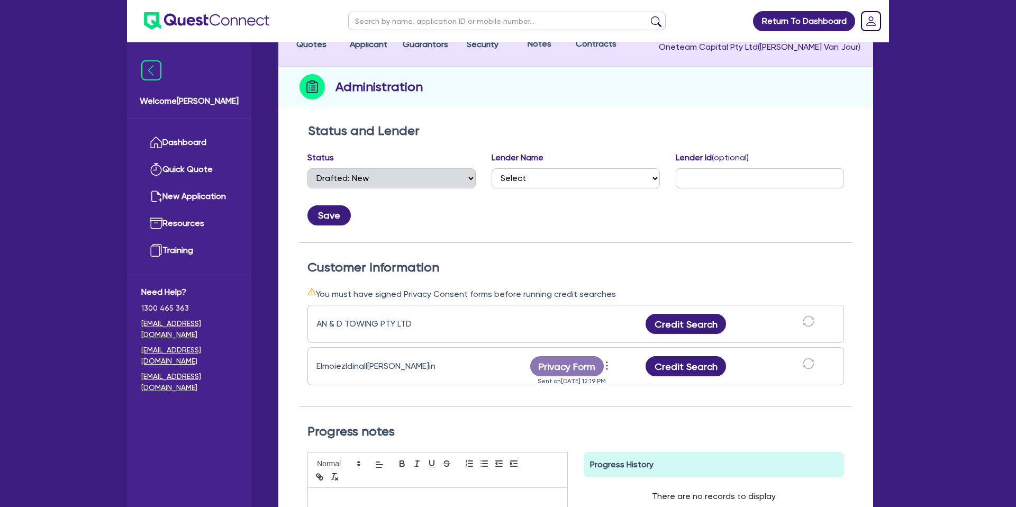
scroll to position [0, 0]
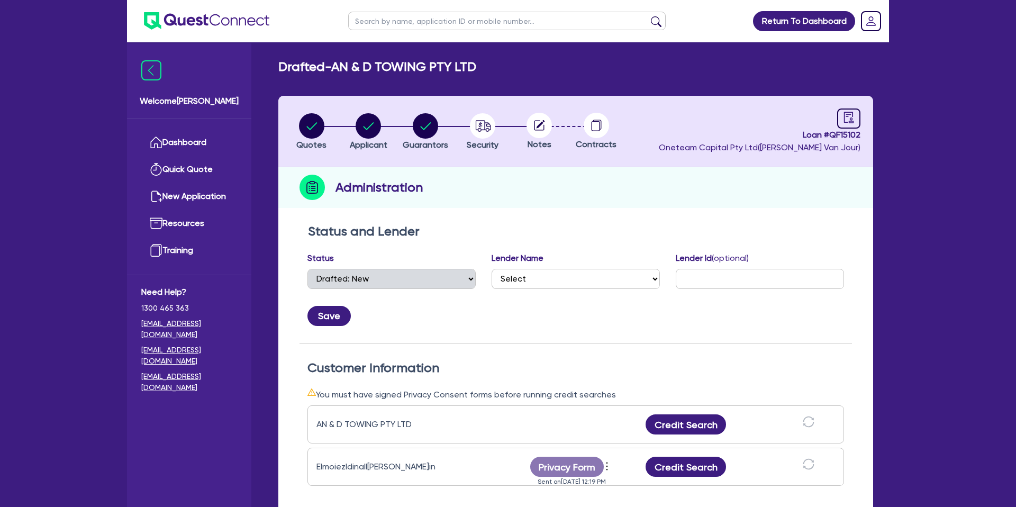
click at [694, 200] on div "Administration" at bounding box center [575, 187] width 595 height 41
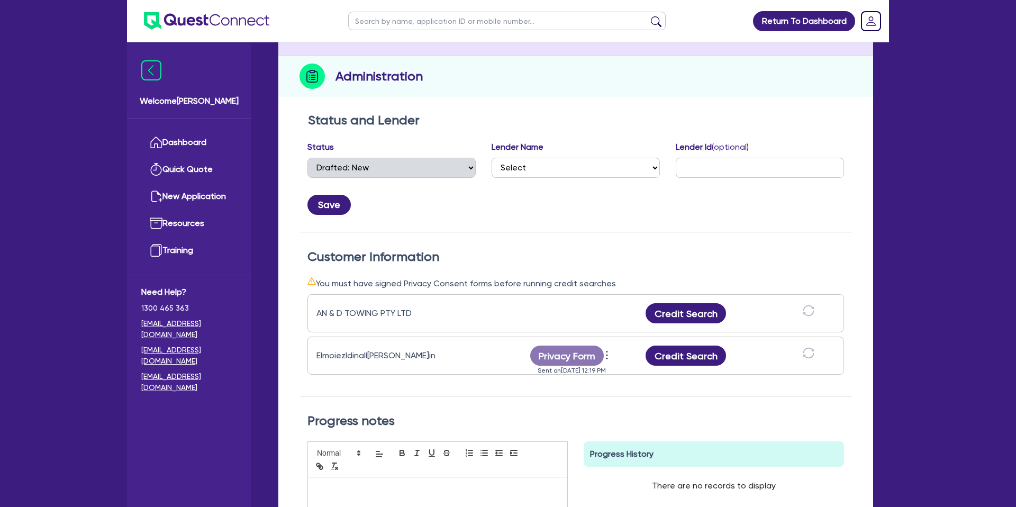
scroll to position [114, 0]
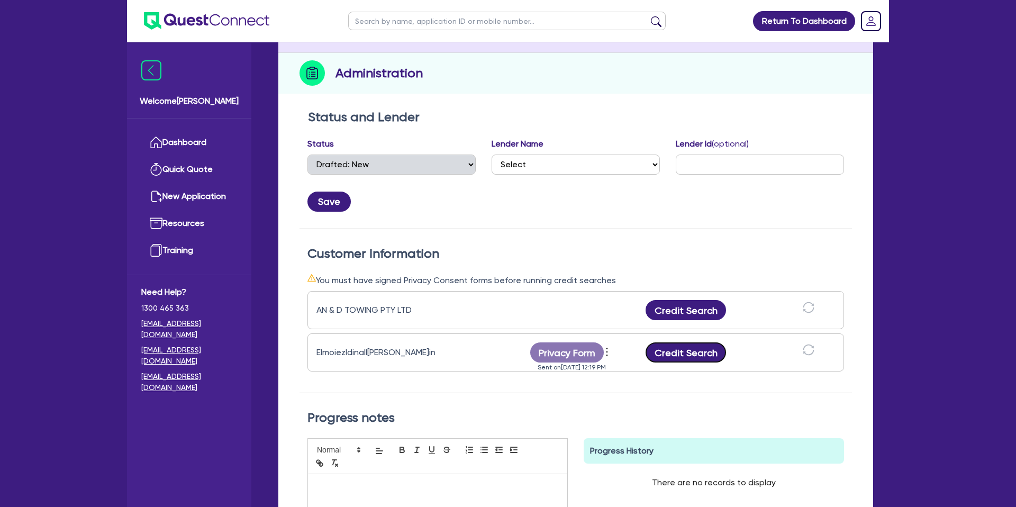
drag, startPoint x: 677, startPoint y: 360, endPoint x: 655, endPoint y: 406, distance: 51.6
click at [677, 360] on button "Credit Search" at bounding box center [685, 352] width 80 height 20
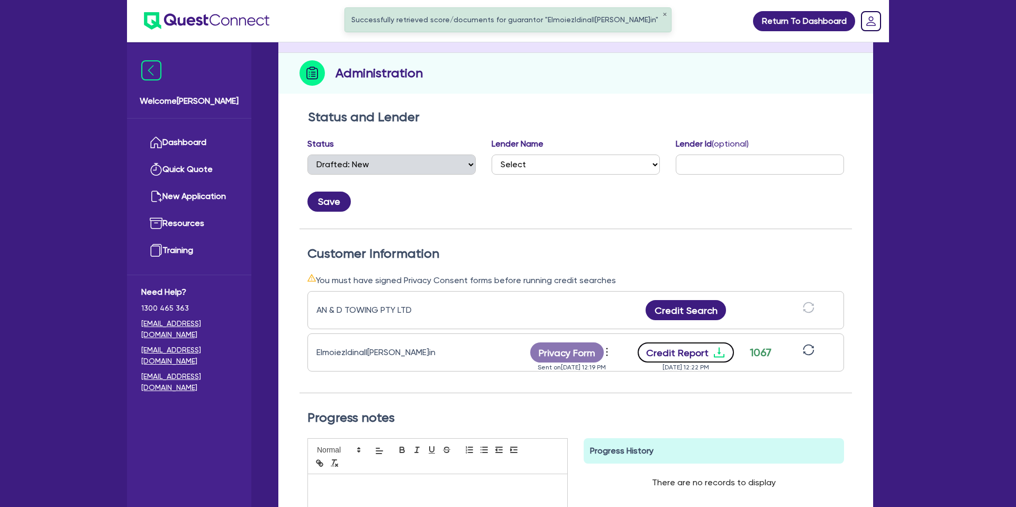
click at [704, 348] on button "Credit Report" at bounding box center [685, 352] width 97 height 20
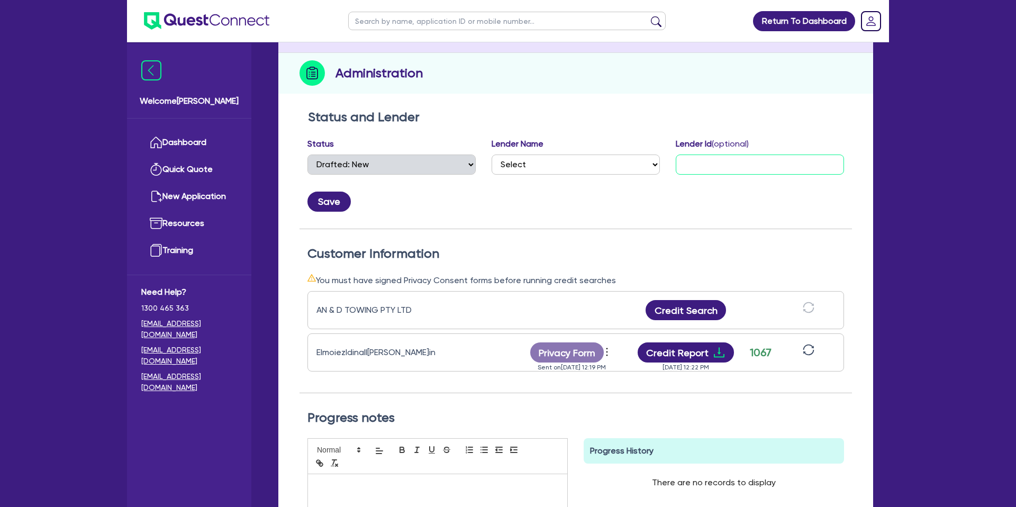
click at [683, 163] on input "text" at bounding box center [759, 164] width 168 height 20
drag, startPoint x: 533, startPoint y: 284, endPoint x: 425, endPoint y: 283, distance: 108.4
click at [533, 284] on div "You must have signed Privacy Consent forms before running credit searches" at bounding box center [575, 279] width 536 height 13
click at [669, 304] on button "Credit Search" at bounding box center [685, 310] width 80 height 20
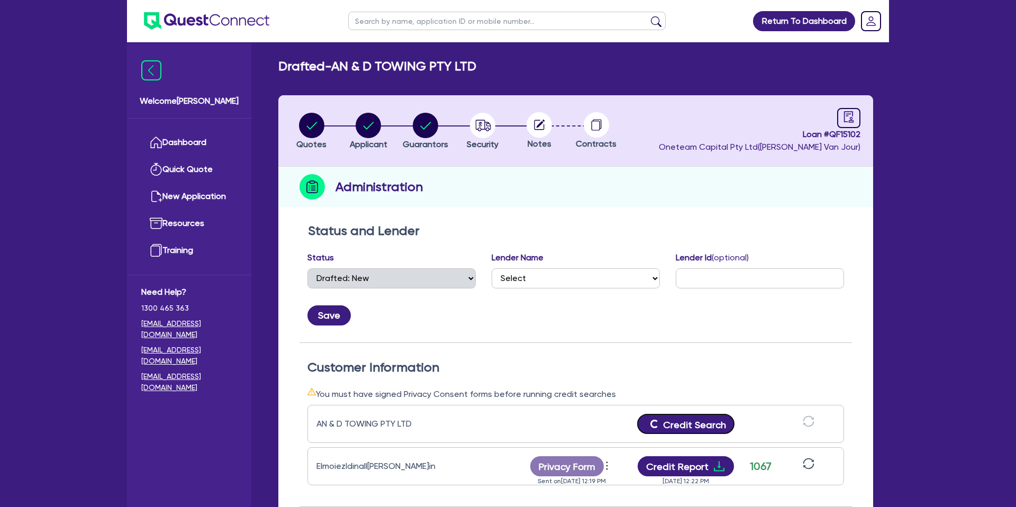
scroll to position [60, 0]
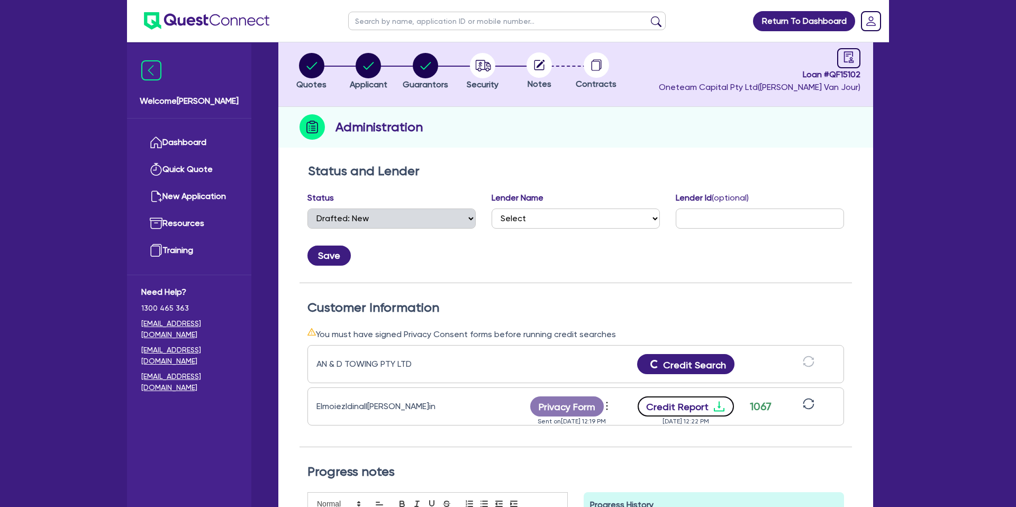
click at [718, 406] on icon "download" at bounding box center [718, 406] width 13 height 13
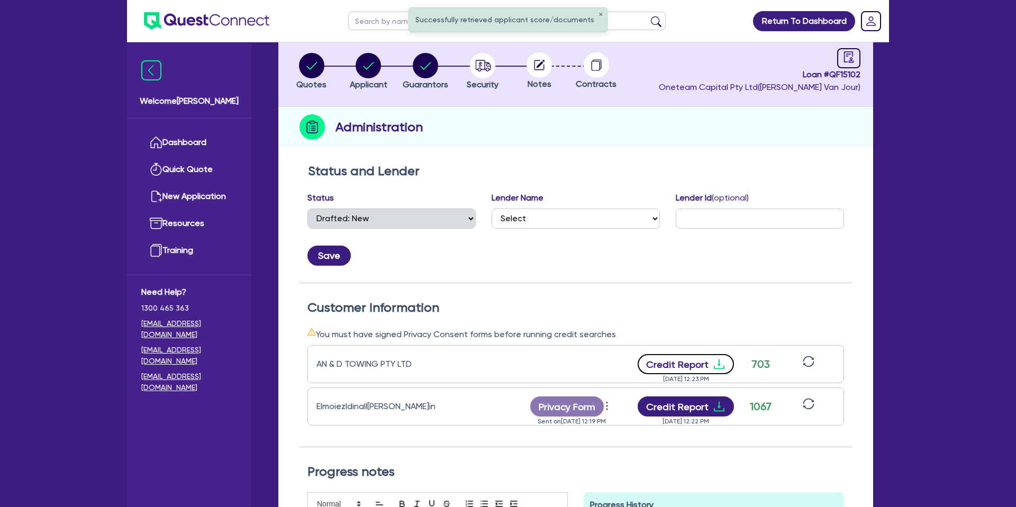
click at [723, 356] on button "Credit Report" at bounding box center [685, 364] width 97 height 20
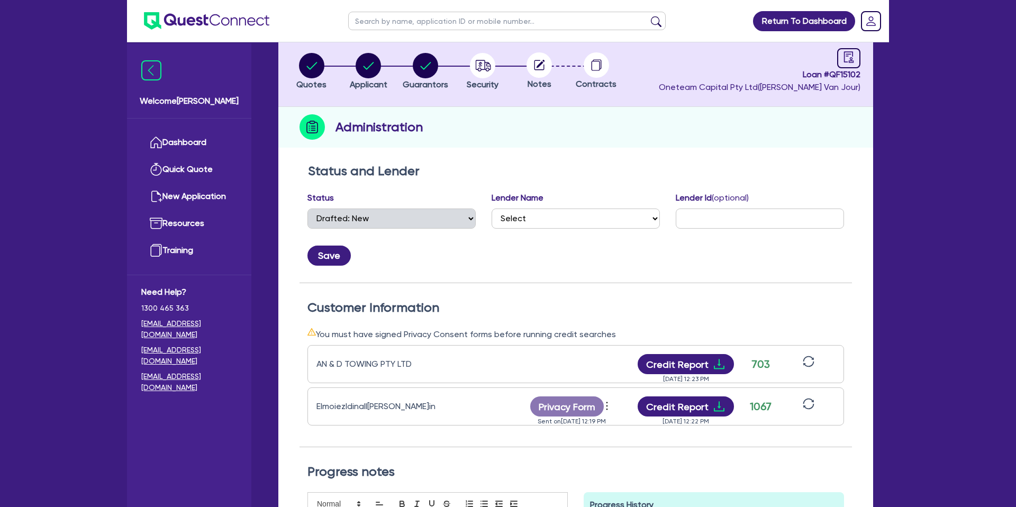
drag, startPoint x: 947, startPoint y: 180, endPoint x: 372, endPoint y: 119, distance: 578.2
click at [945, 180] on div "Return To Dashboard Edit Profile Logout Welcome [PERSON_NAME] Quick Quote New A…" at bounding box center [508, 344] width 1016 height 808
click at [196, 135] on link "Dashboard" at bounding box center [189, 142] width 96 height 27
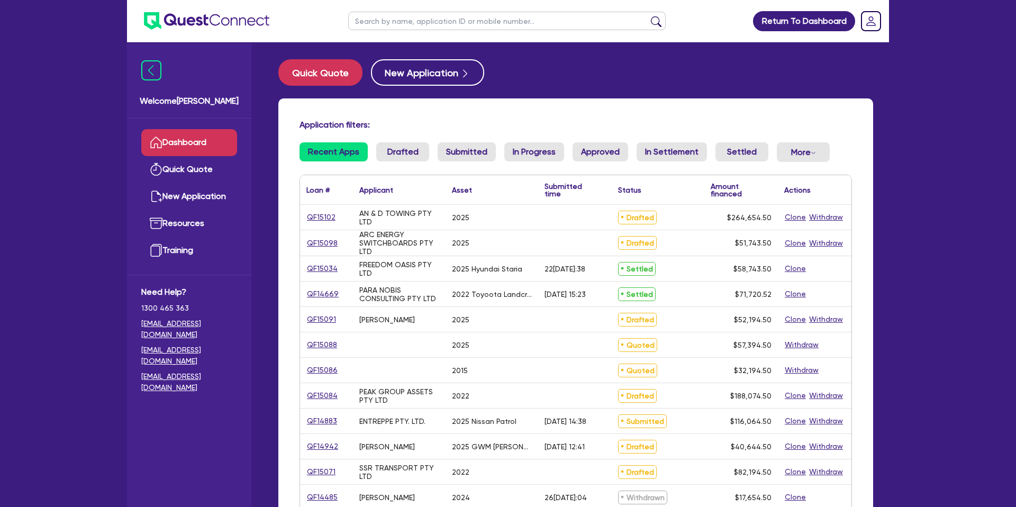
click at [405, 21] on input "text" at bounding box center [506, 21] width 317 height 19
click at [647, 16] on button "submit" at bounding box center [655, 23] width 17 height 15
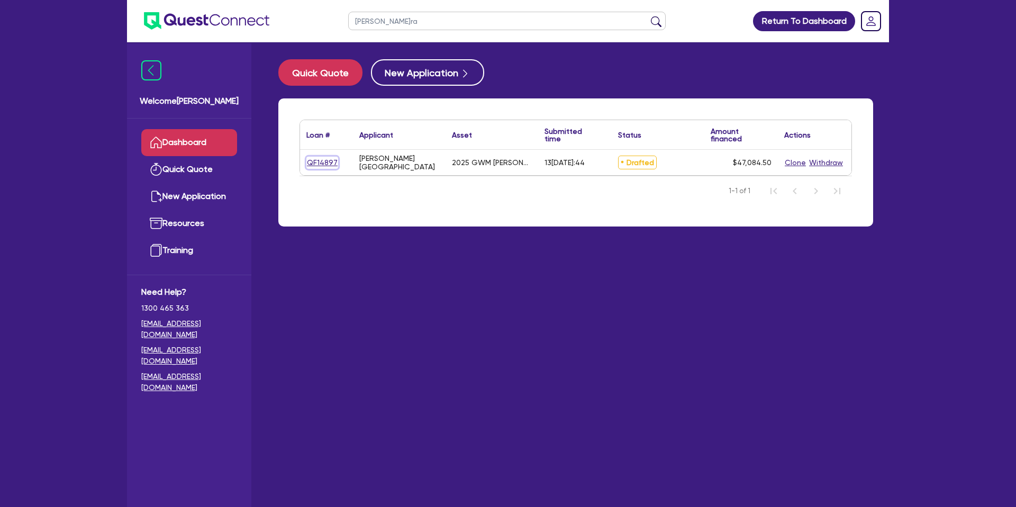
click at [322, 164] on link "QF14897" at bounding box center [322, 163] width 32 height 12
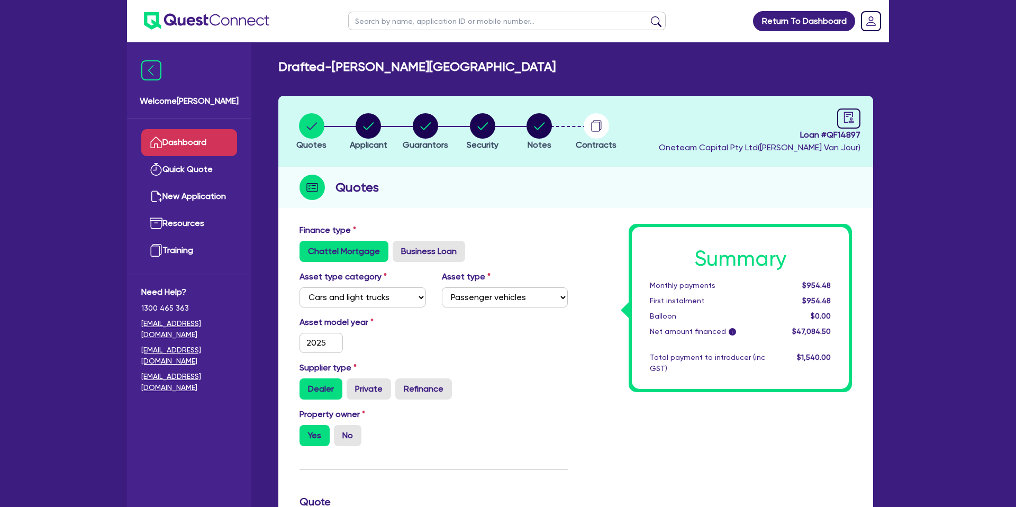
click at [233, 132] on link "Dashboard" at bounding box center [189, 142] width 96 height 27
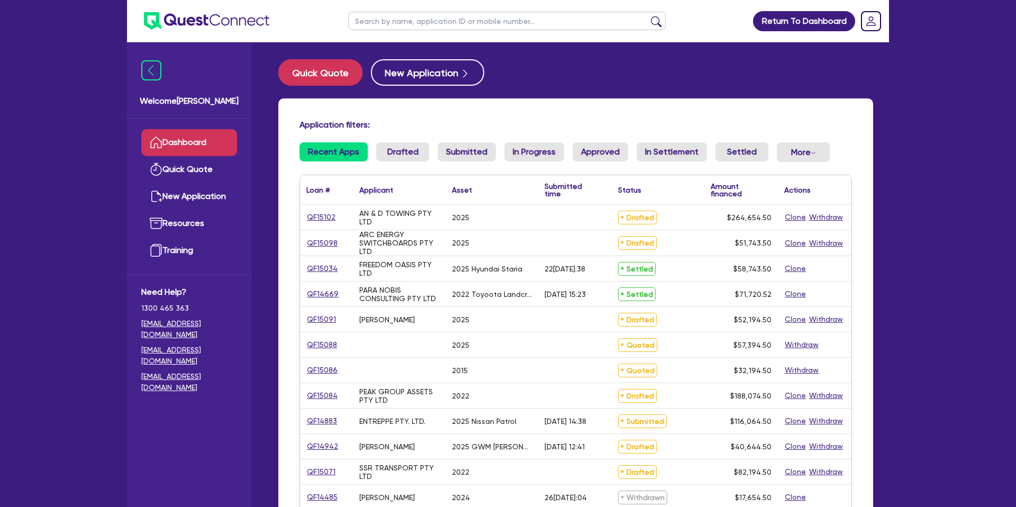
click at [317, 241] on link "QF15098" at bounding box center [322, 243] width 32 height 12
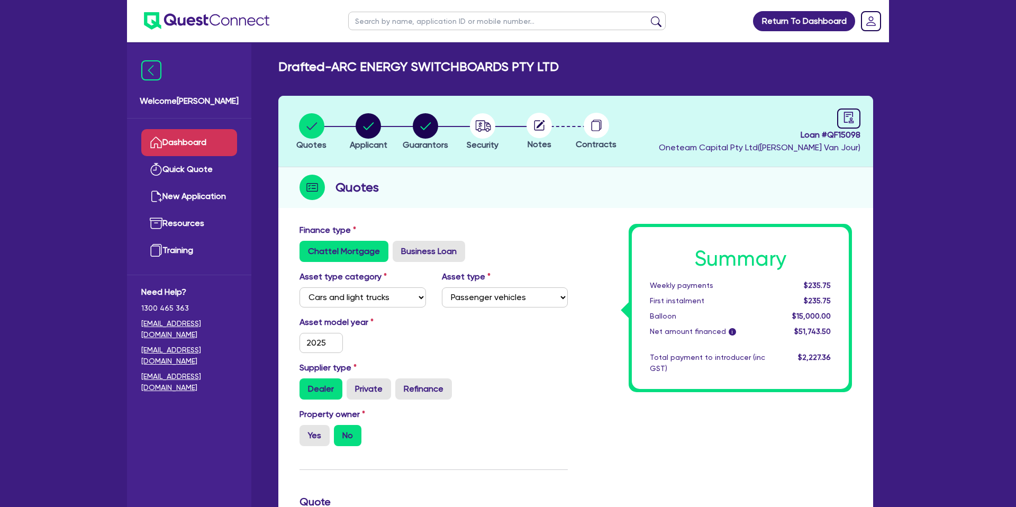
click at [216, 154] on link "Dashboard" at bounding box center [189, 142] width 96 height 27
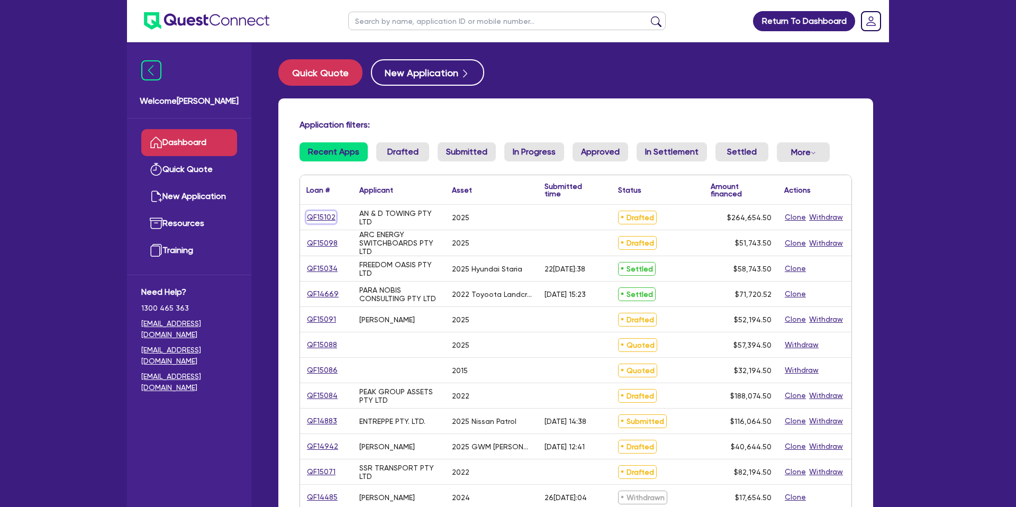
click at [331, 214] on link "QF15102" at bounding box center [321, 217] width 30 height 12
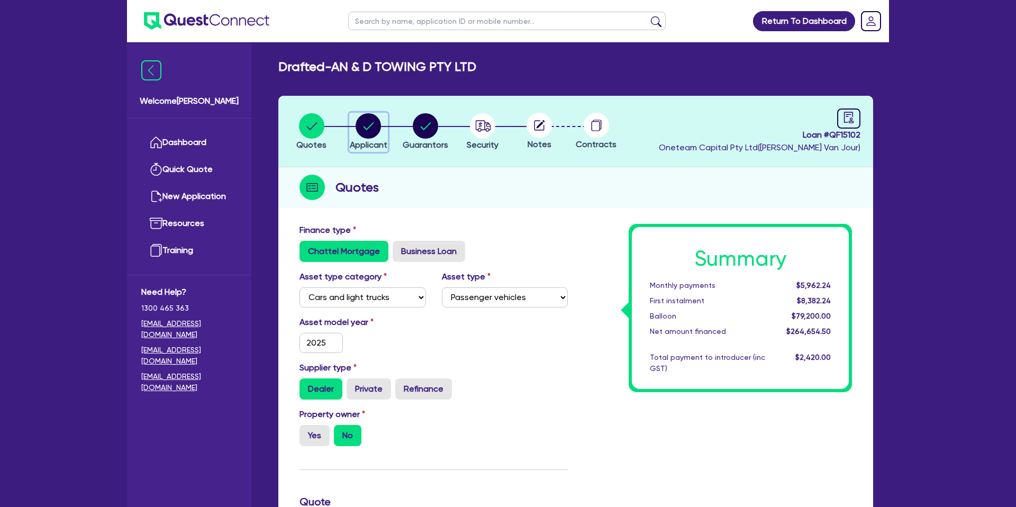
click at [368, 120] on circle "button" at bounding box center [367, 125] width 25 height 25
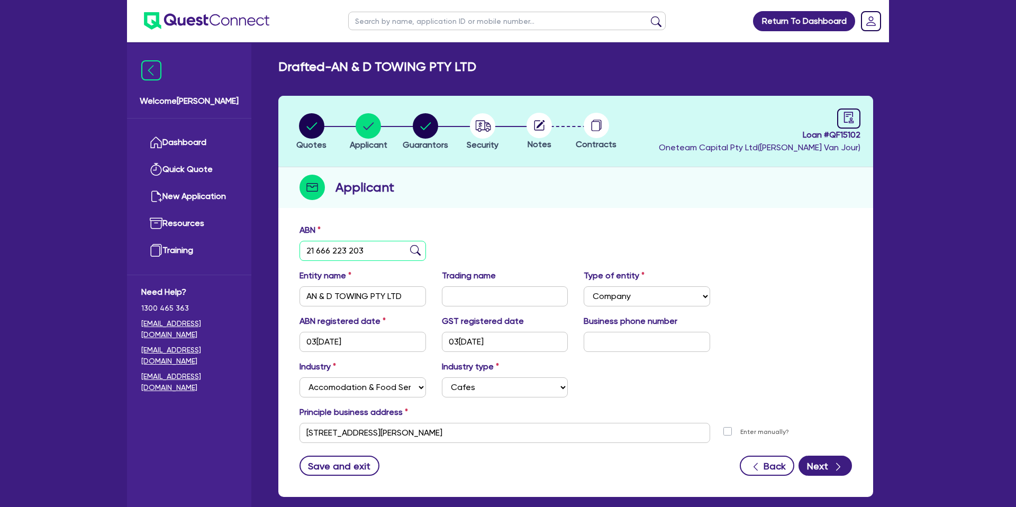
click at [333, 253] on input "21 666 223 203" at bounding box center [362, 251] width 126 height 20
drag, startPoint x: 367, startPoint y: 142, endPoint x: 382, endPoint y: 130, distance: 19.7
click at [367, 142] on span "Applicant" at bounding box center [369, 145] width 38 height 10
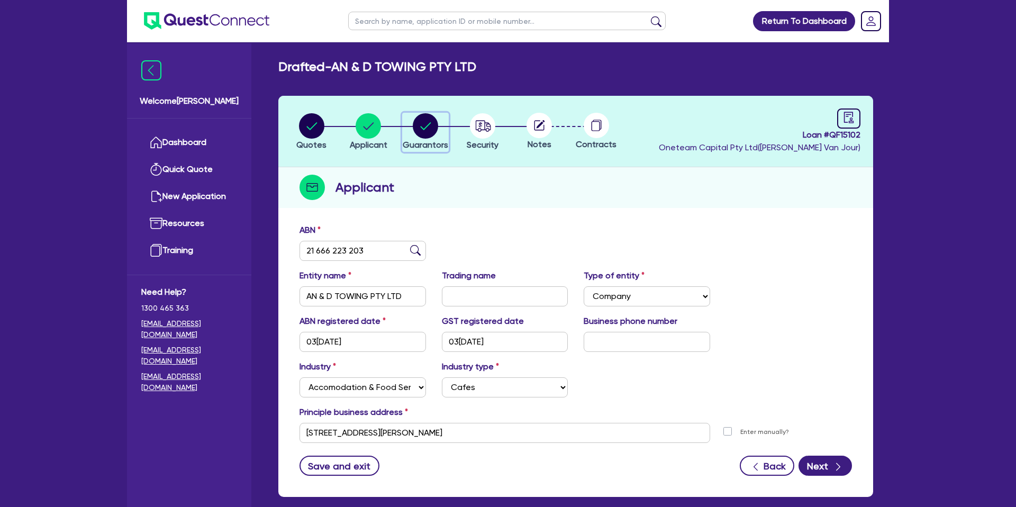
click at [411, 120] on div "button" at bounding box center [425, 125] width 45 height 25
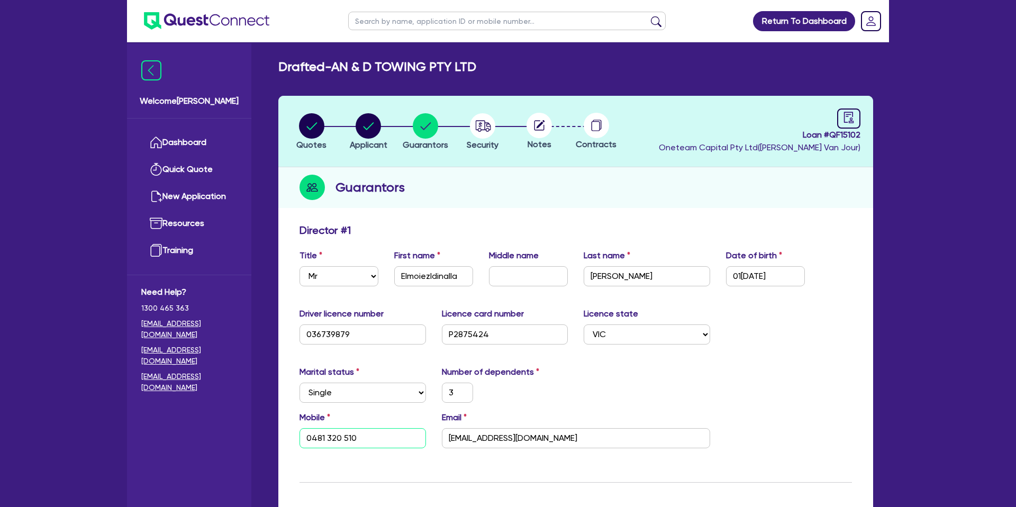
click at [314, 443] on input "0481 320 510" at bounding box center [362, 438] width 126 height 20
click at [316, 441] on input "0481 320 510" at bounding box center [362, 438] width 126 height 20
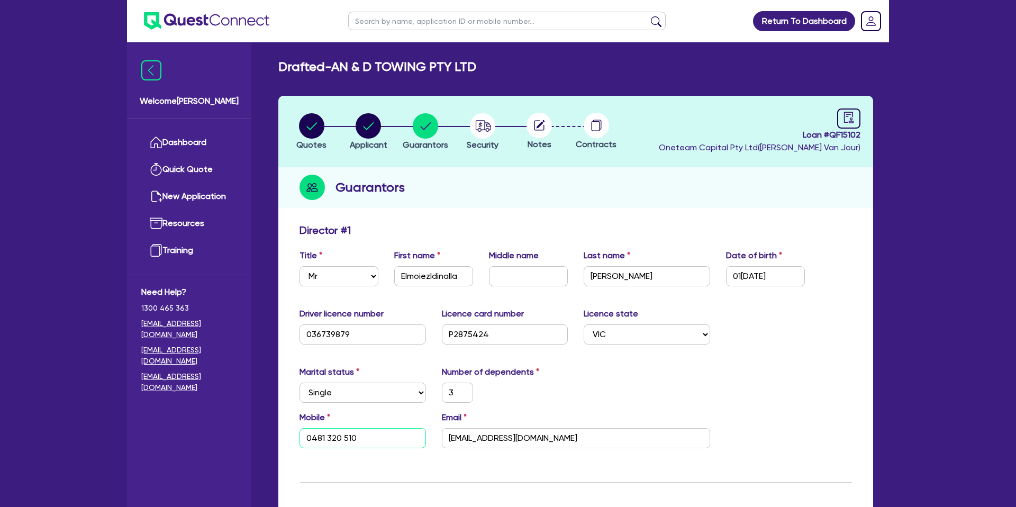
click at [316, 441] on input "0481 320 510" at bounding box center [362, 438] width 126 height 20
click at [591, 339] on select "Select [GEOGRAPHIC_DATA] [GEOGRAPHIC_DATA] [GEOGRAPHIC_DATA] [GEOGRAPHIC_DATA] …" at bounding box center [646, 334] width 126 height 20
click at [496, 435] on input "[EMAIL_ADDRESS][DOMAIN_NAME]" at bounding box center [576, 438] width 268 height 20
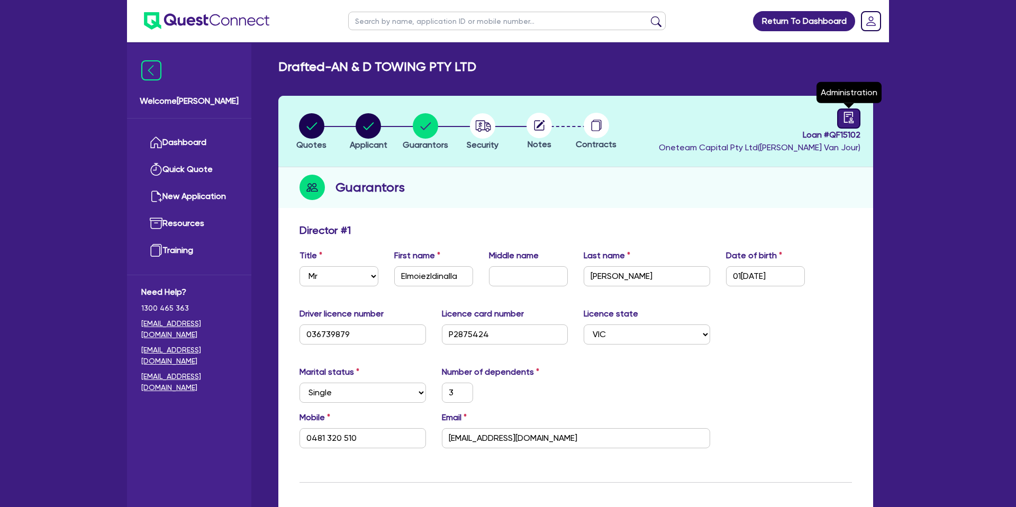
click at [849, 112] on icon "audit" at bounding box center [849, 117] width 10 height 11
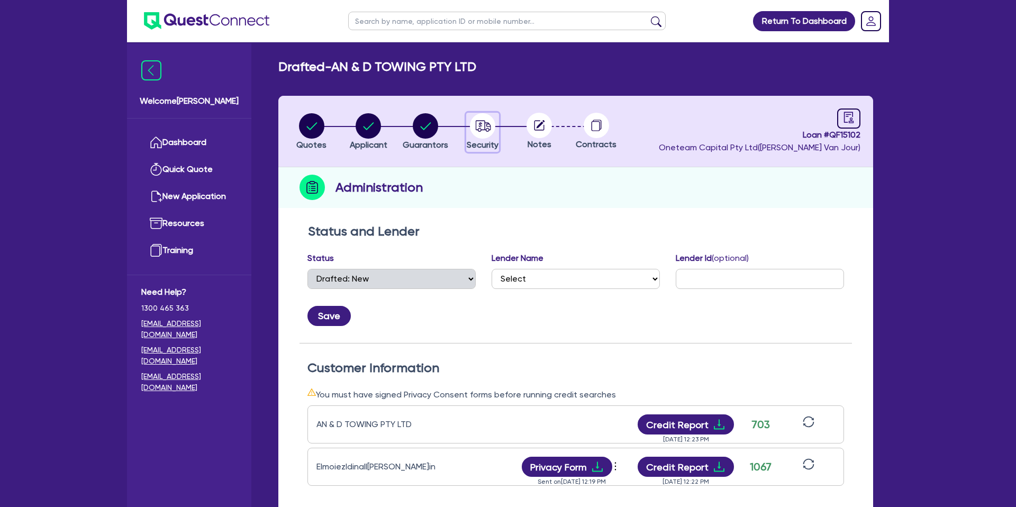
click at [485, 128] on icon "button" at bounding box center [482, 125] width 15 height 11
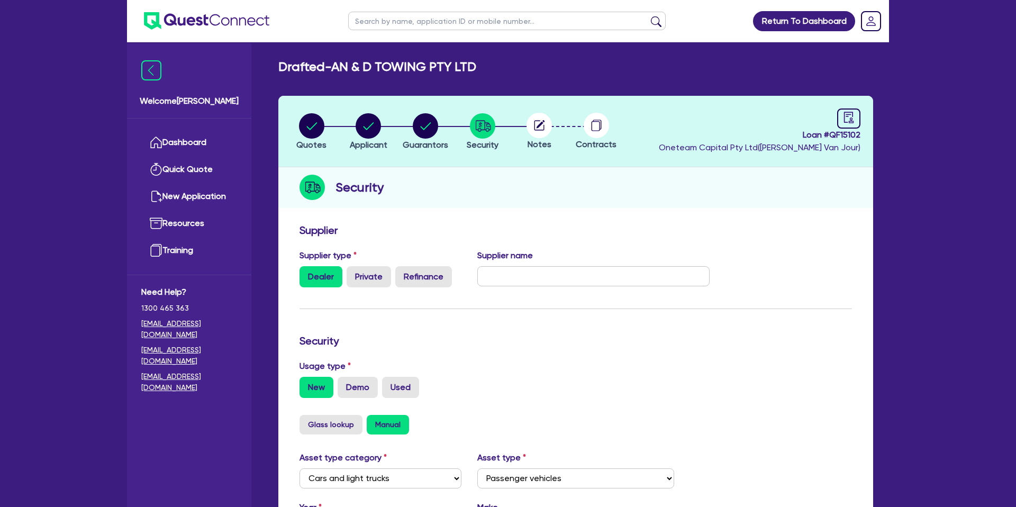
click at [533, 125] on circle at bounding box center [538, 125] width 25 height 25
click at [547, 126] on circle at bounding box center [538, 125] width 25 height 25
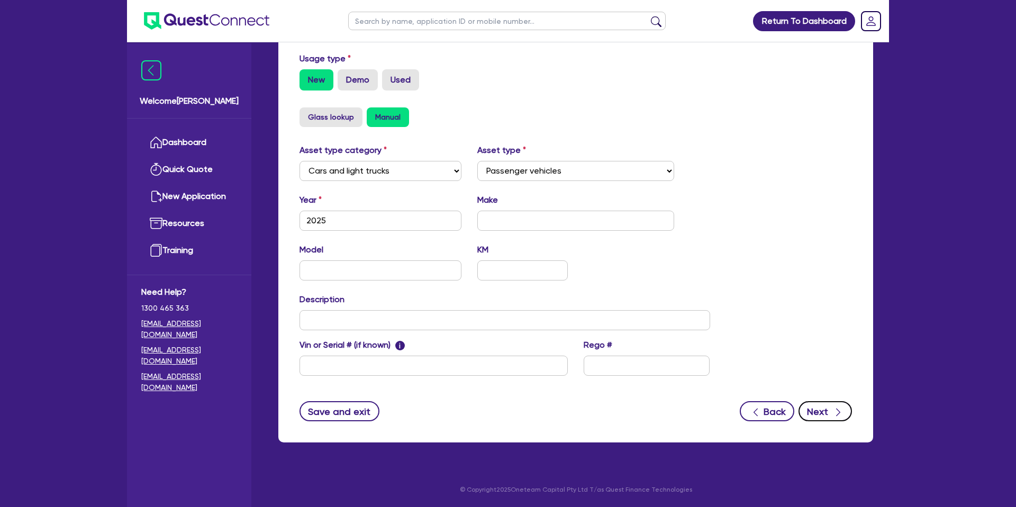
click at [836, 407] on icon "button" at bounding box center [838, 412] width 11 height 11
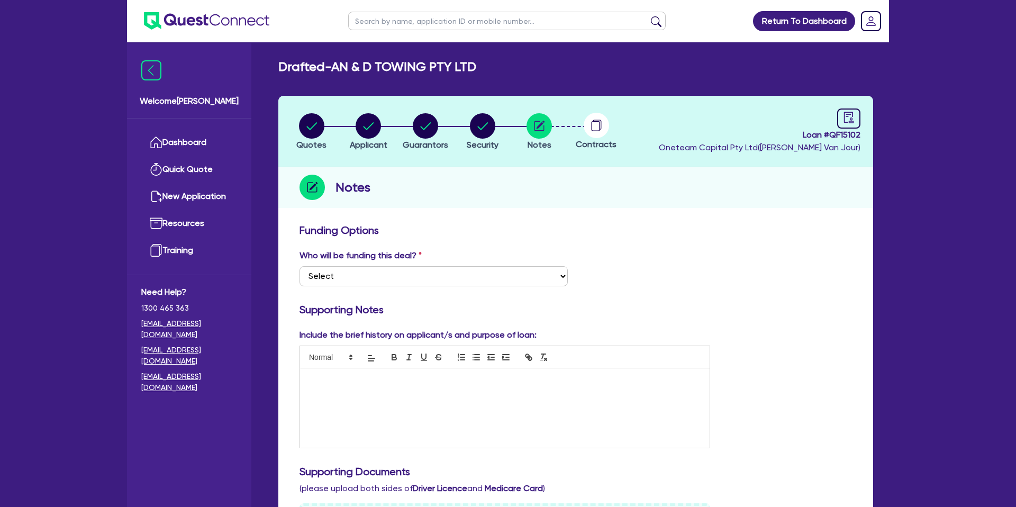
click at [323, 395] on div at bounding box center [504, 407] width 409 height 79
click at [736, 315] on h3 "Supporting Notes" at bounding box center [575, 309] width 552 height 13
